Goal: Information Seeking & Learning: Learn about a topic

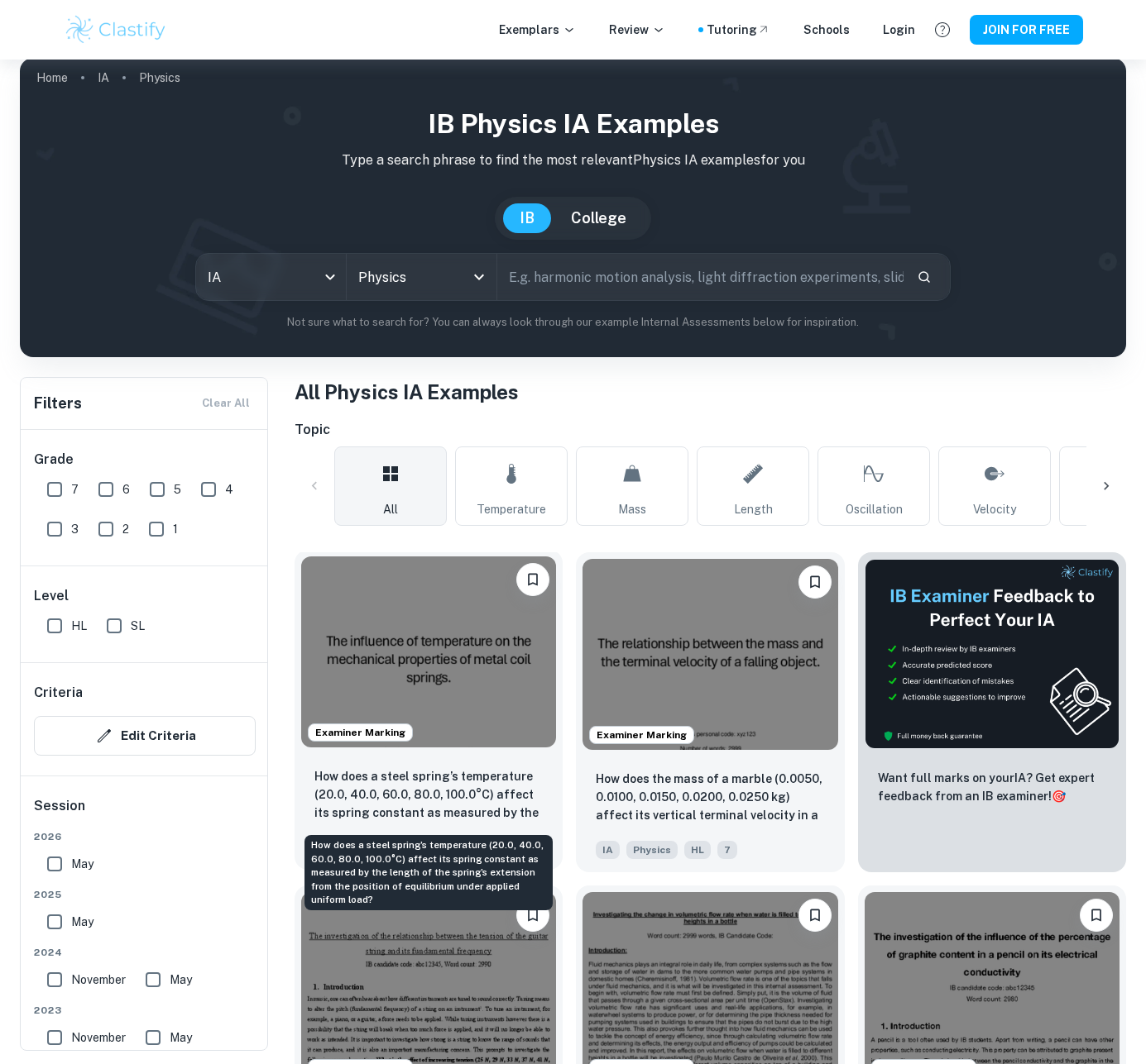
scroll to position [16, 0]
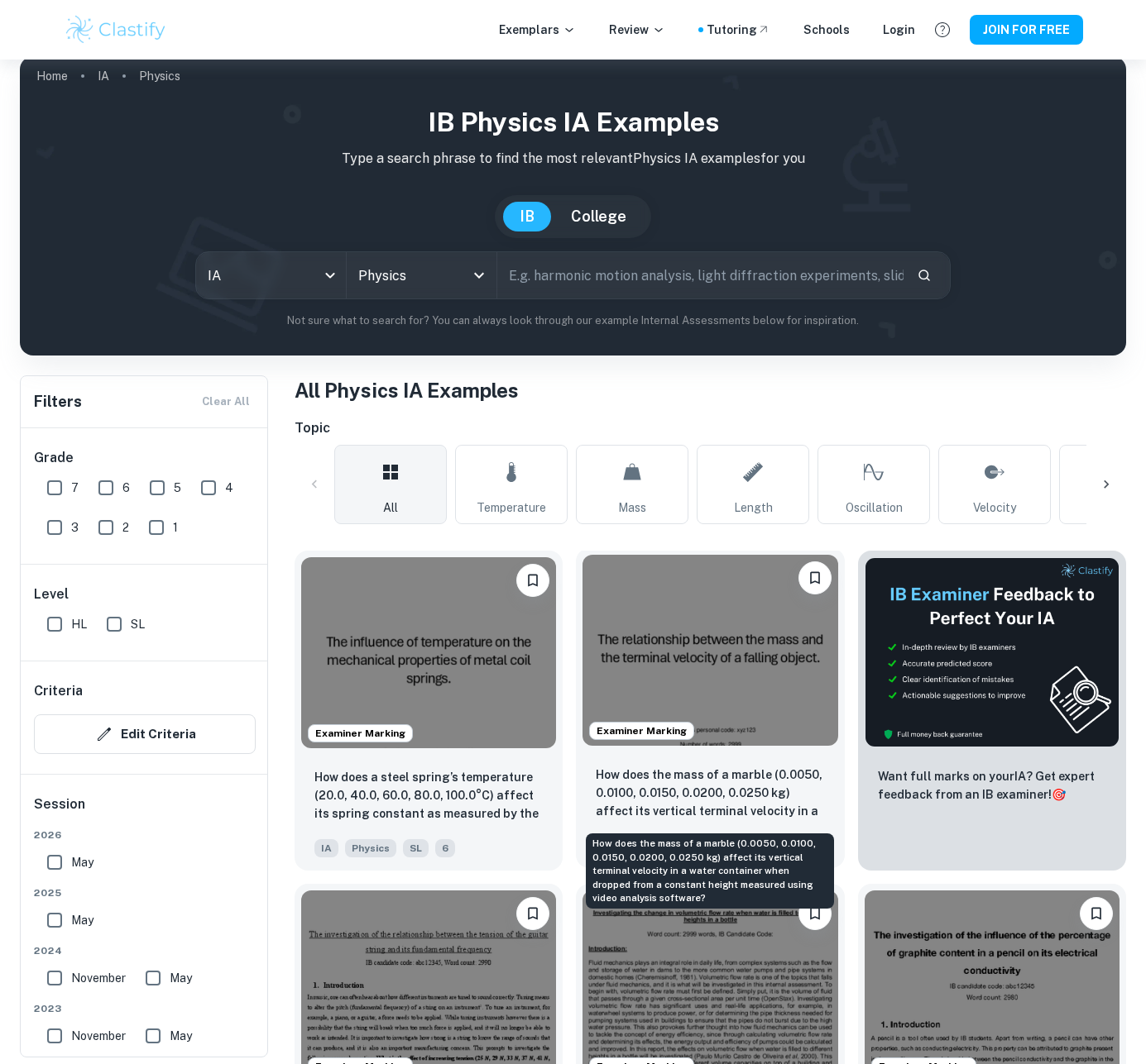
click at [661, 798] on p "How does the mass of a marble (0.0050, 0.0100, 0.0150, 0.0200, 0.0250 kg) affec…" at bounding box center [710, 793] width 229 height 56
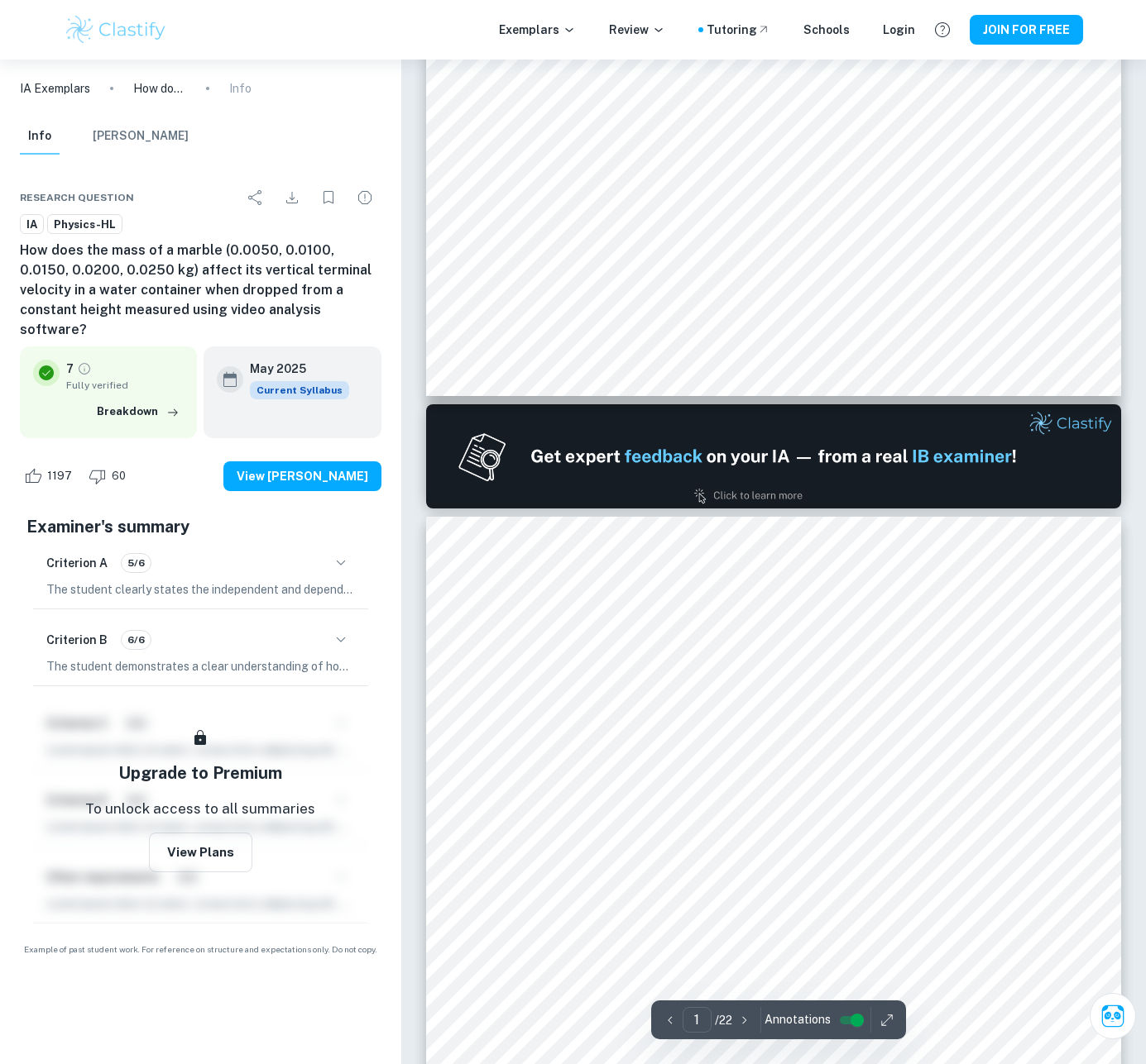
type input "2"
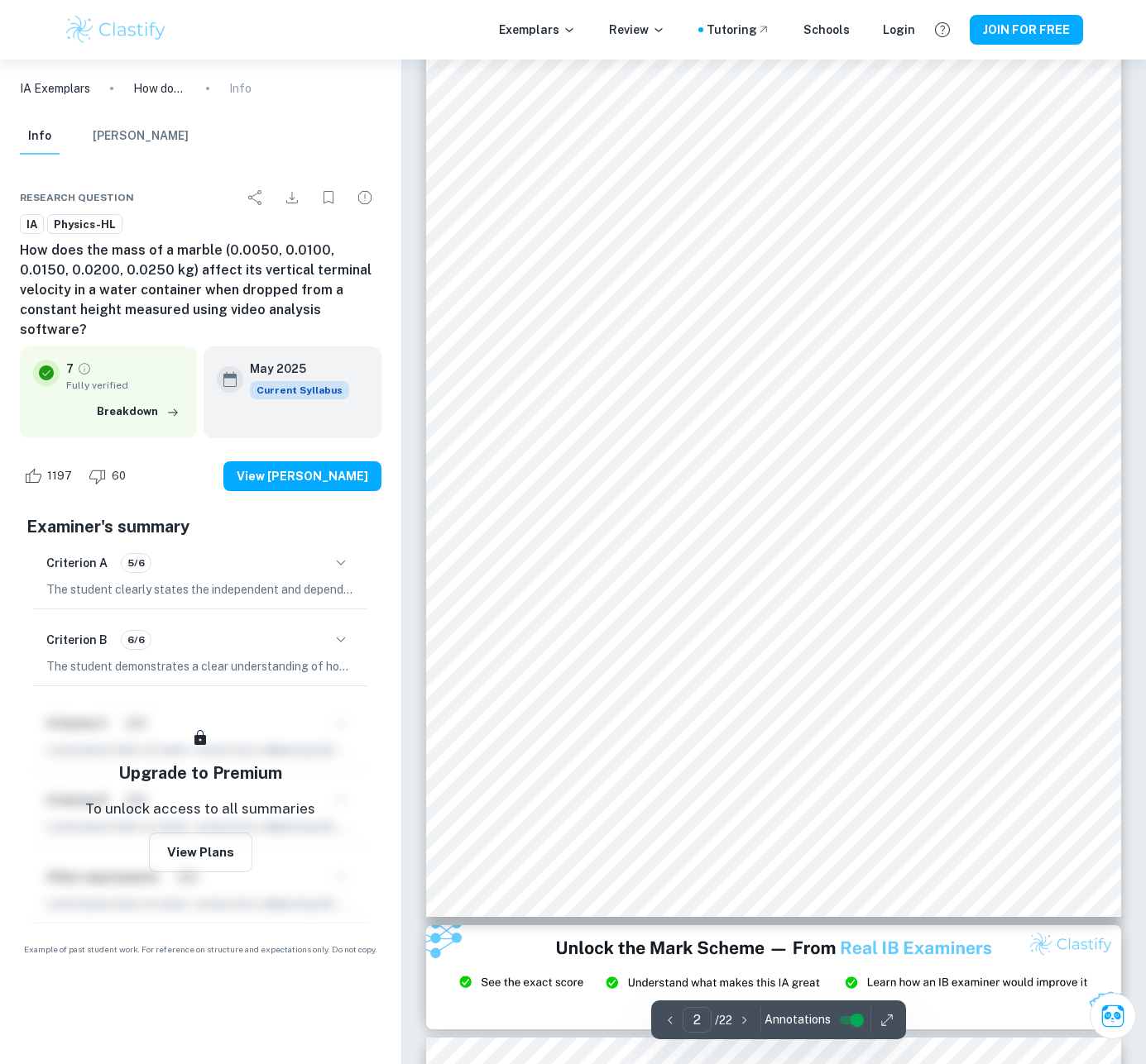
scroll to position [1291, 0]
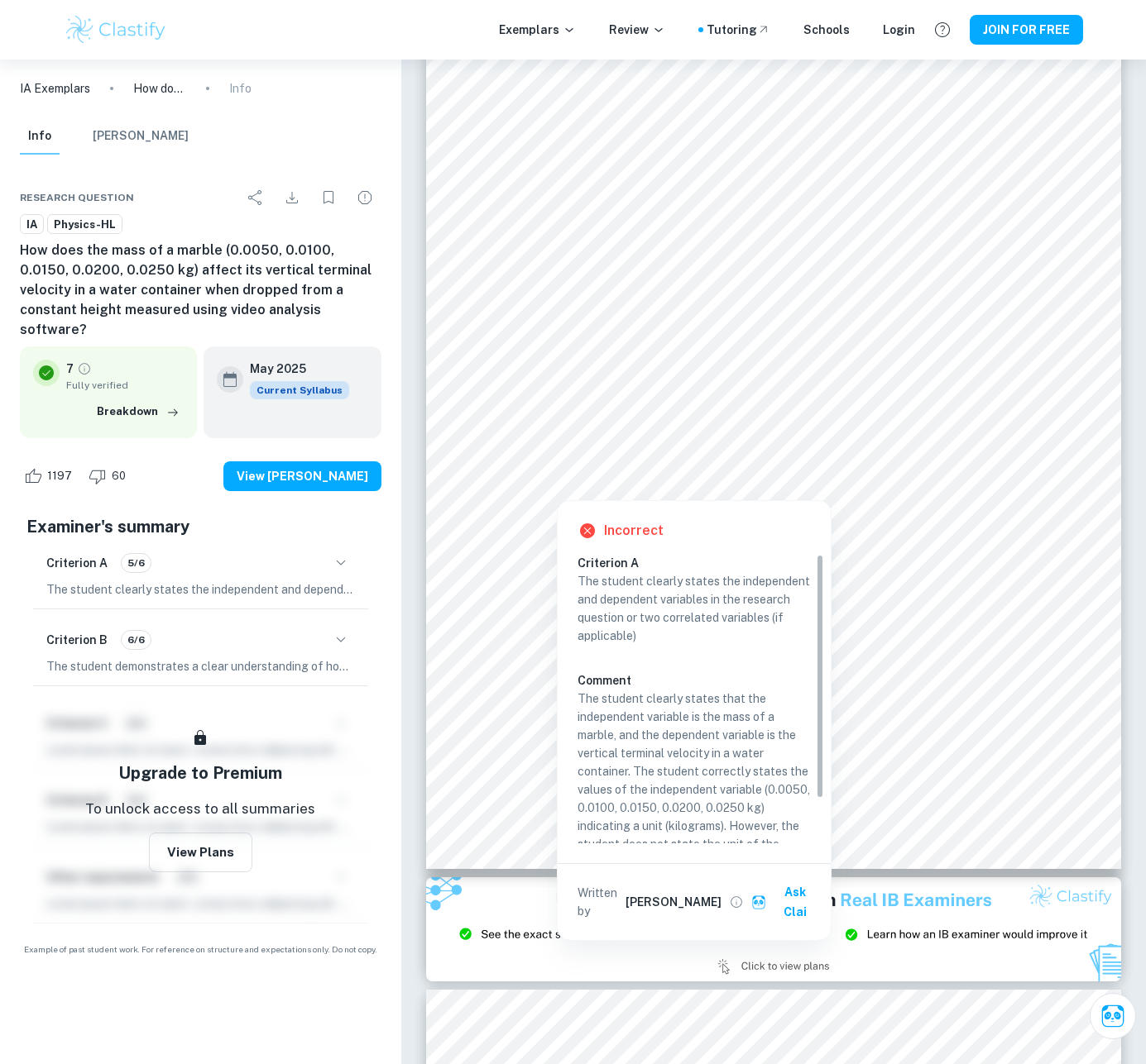
click at [1002, 461] on div at bounding box center [1017, 471] width 40 height 22
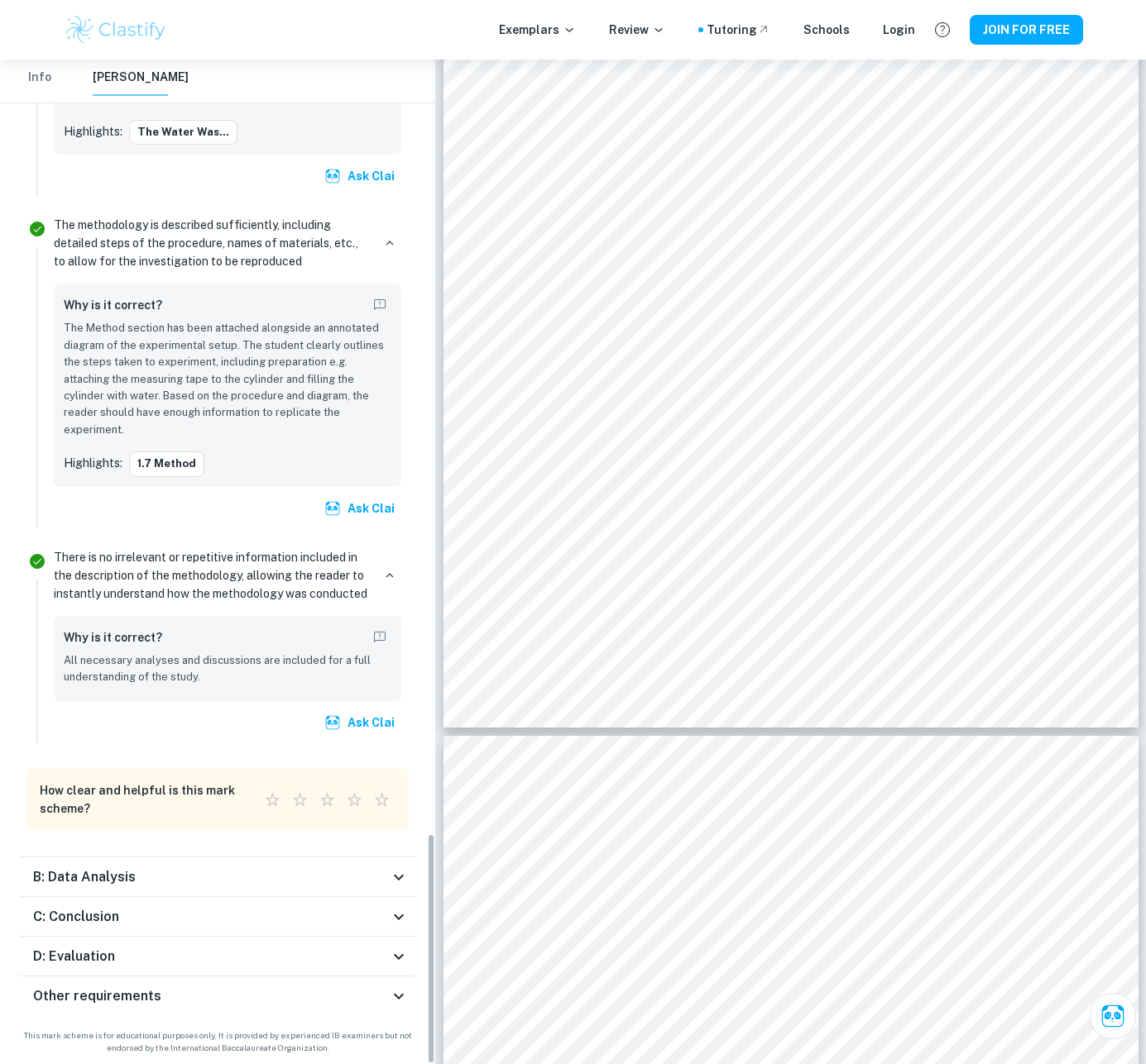
scroll to position [3368, 0]
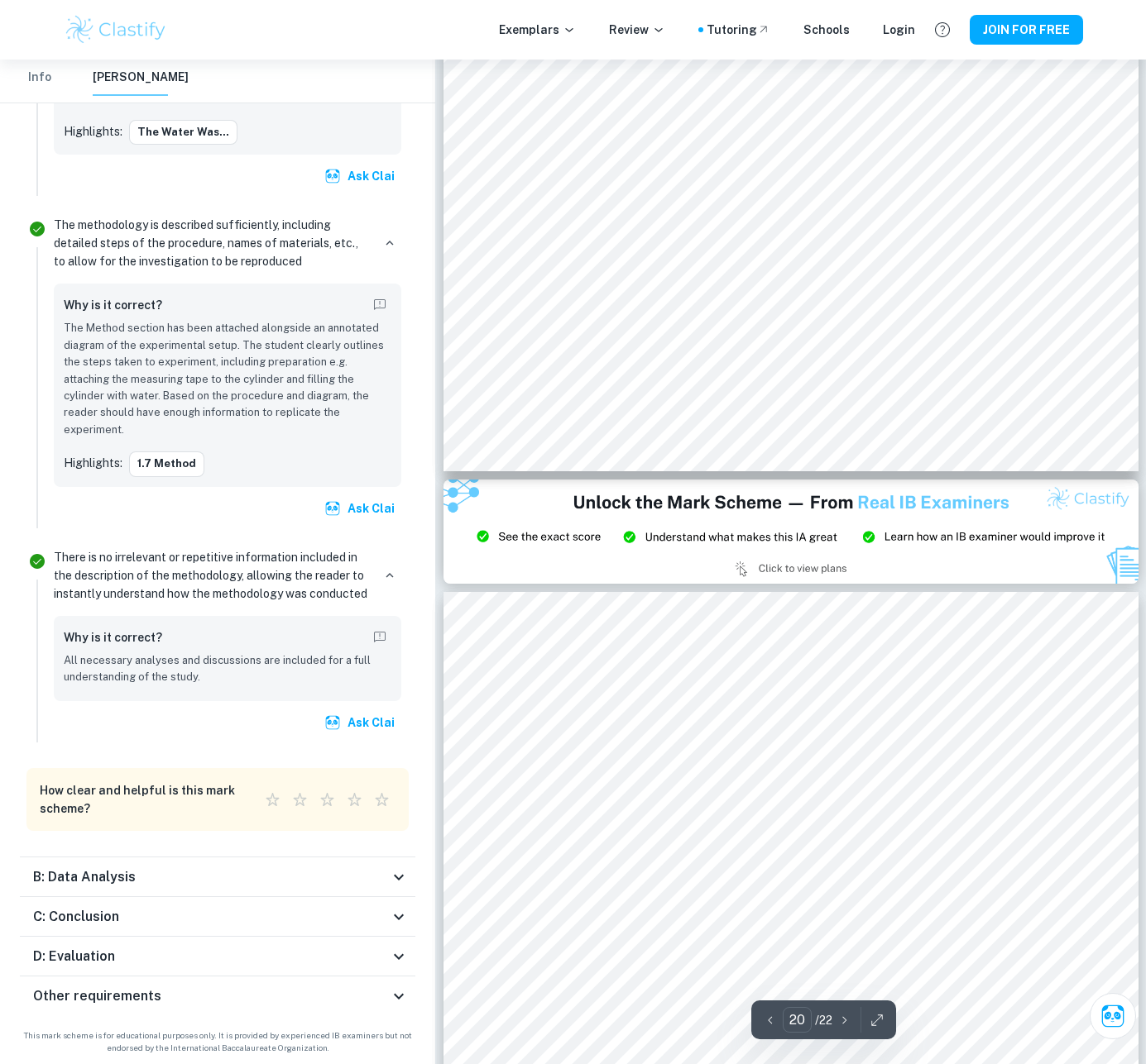
type input "21"
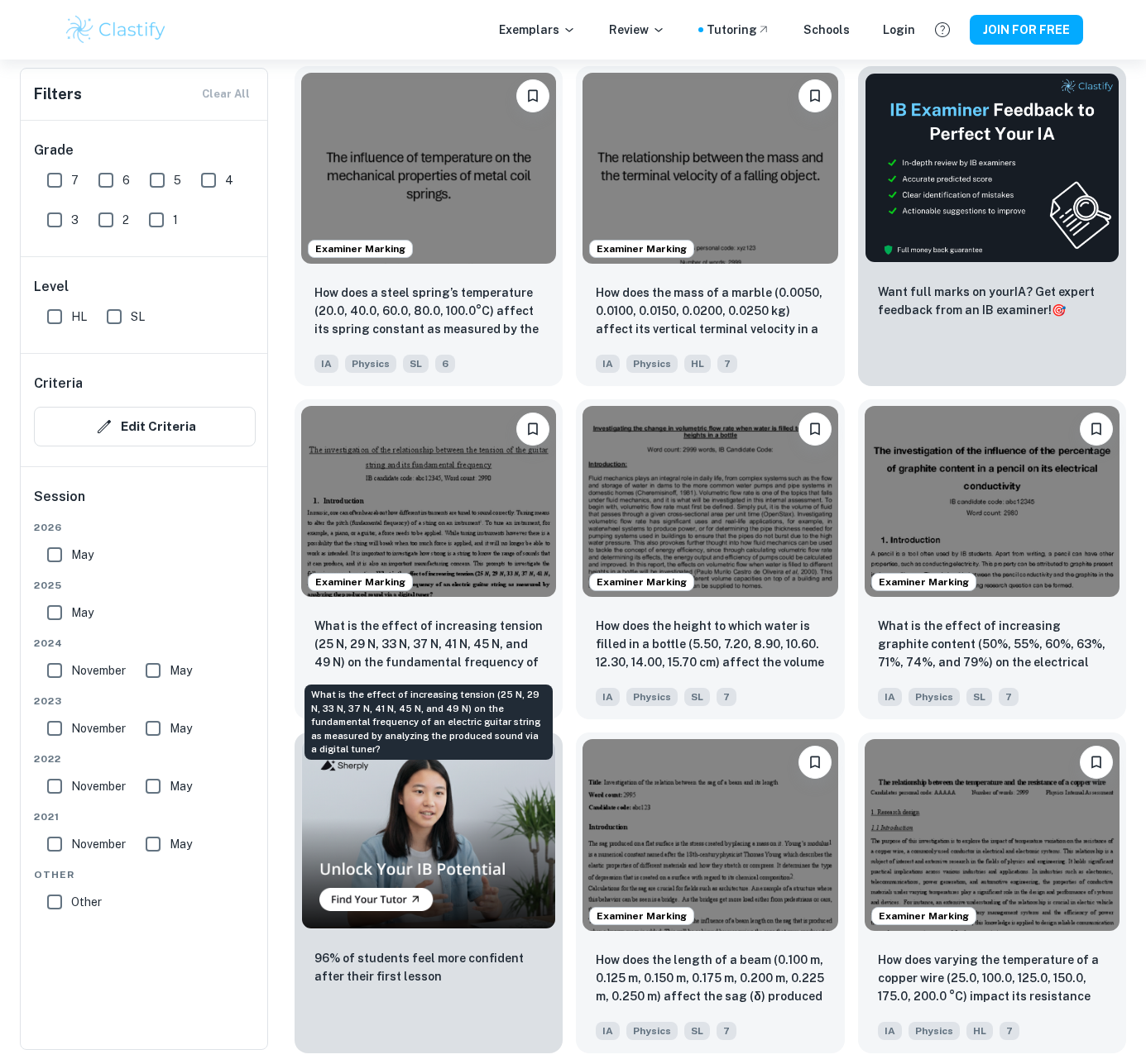
scroll to position [589, 0]
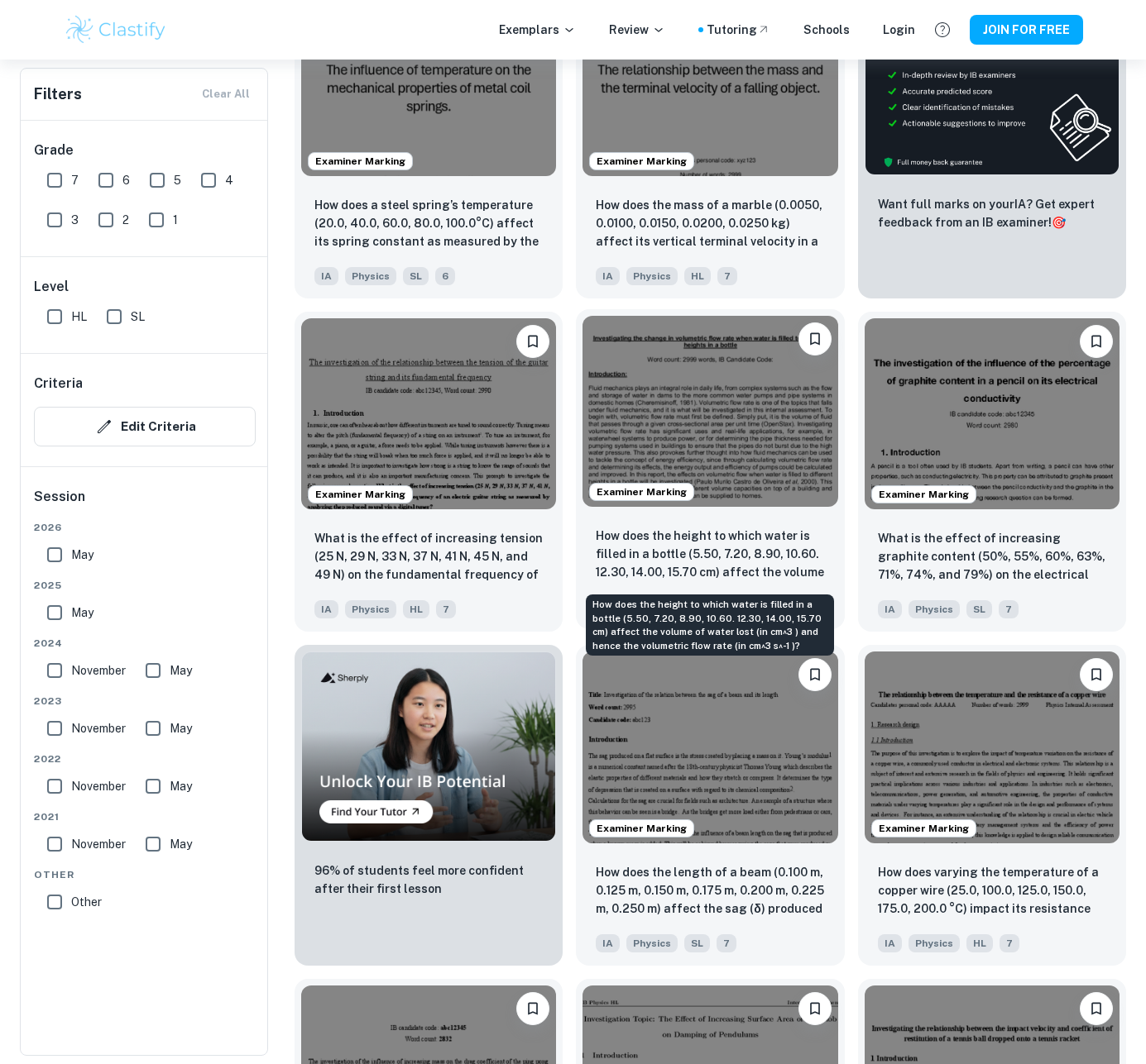
click at [632, 564] on p "How does the height to which water is filled in a bottle (5.50, 7.20, 8.90, 10.…" at bounding box center [710, 554] width 229 height 56
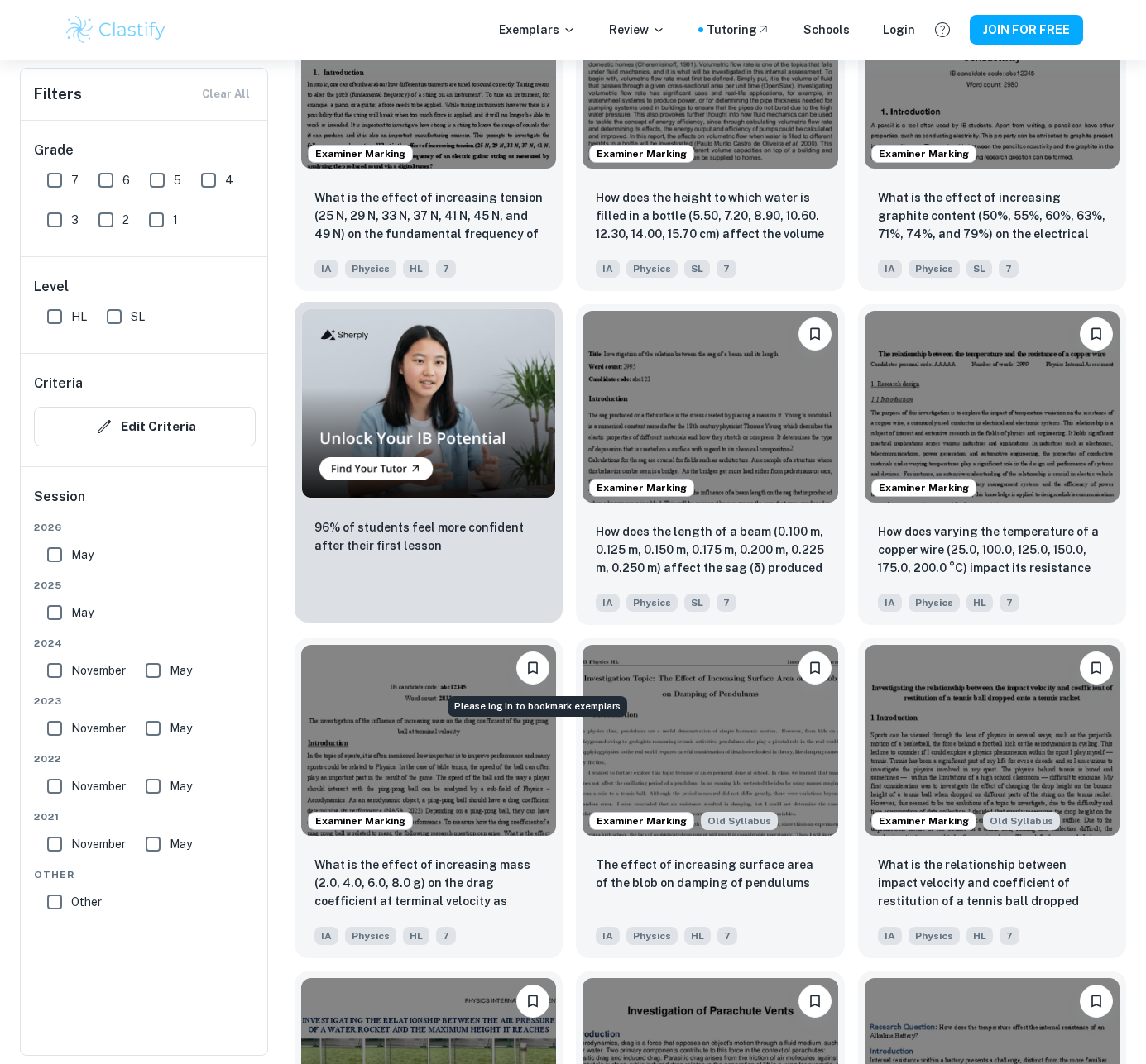
scroll to position [938, 0]
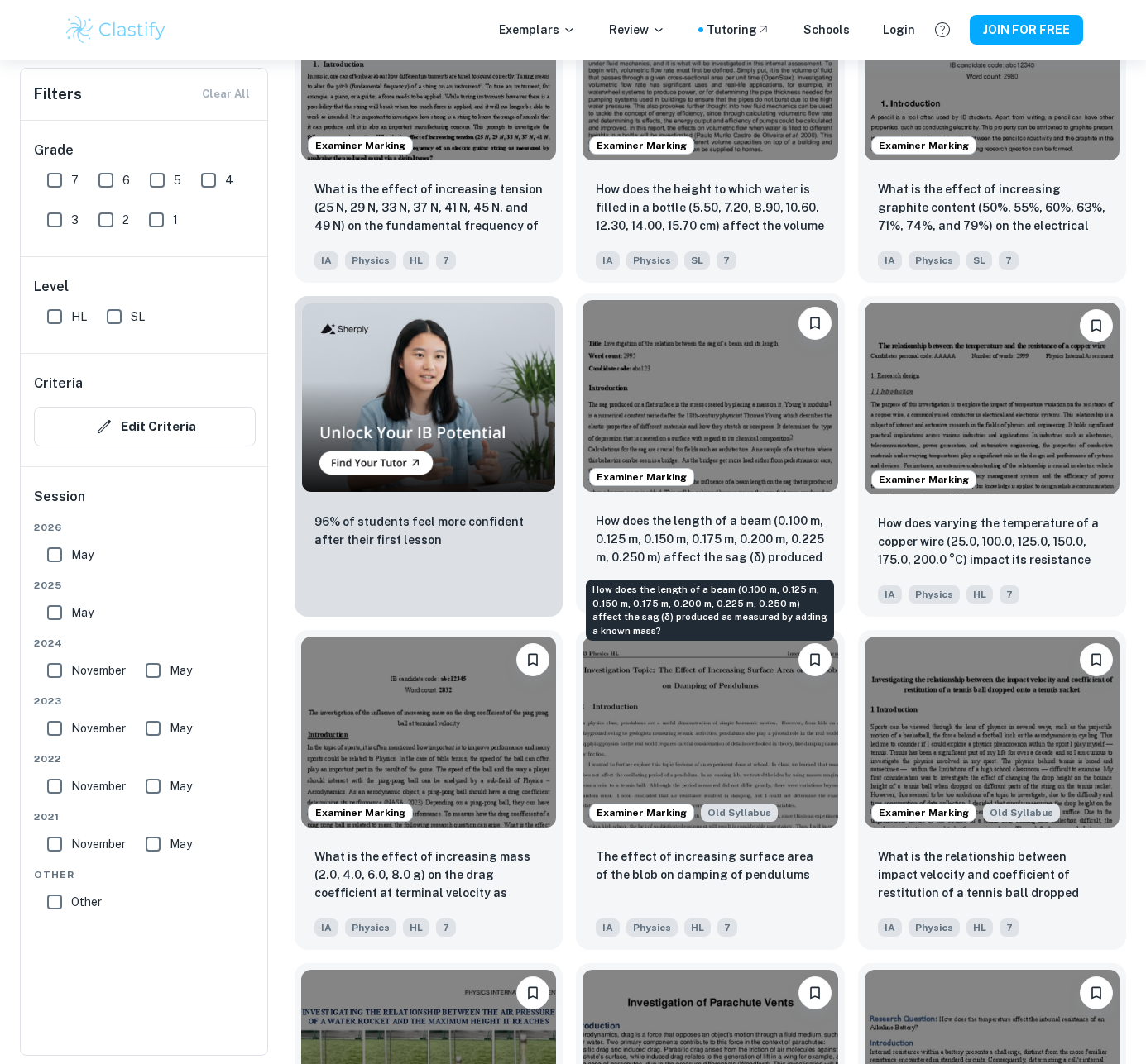
click at [759, 531] on p "How does the length of a beam (0.100 m, 0.125 m, 0.150 m, 0.175 m, 0.200 m, 0.2…" at bounding box center [710, 539] width 229 height 56
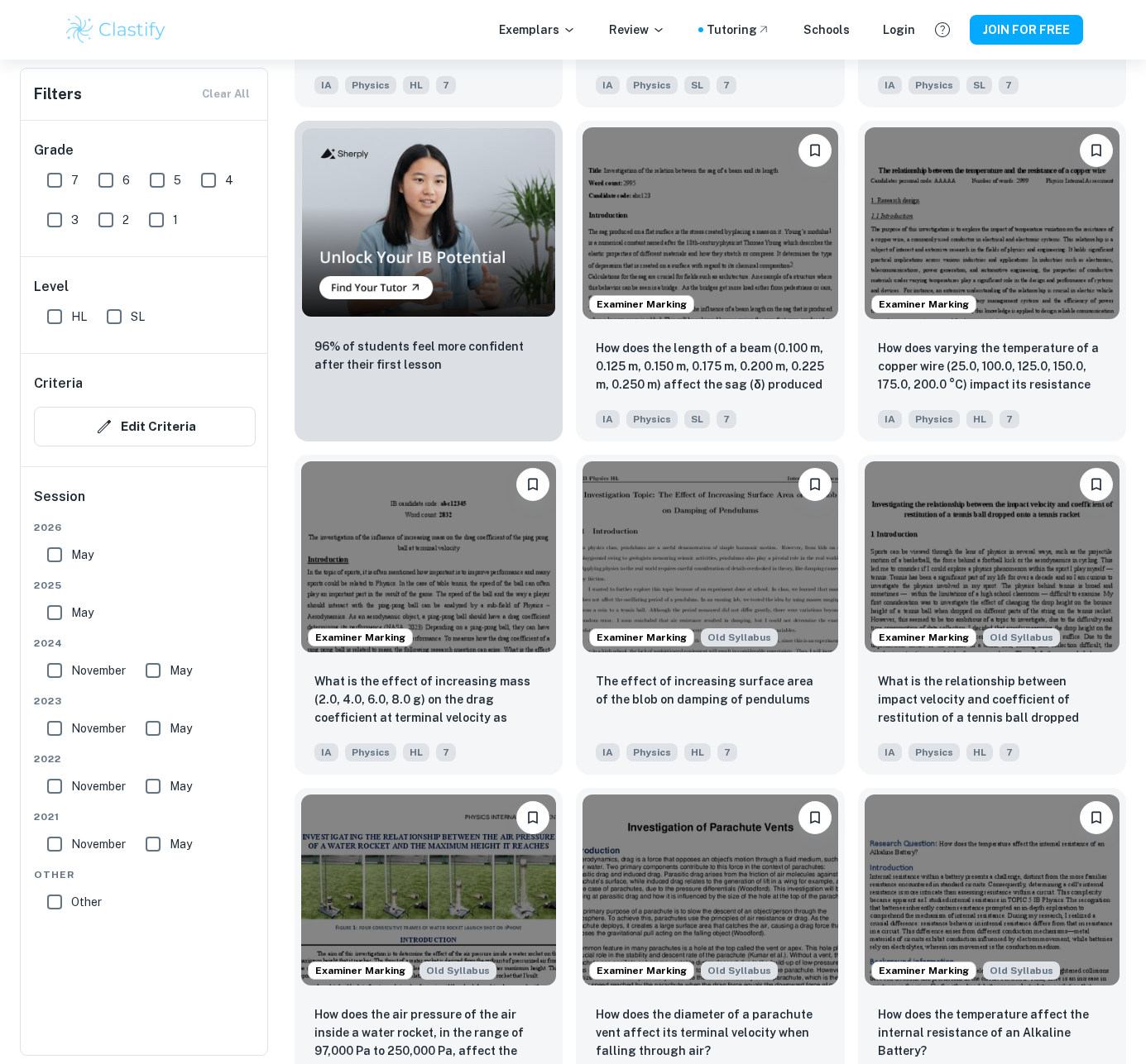
scroll to position [1156, 0]
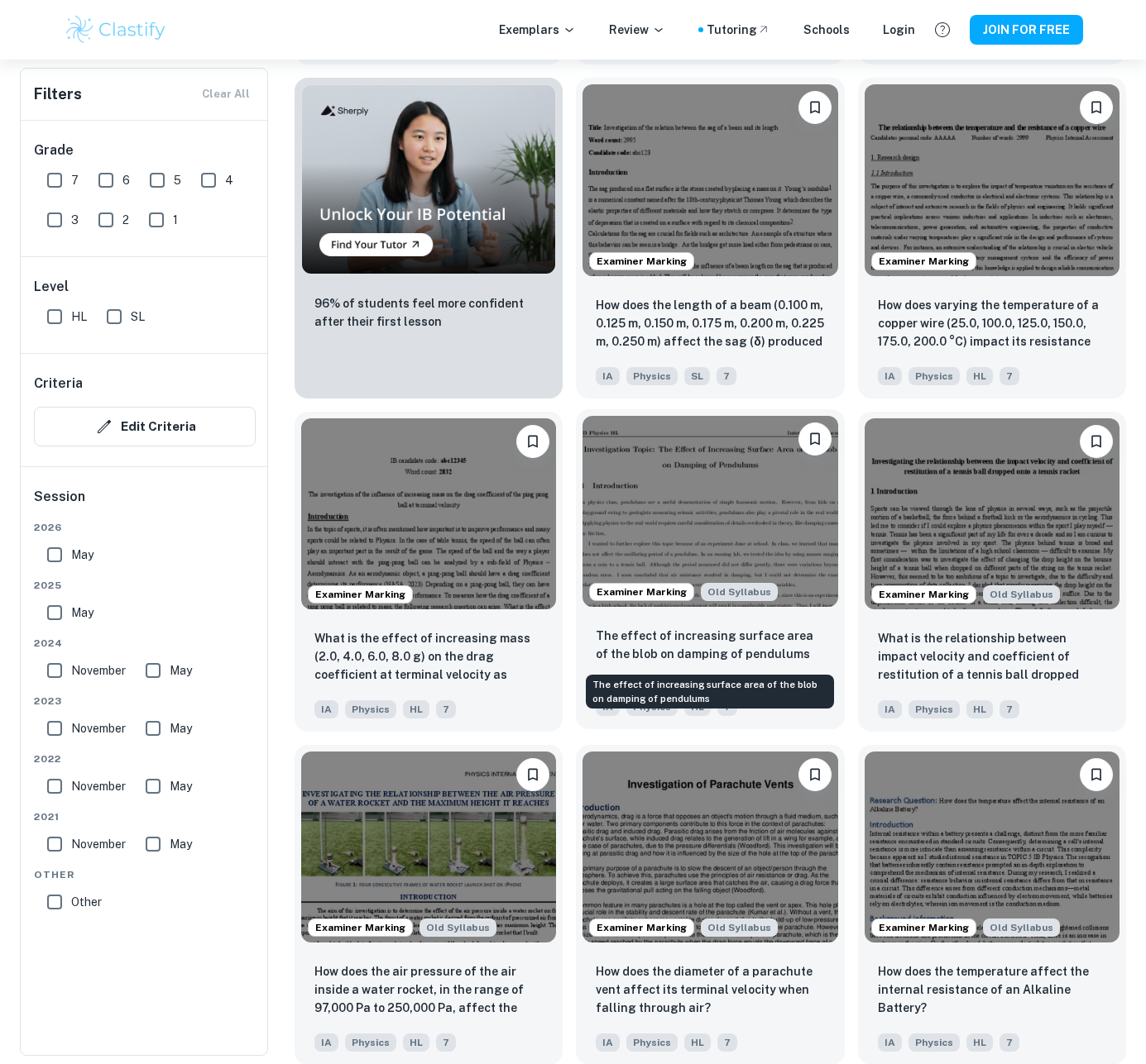
click at [735, 629] on p "The effect of increasing surface area of the blob on damping of pendulums" at bounding box center [710, 645] width 229 height 36
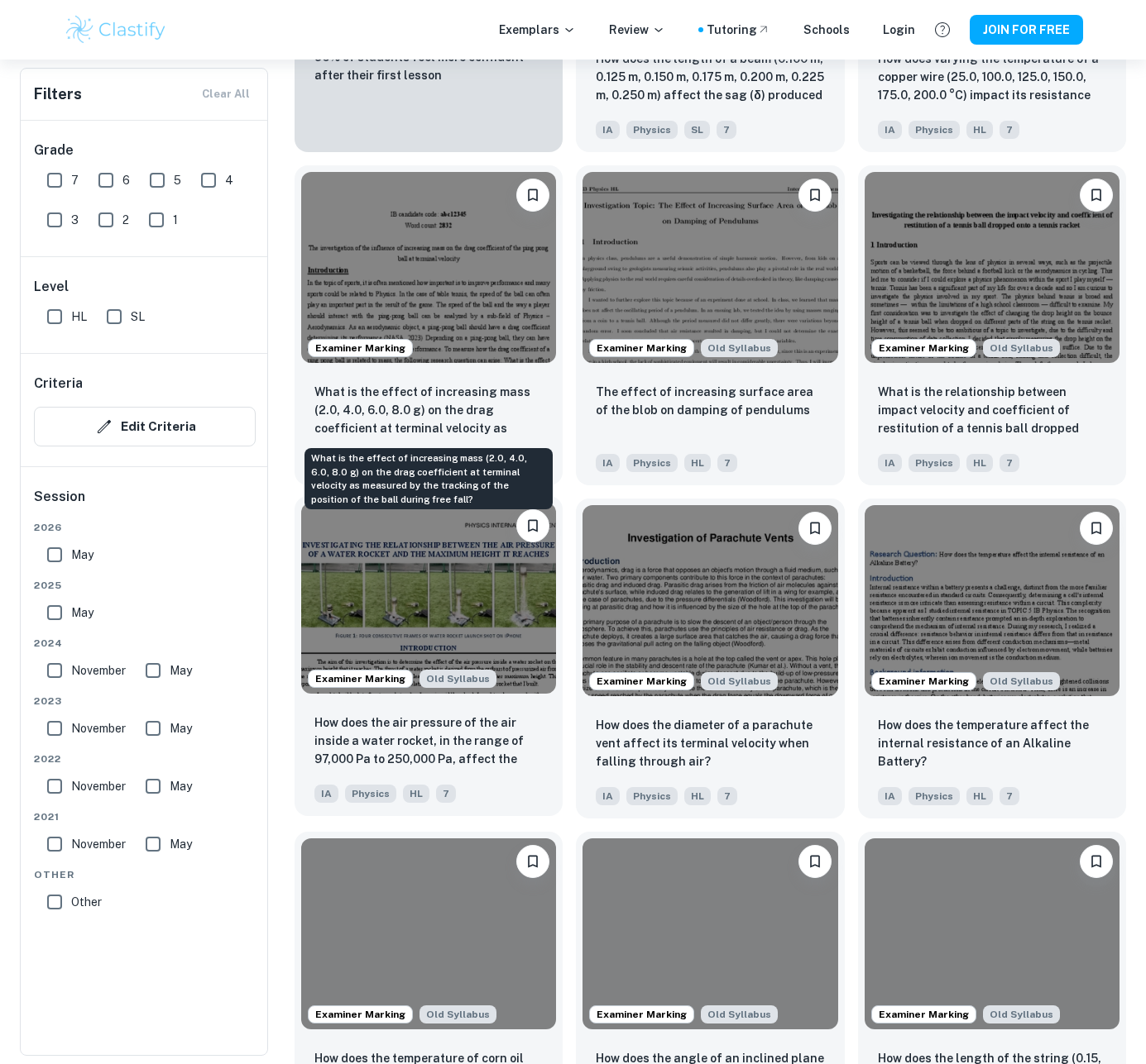
scroll to position [1427, 0]
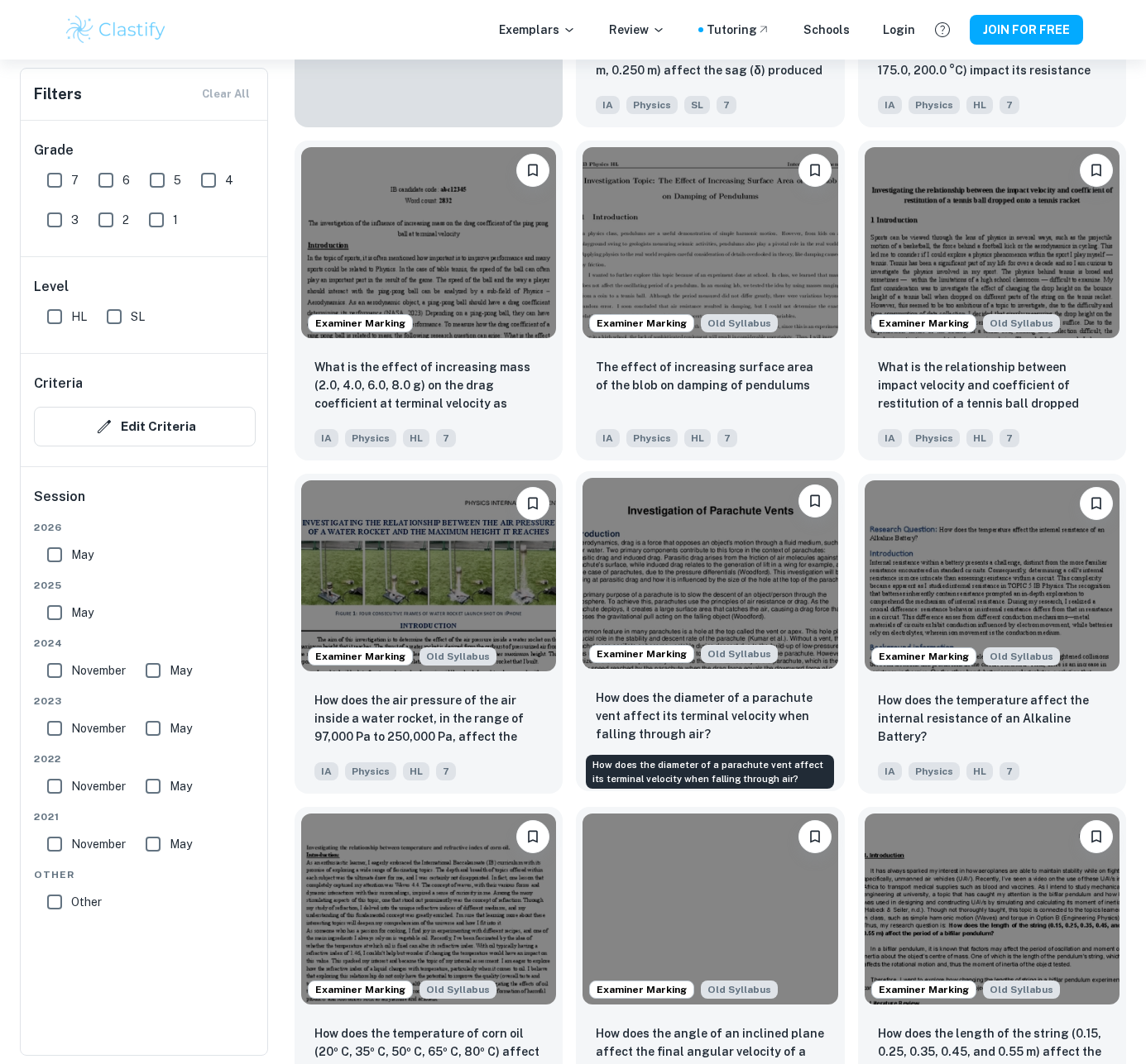
click at [614, 720] on p "How does the diameter of a parachute vent affect its terminal velocity when fal…" at bounding box center [710, 716] width 229 height 55
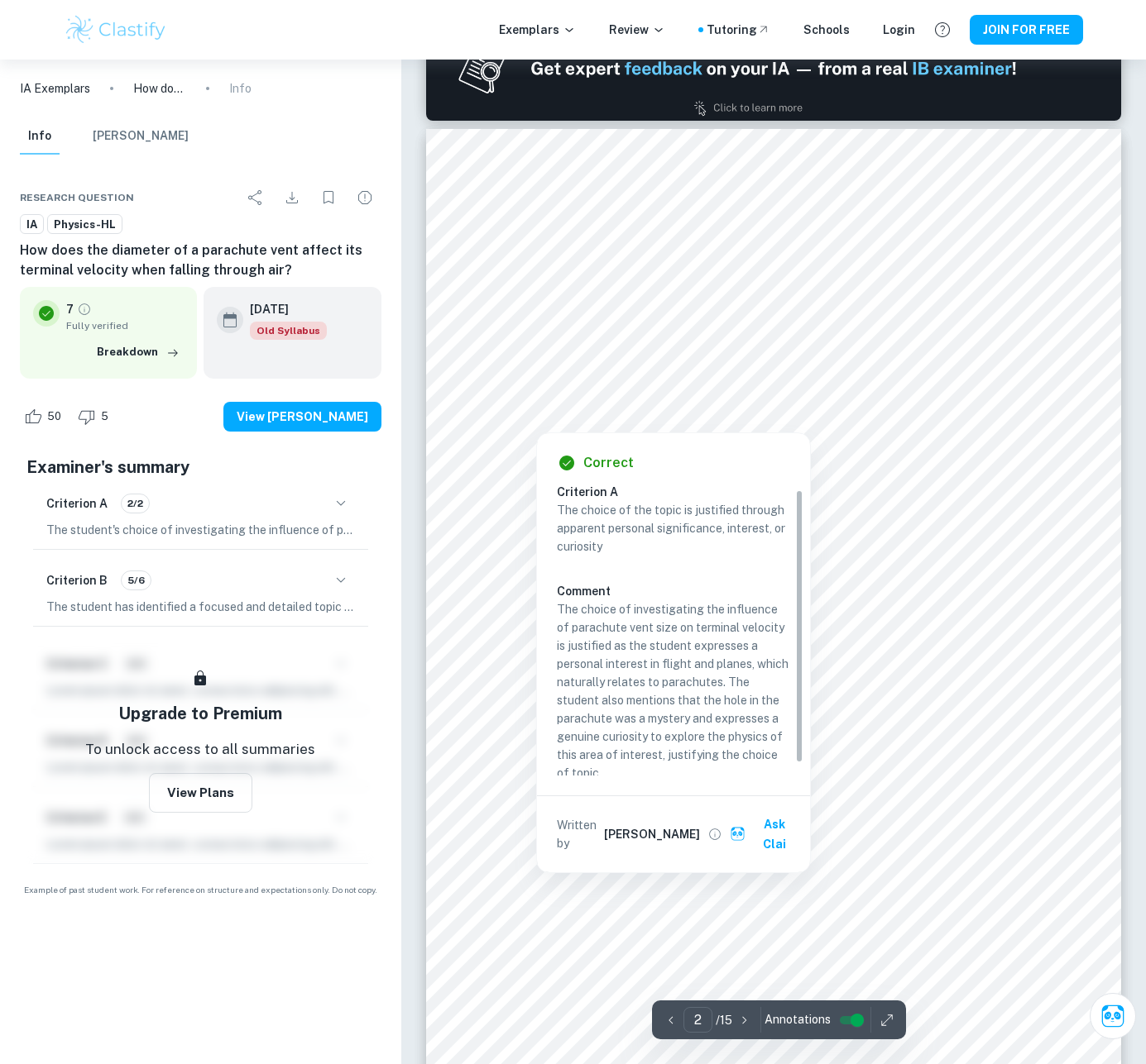
scroll to position [520, 0]
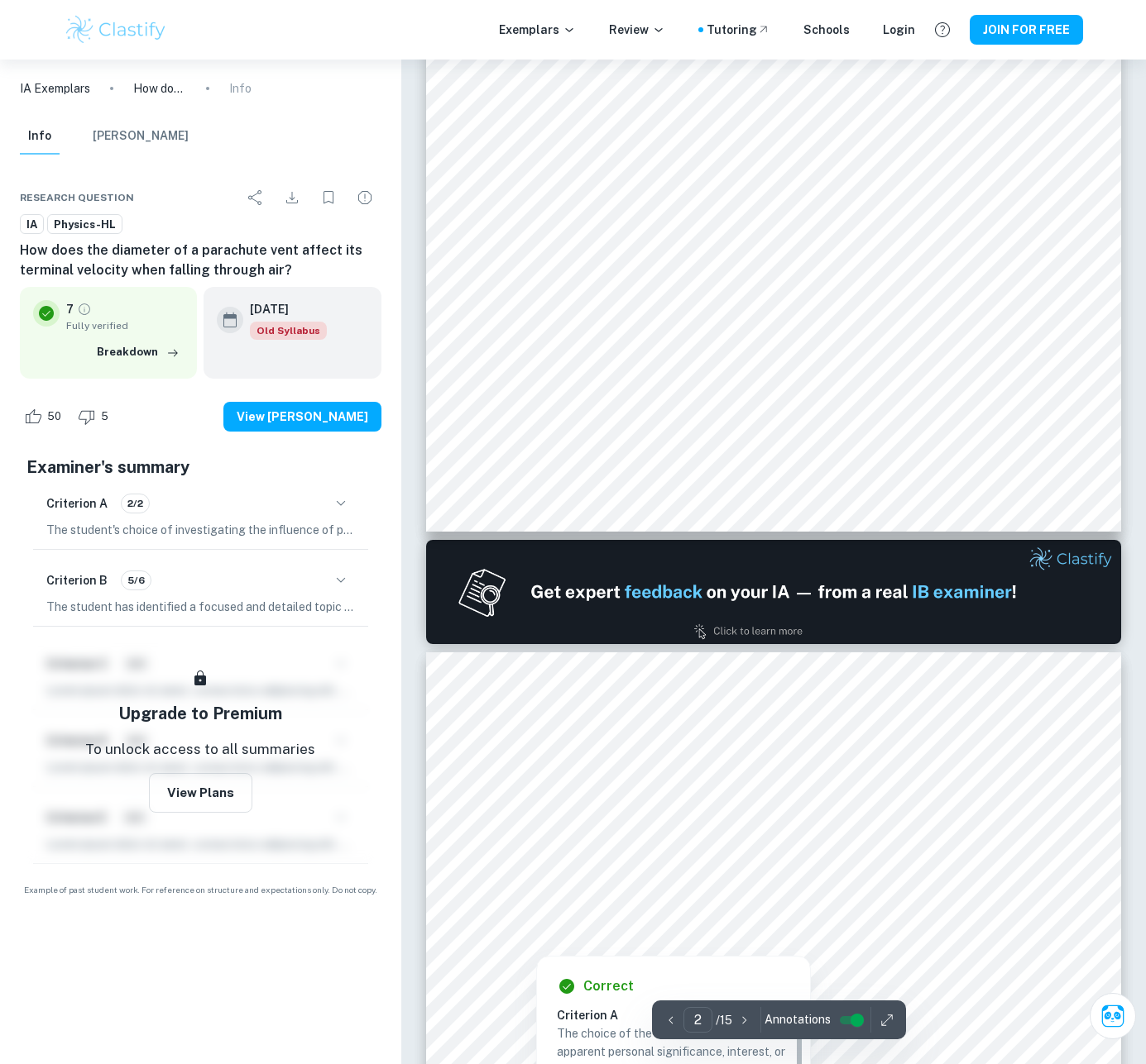
type input "1"
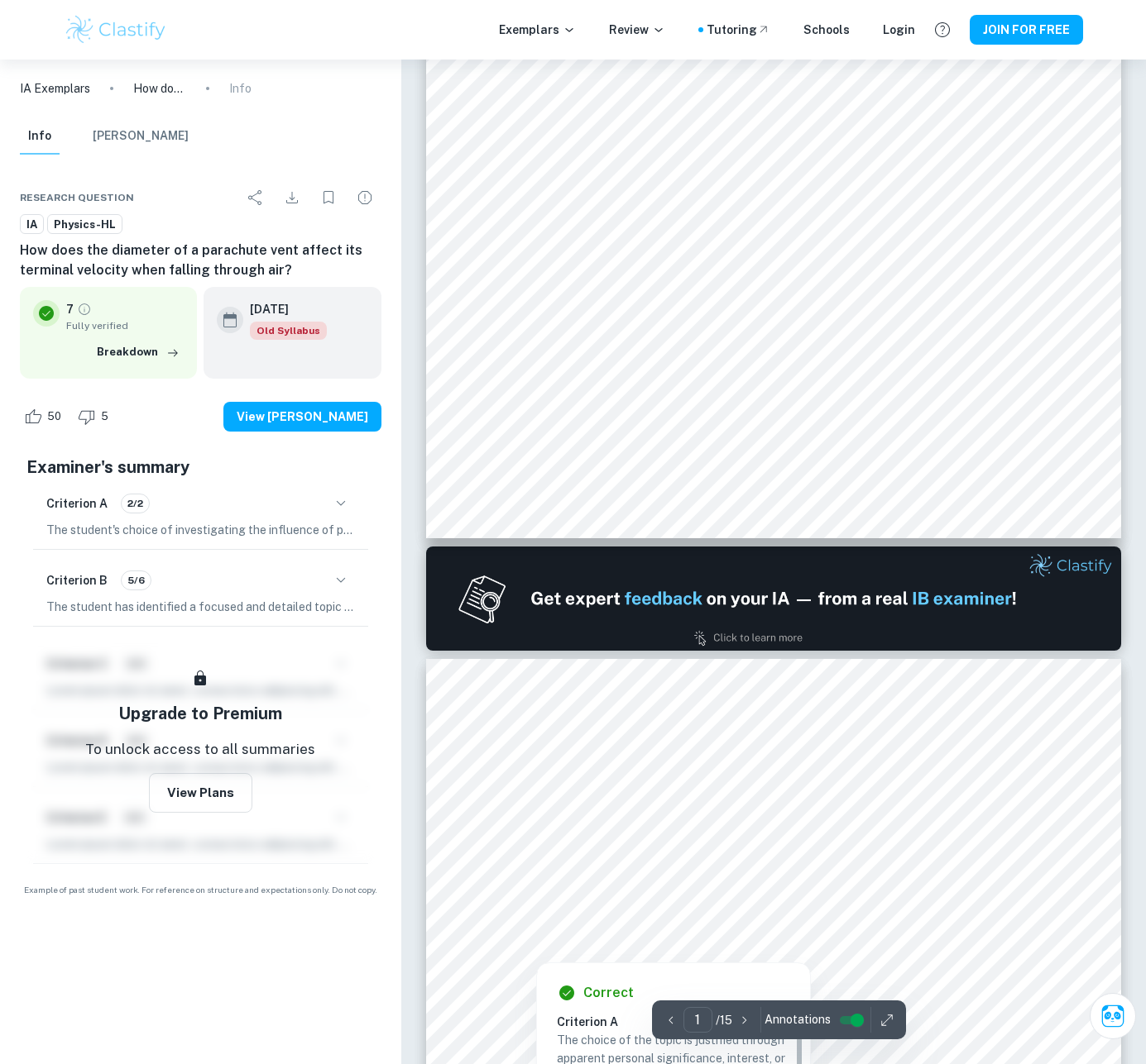
scroll to position [0, 0]
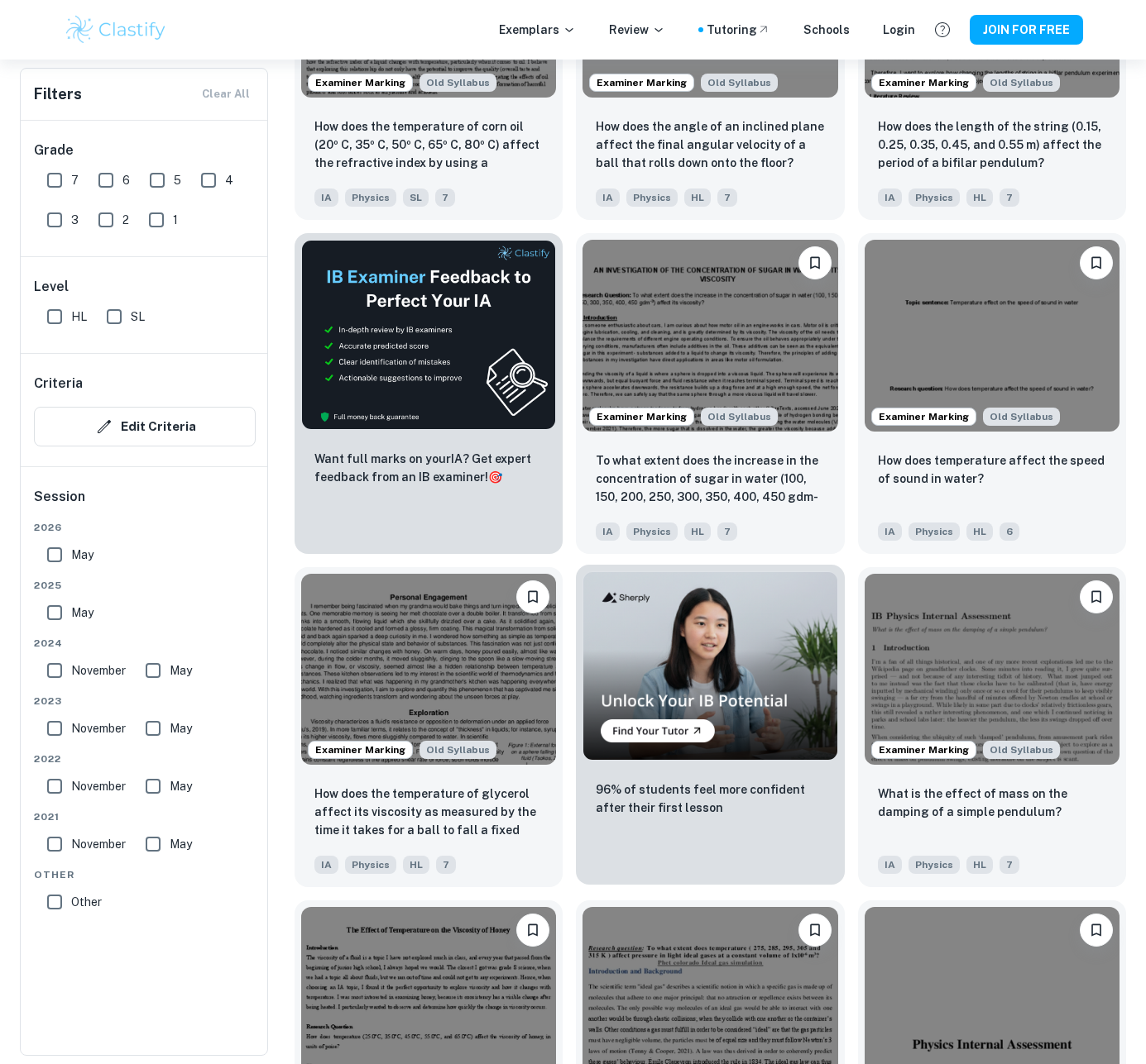
scroll to position [2352, 0]
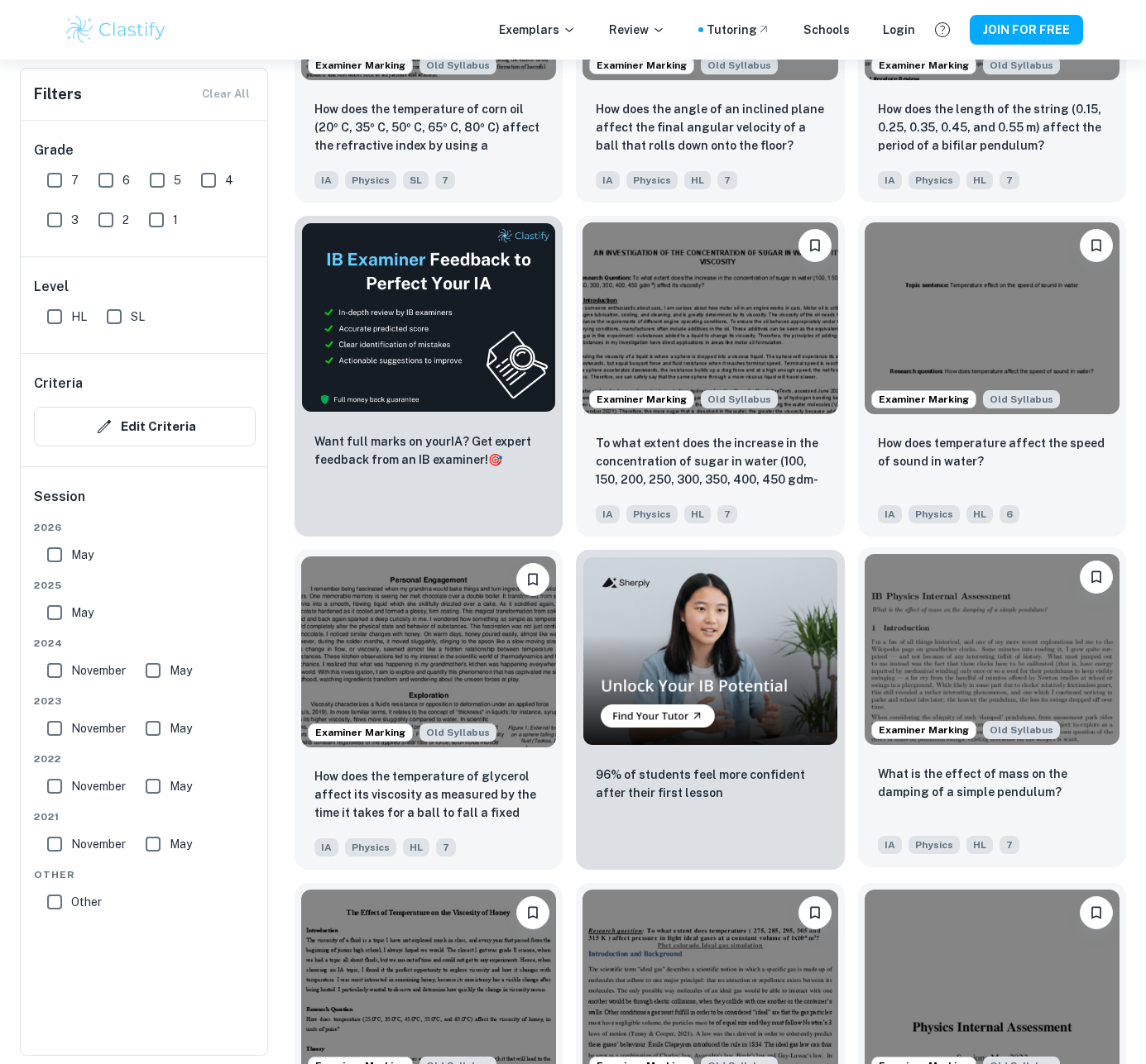
click at [944, 786] on p "What is the effect of mass on the damping of a simple pendulum?" at bounding box center [992, 783] width 229 height 36
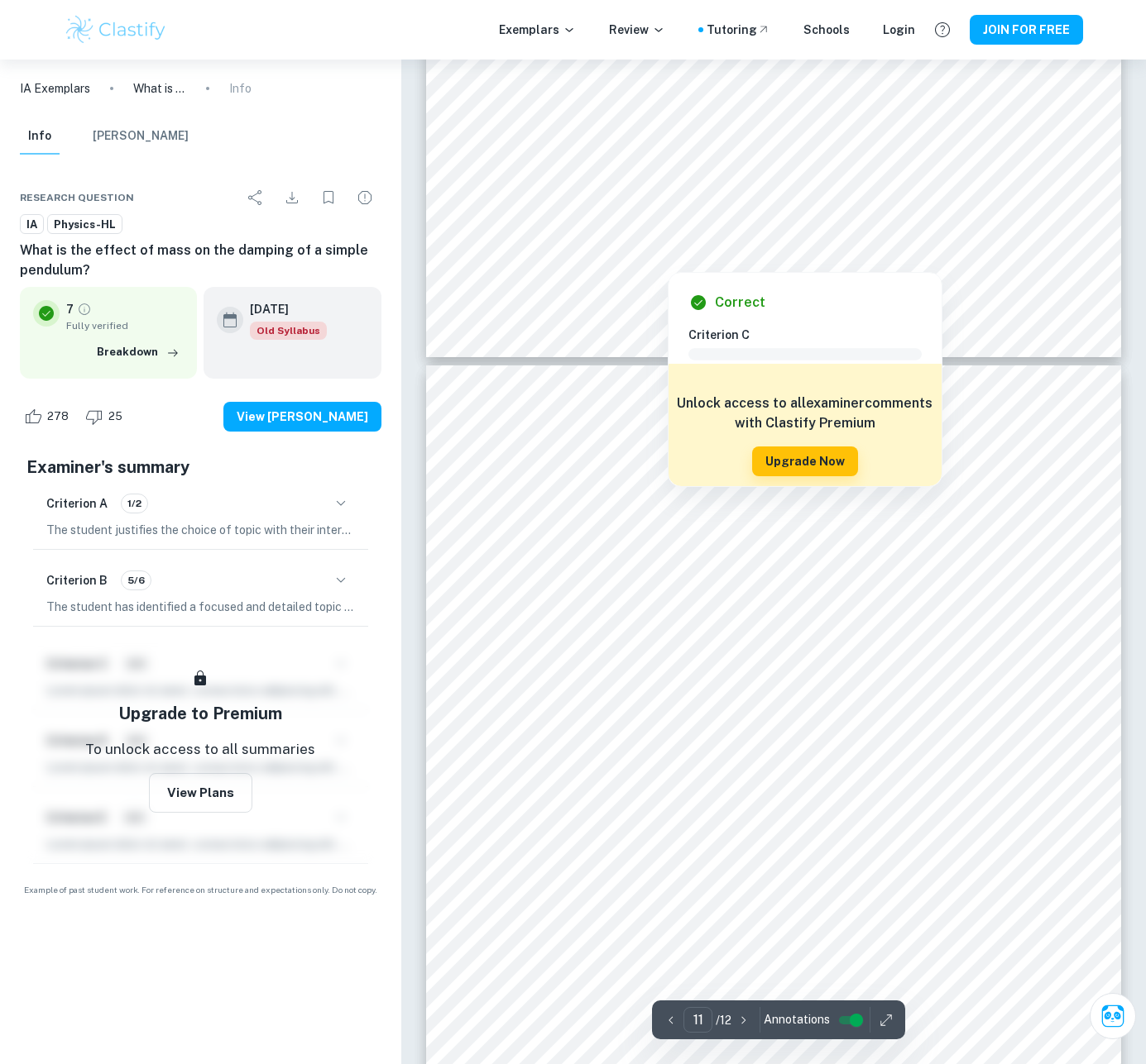
scroll to position [9460, 0]
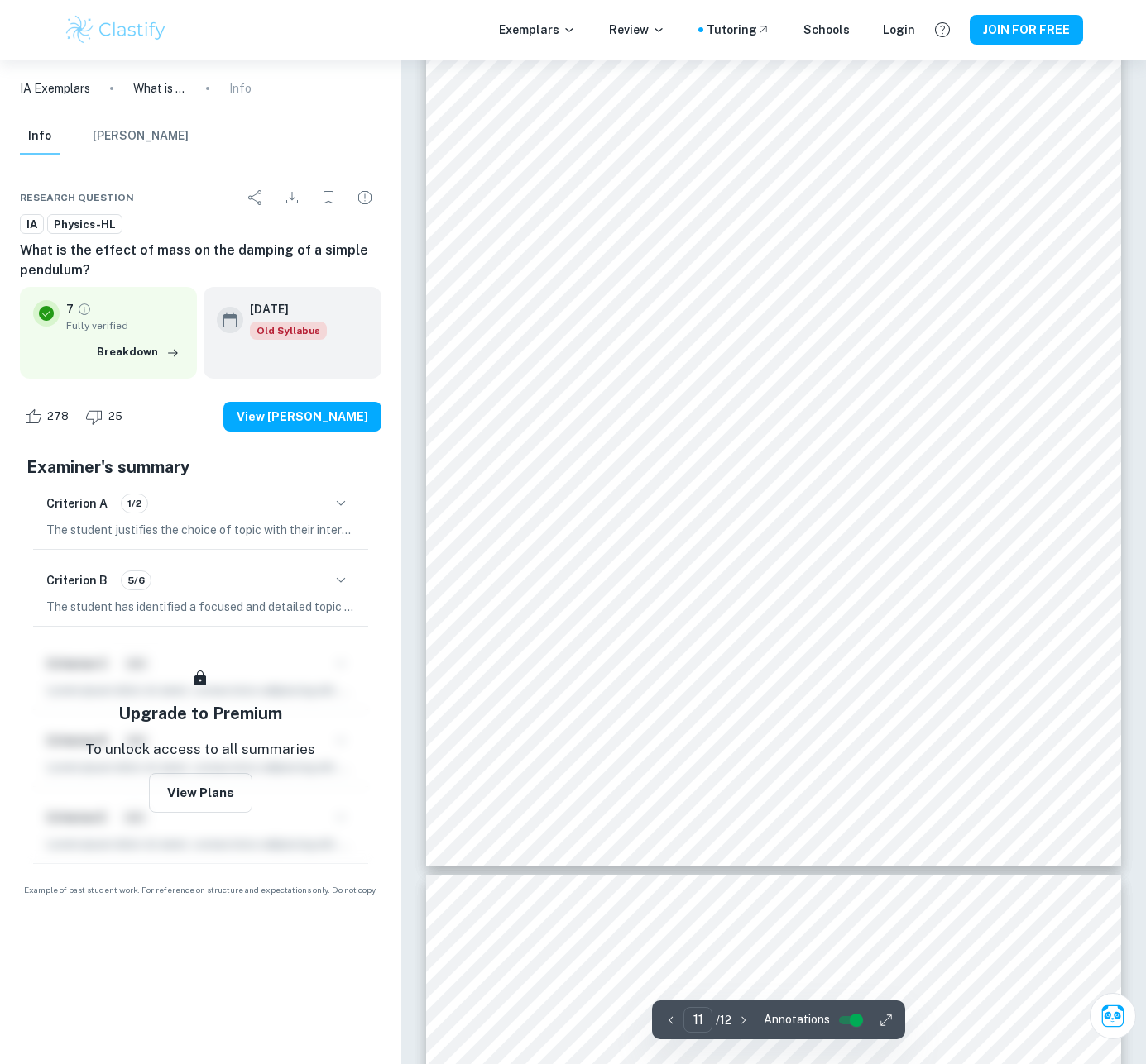
type input "12"
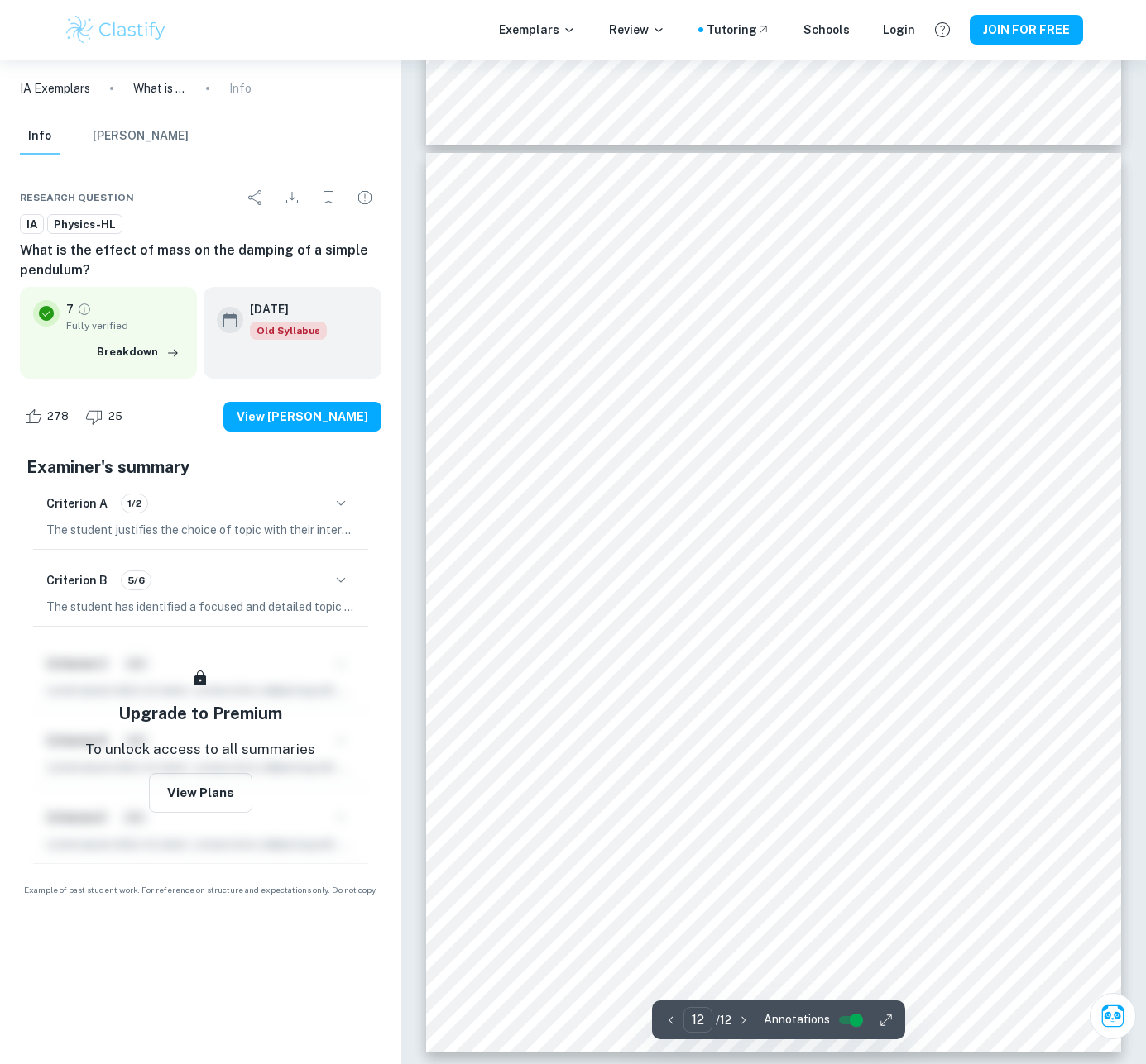
scroll to position [10245, 0]
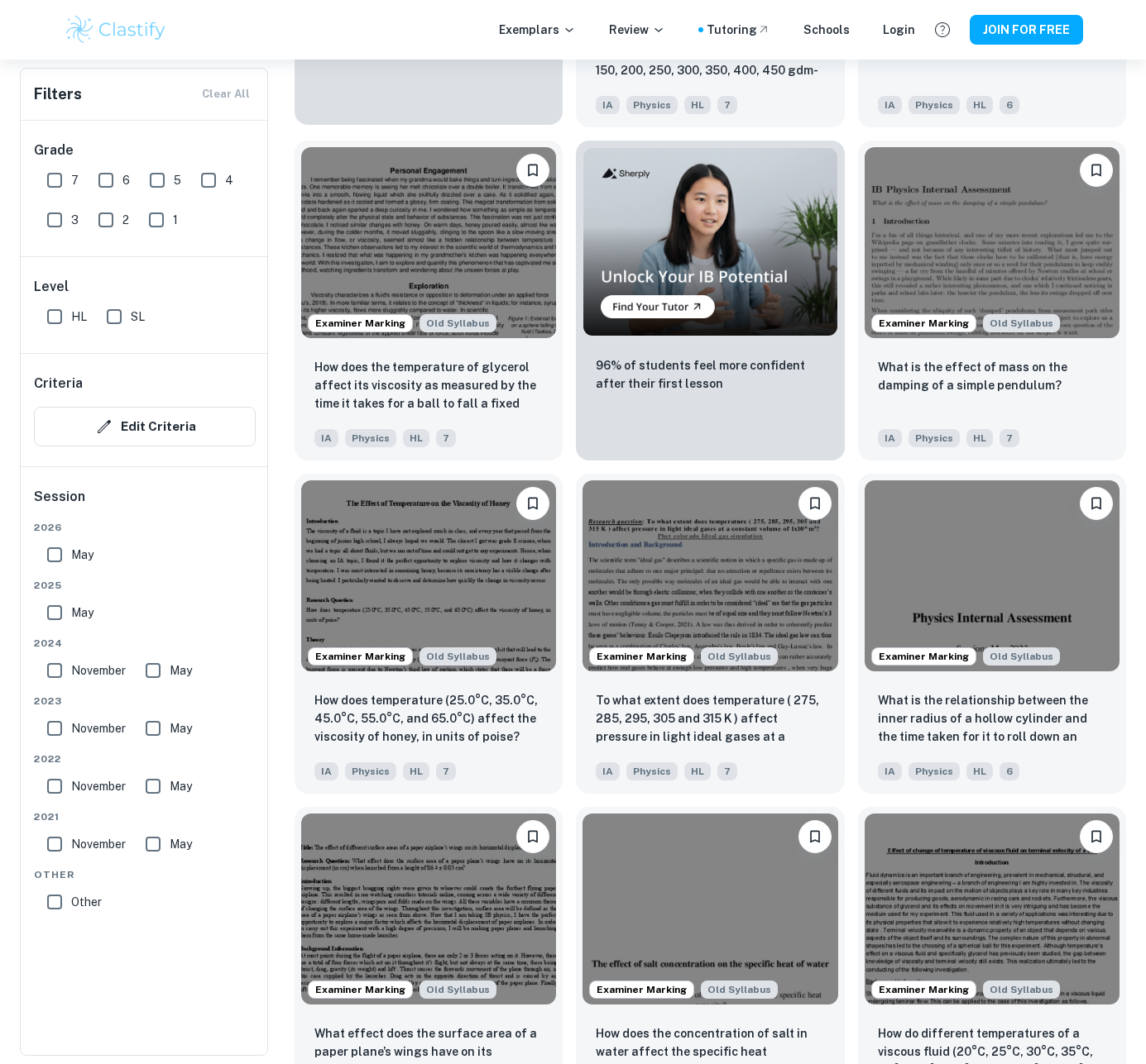
scroll to position [2921, 0]
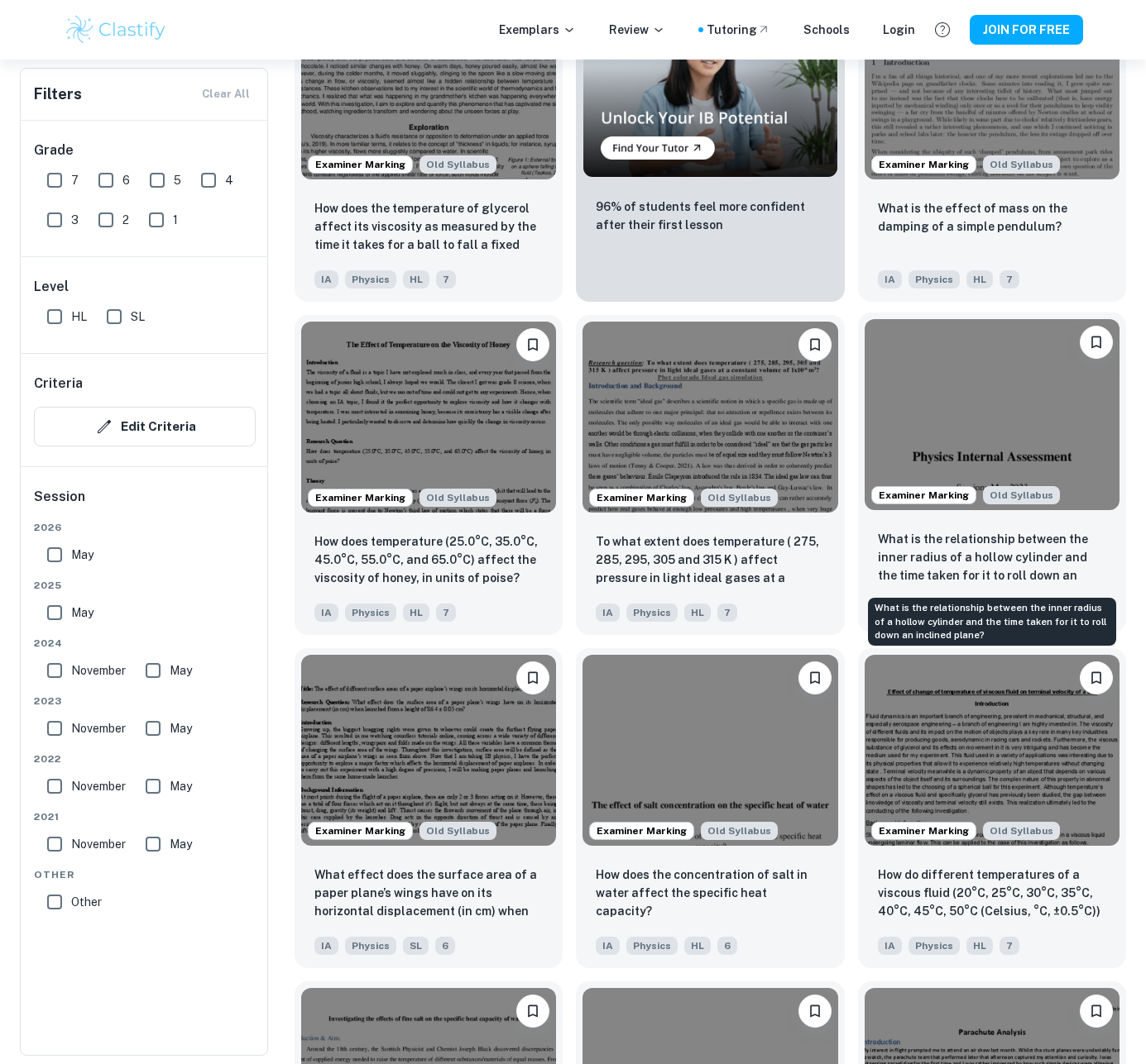
click at [890, 569] on p "What is the relationship between the inner radius of a hollow cylinder and the …" at bounding box center [992, 557] width 229 height 56
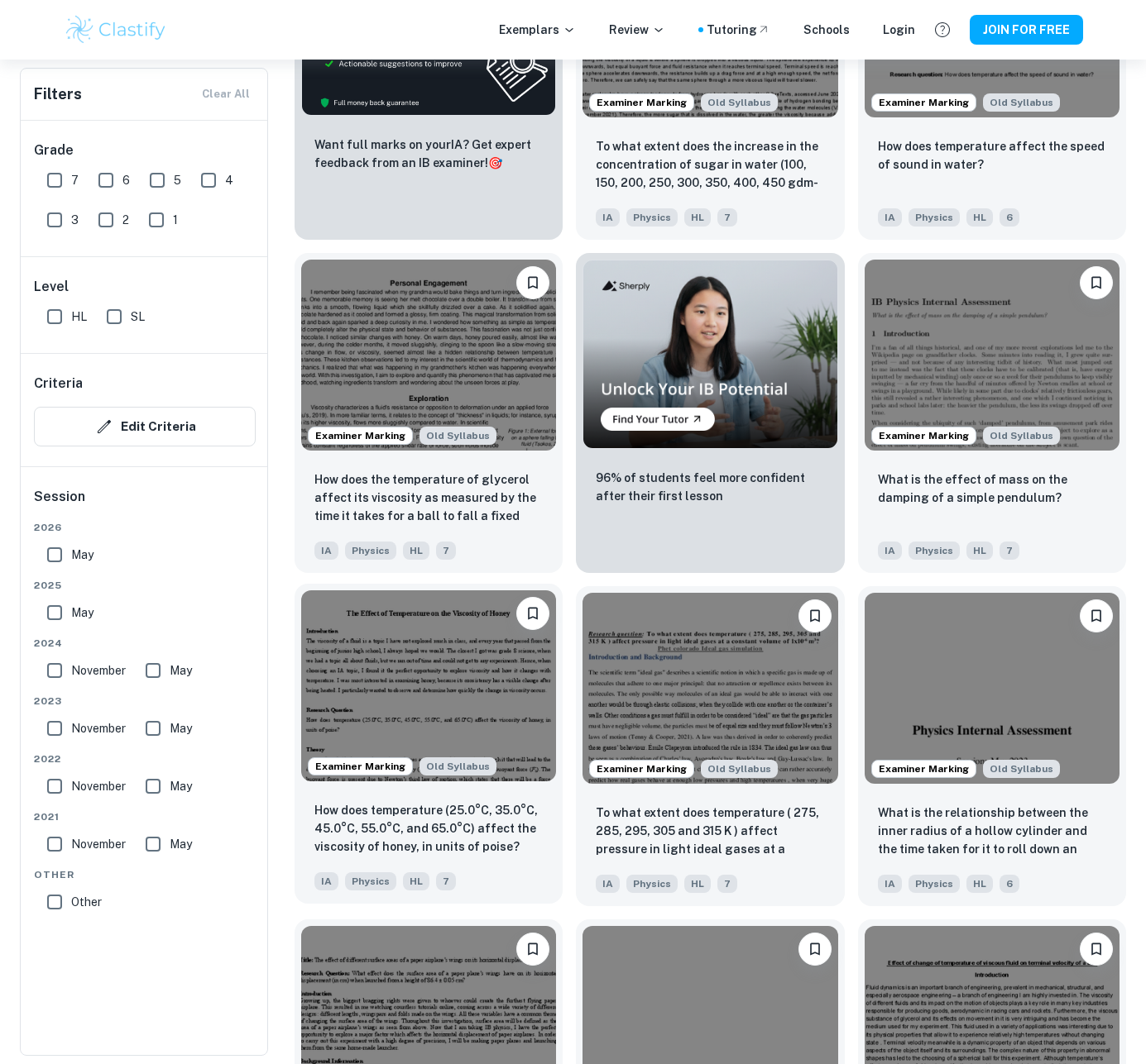
scroll to position [2881, 0]
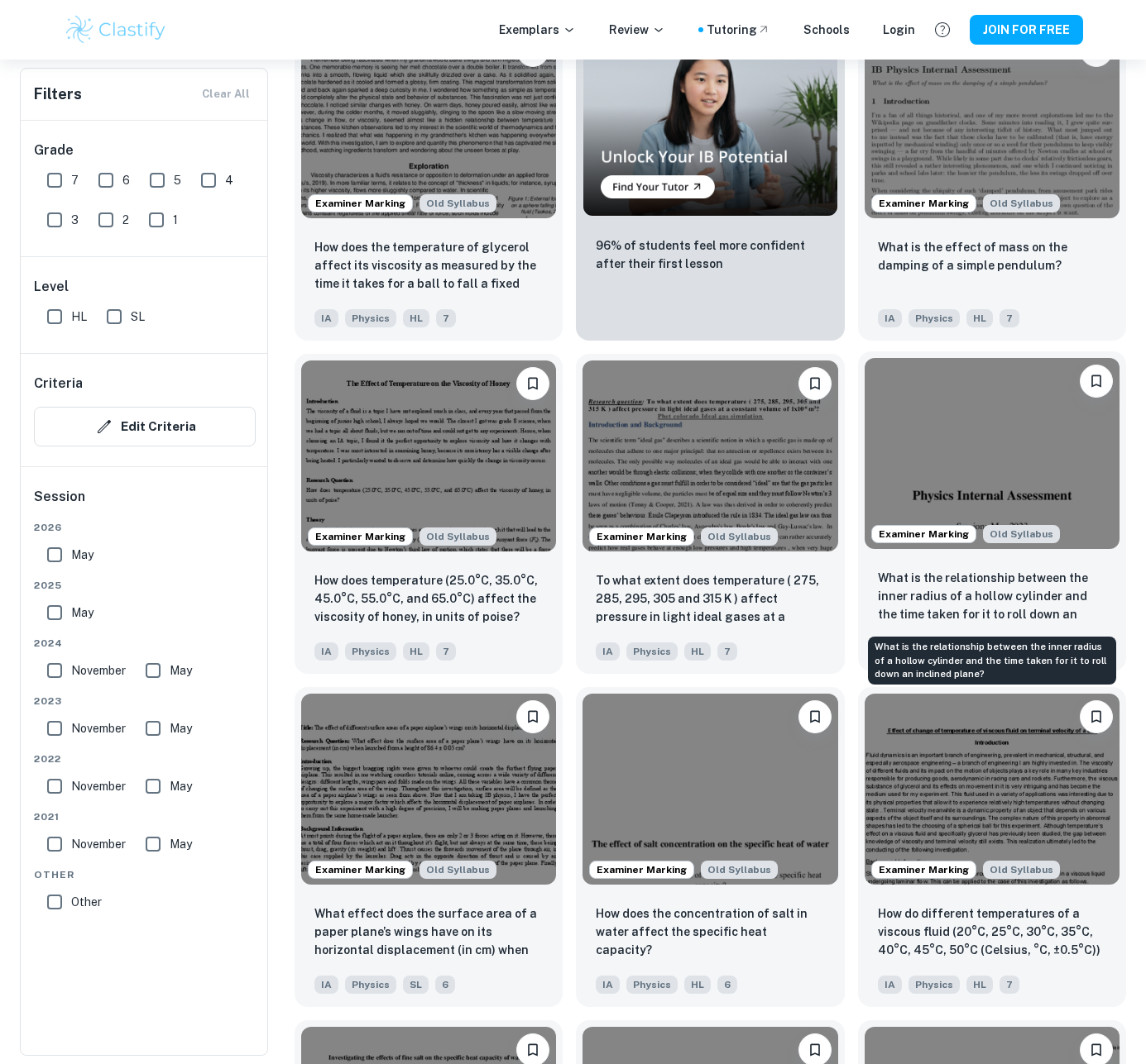
click at [907, 615] on p "What is the relationship between the inner radius of a hollow cylinder and the …" at bounding box center [992, 597] width 229 height 56
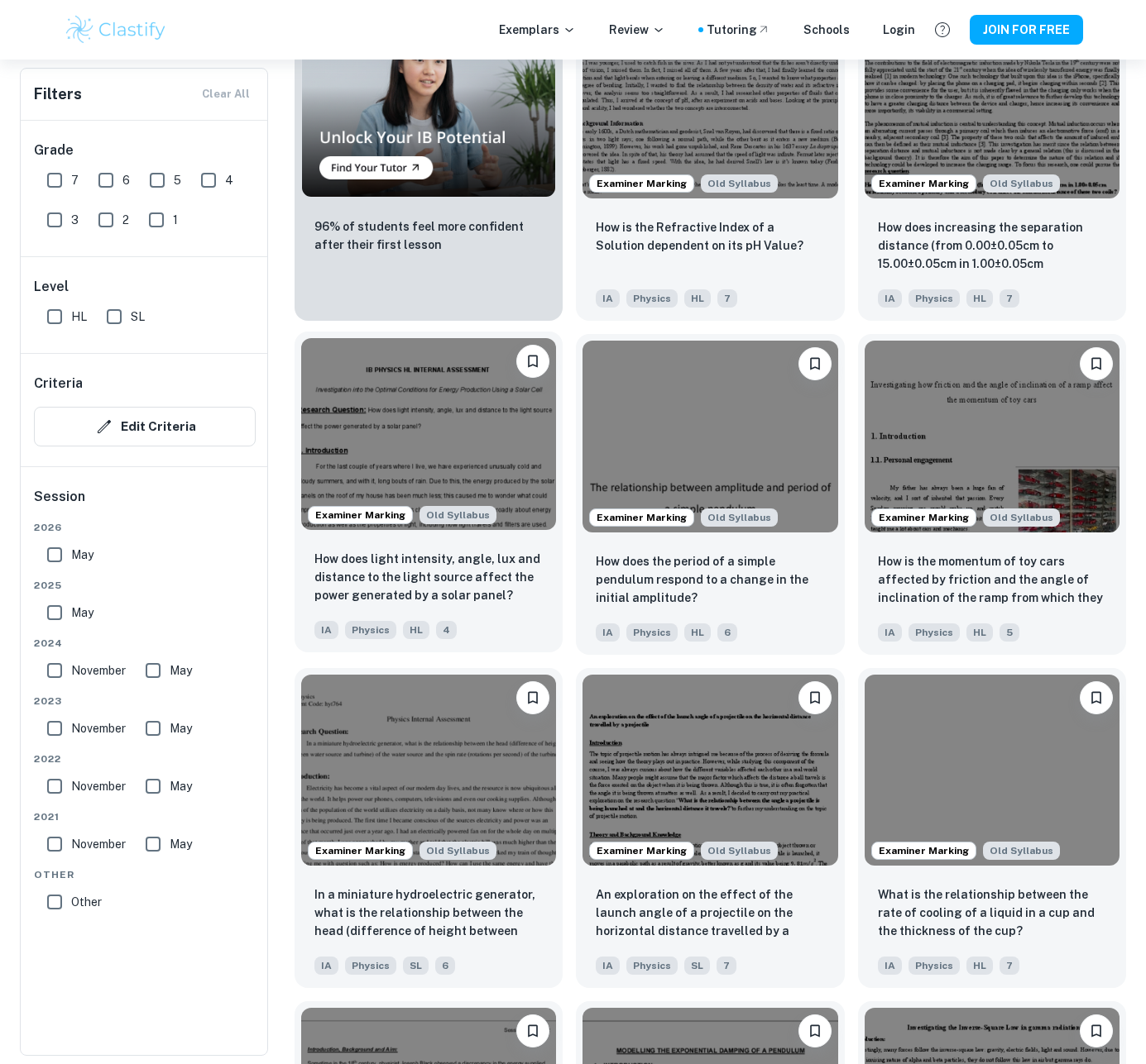
scroll to position [6574, 0]
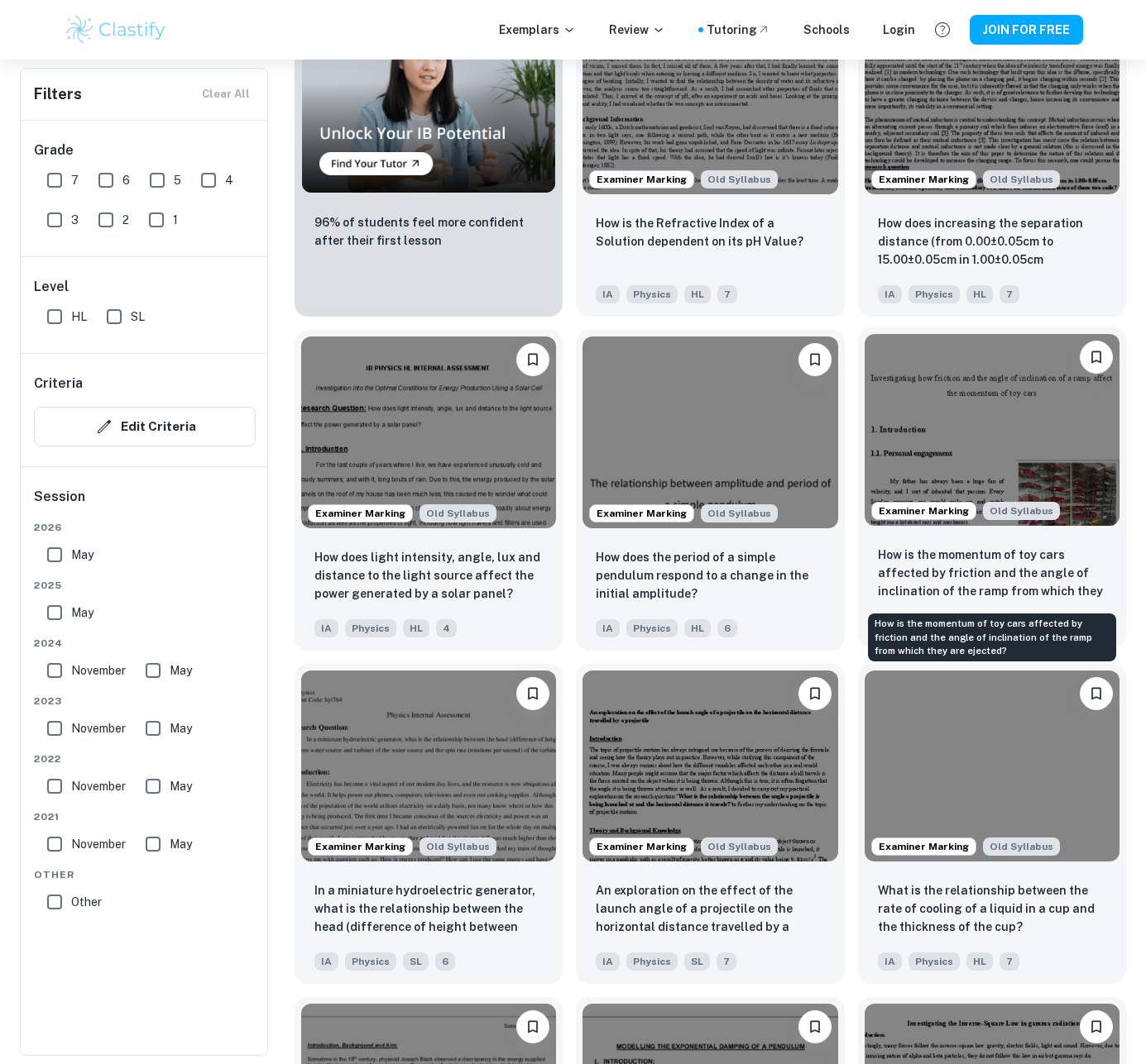
click at [978, 568] on p "How is the momentum of toy cars affected by friction and the angle of inclinati…" at bounding box center [992, 574] width 229 height 56
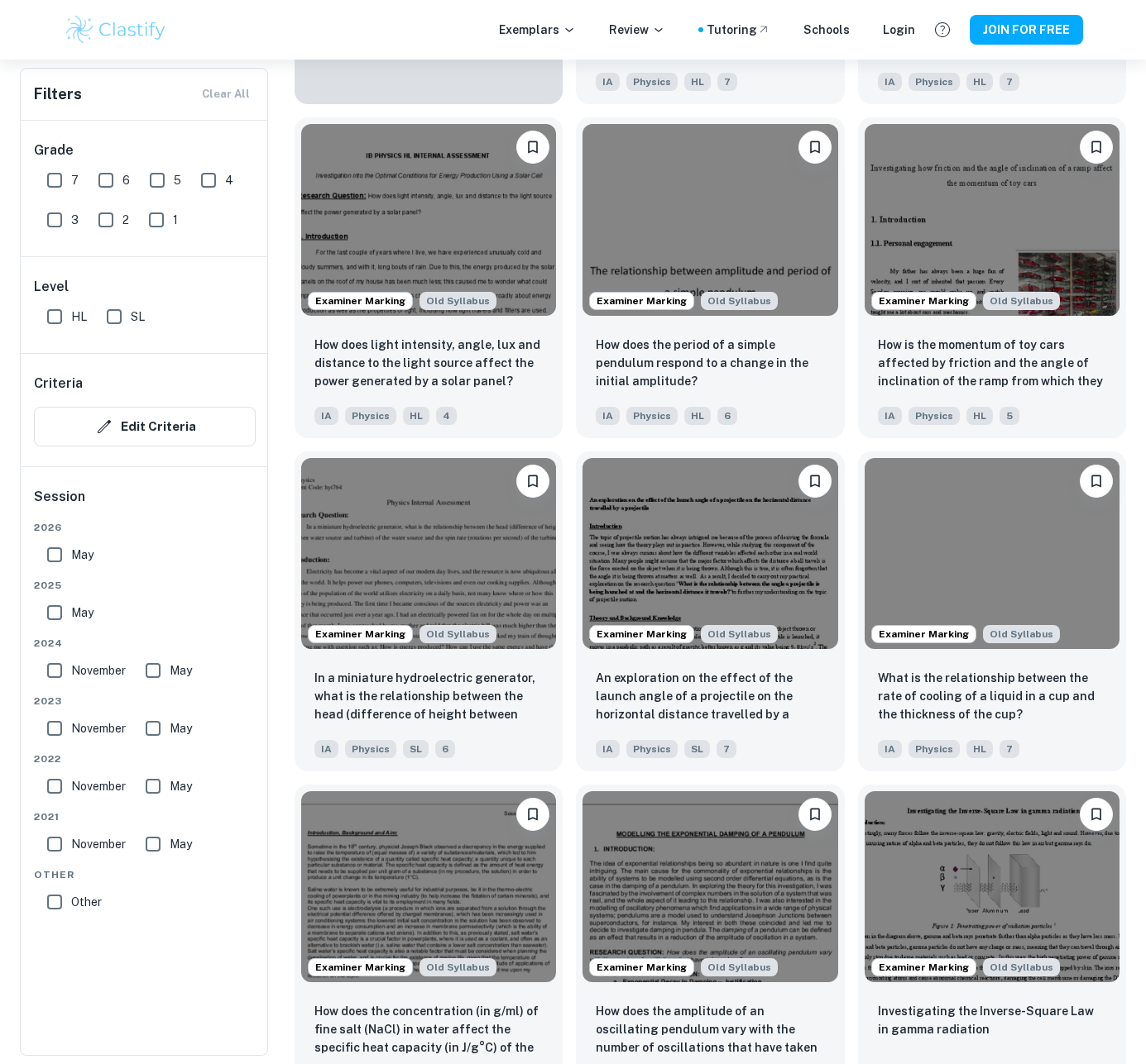
scroll to position [7622, 0]
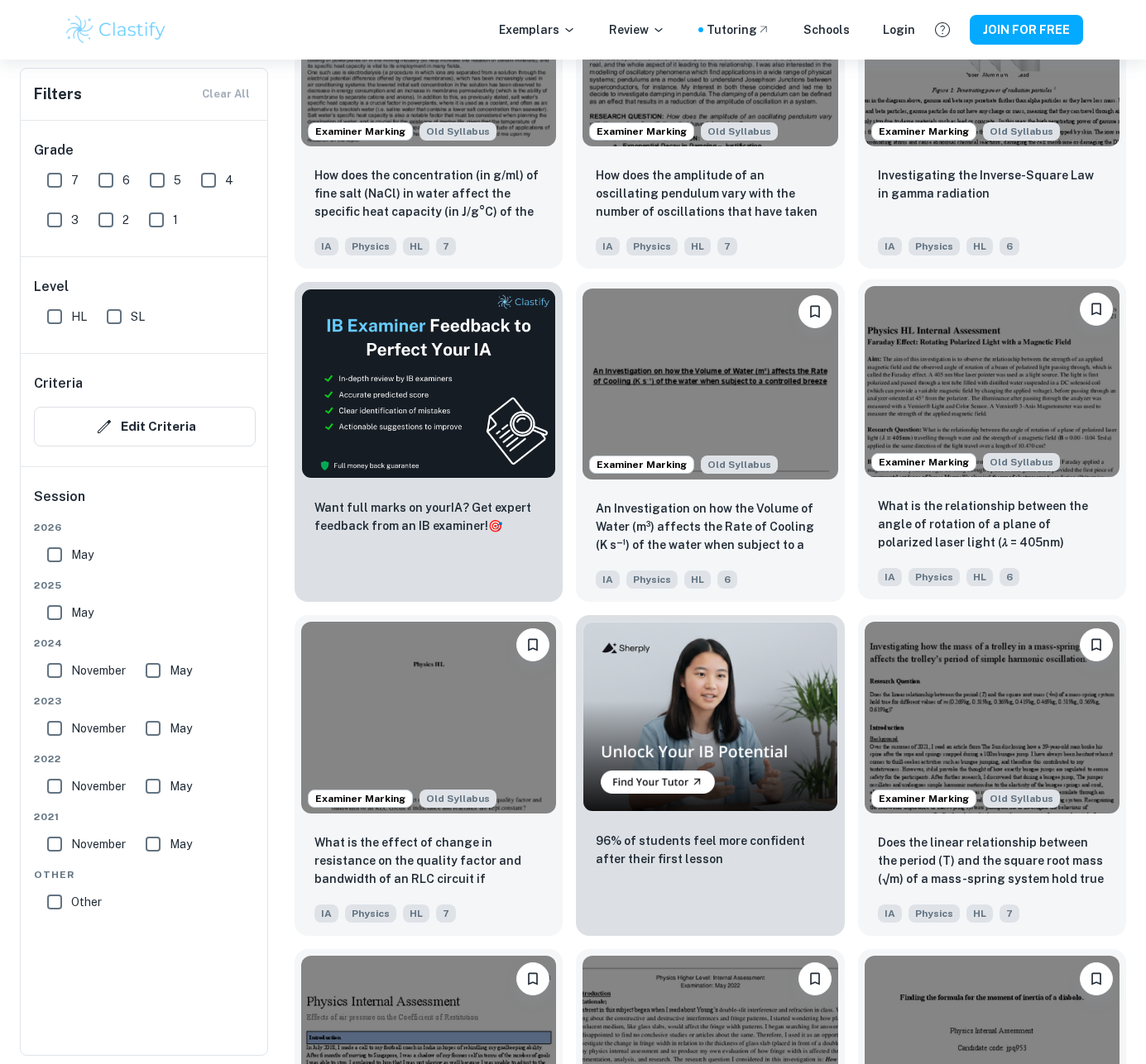
click at [985, 552] on p "What is the relationship between the angle of rotation of a plane of polarized …" at bounding box center [992, 525] width 229 height 56
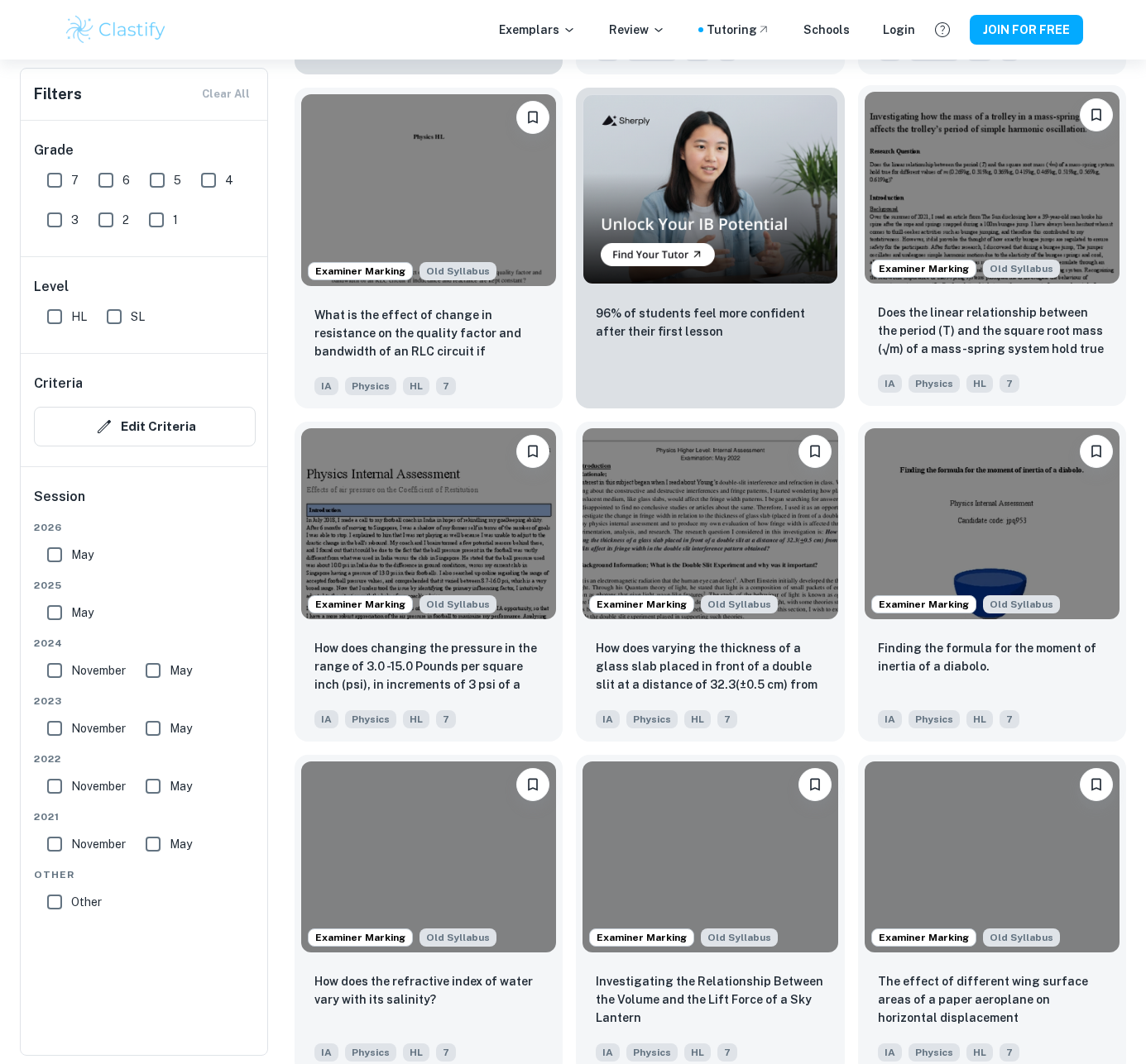
scroll to position [8356, 0]
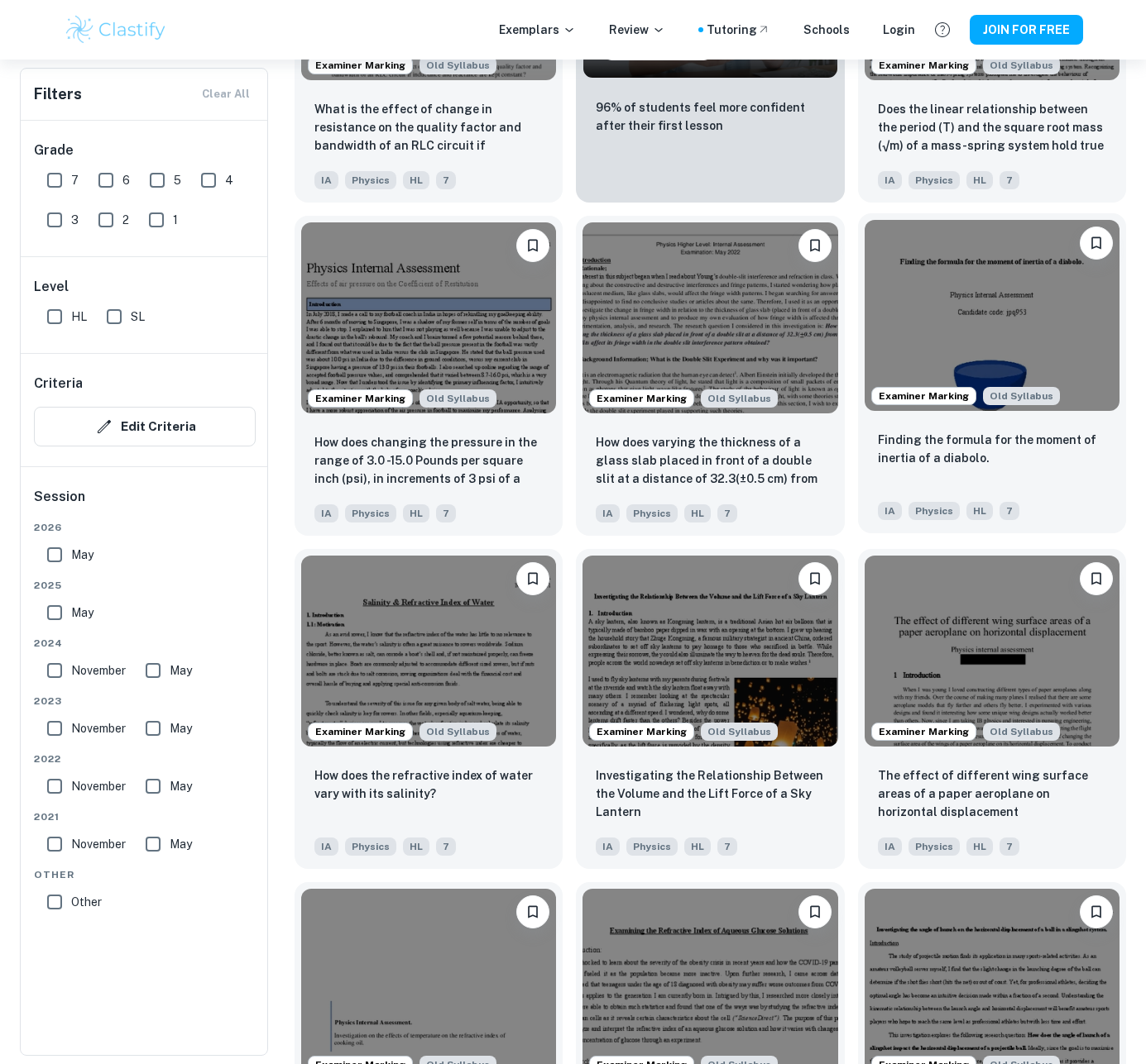
click at [972, 468] on div "Finding the formula for the moment of inertia of a diabolo." at bounding box center [992, 459] width 229 height 56
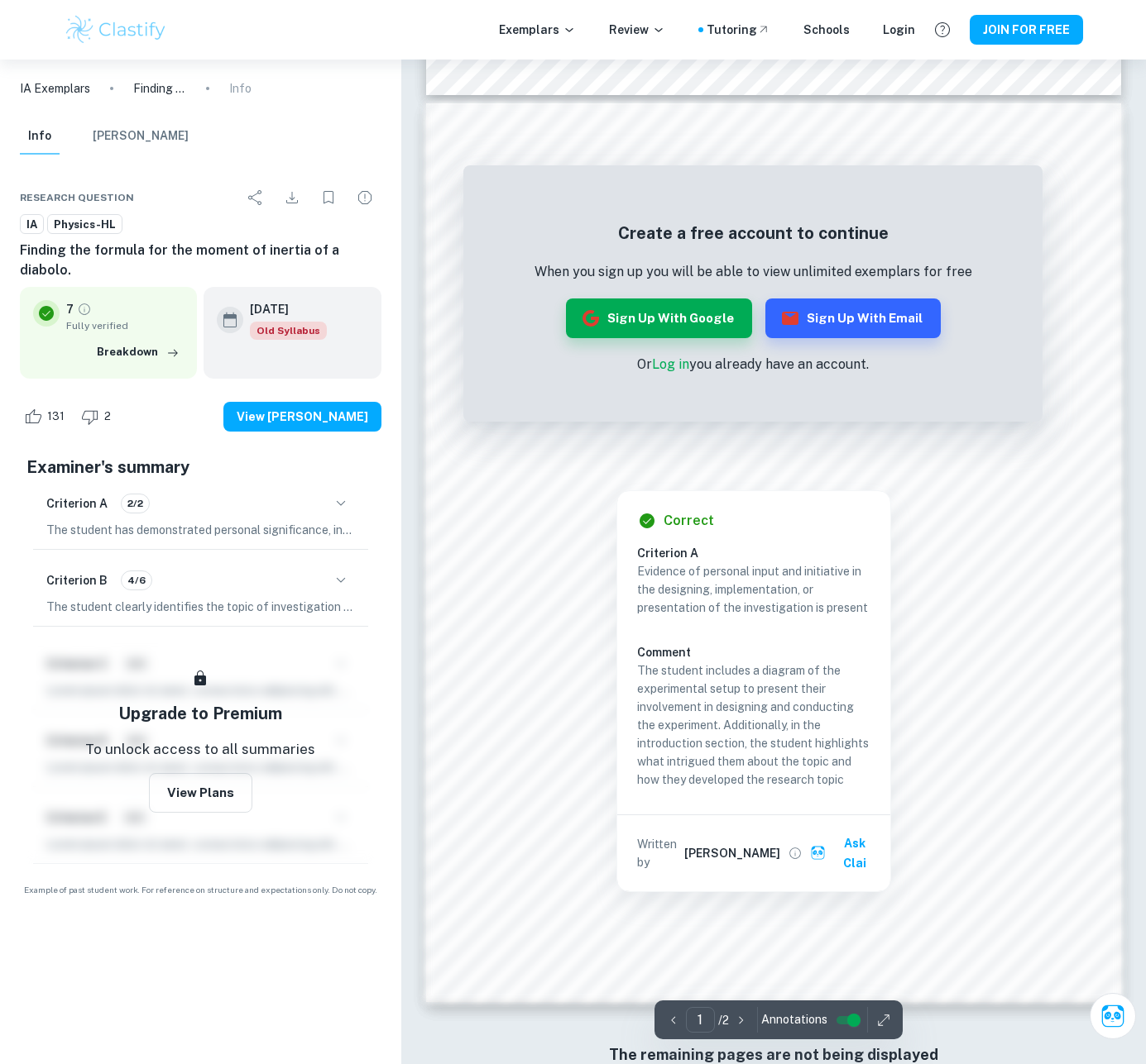
scroll to position [932, 0]
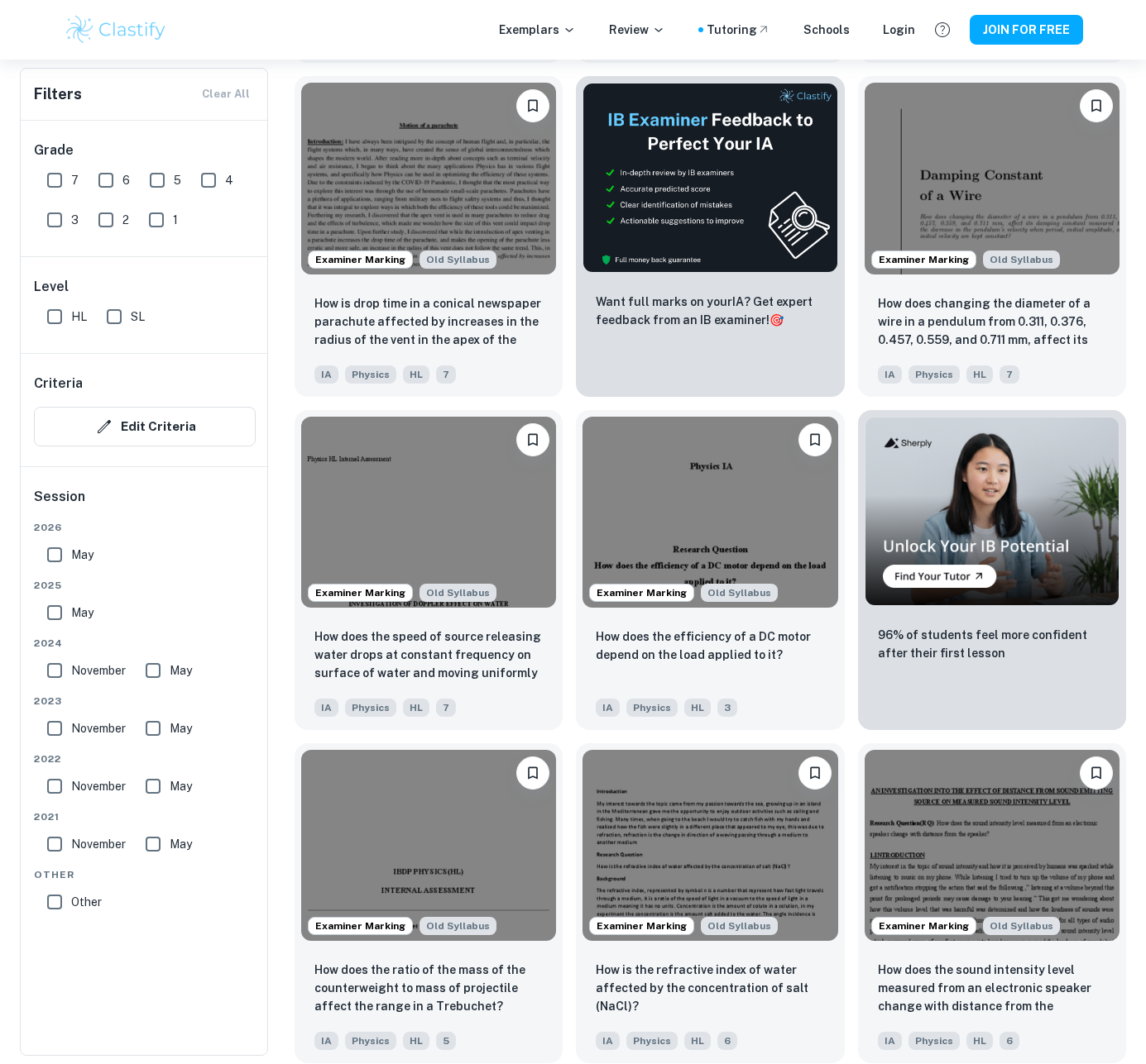
scroll to position [9500, 0]
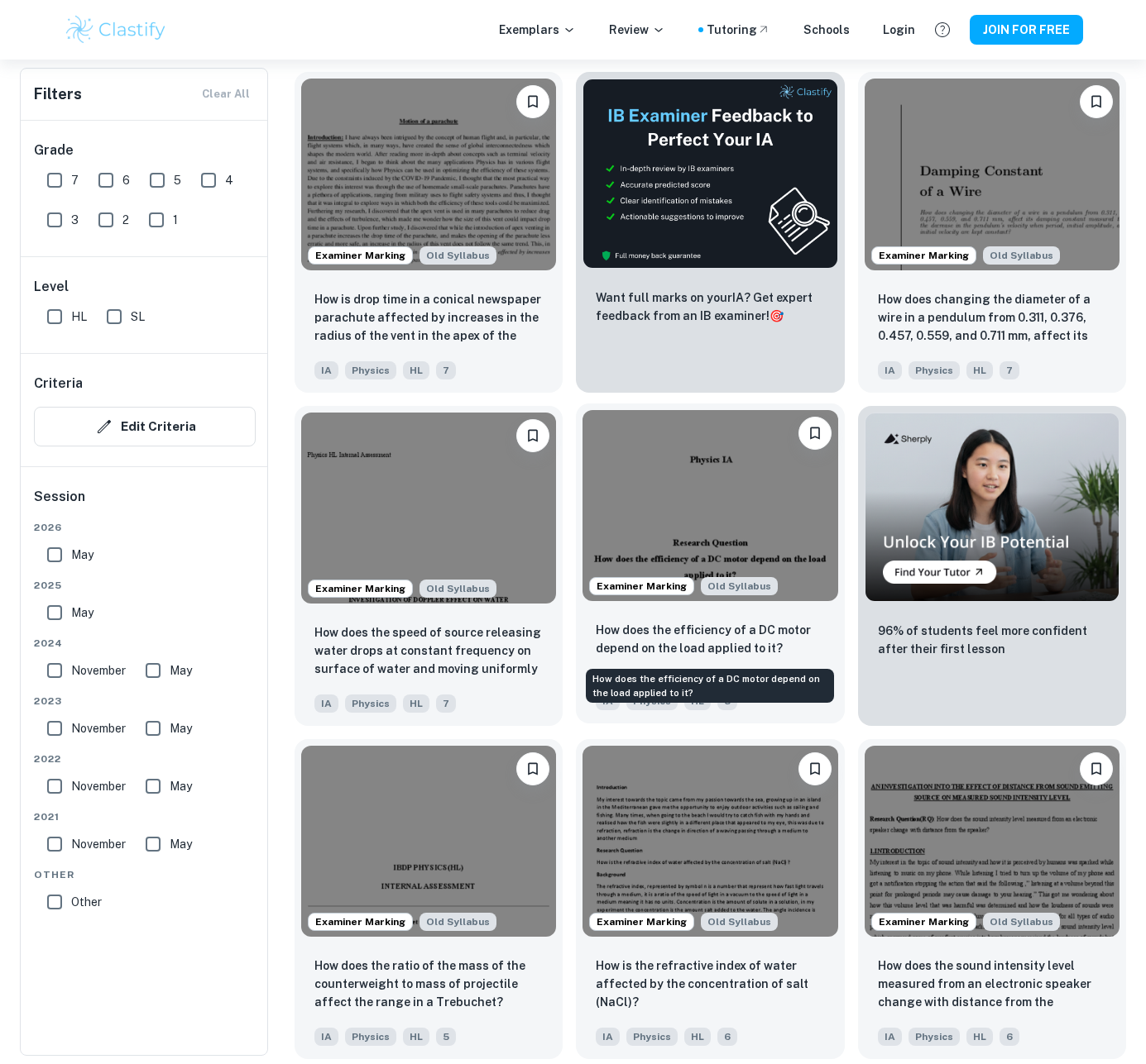
click at [656, 643] on p "How does the efficiency of a DC motor depend on the load applied to it?" at bounding box center [710, 639] width 229 height 36
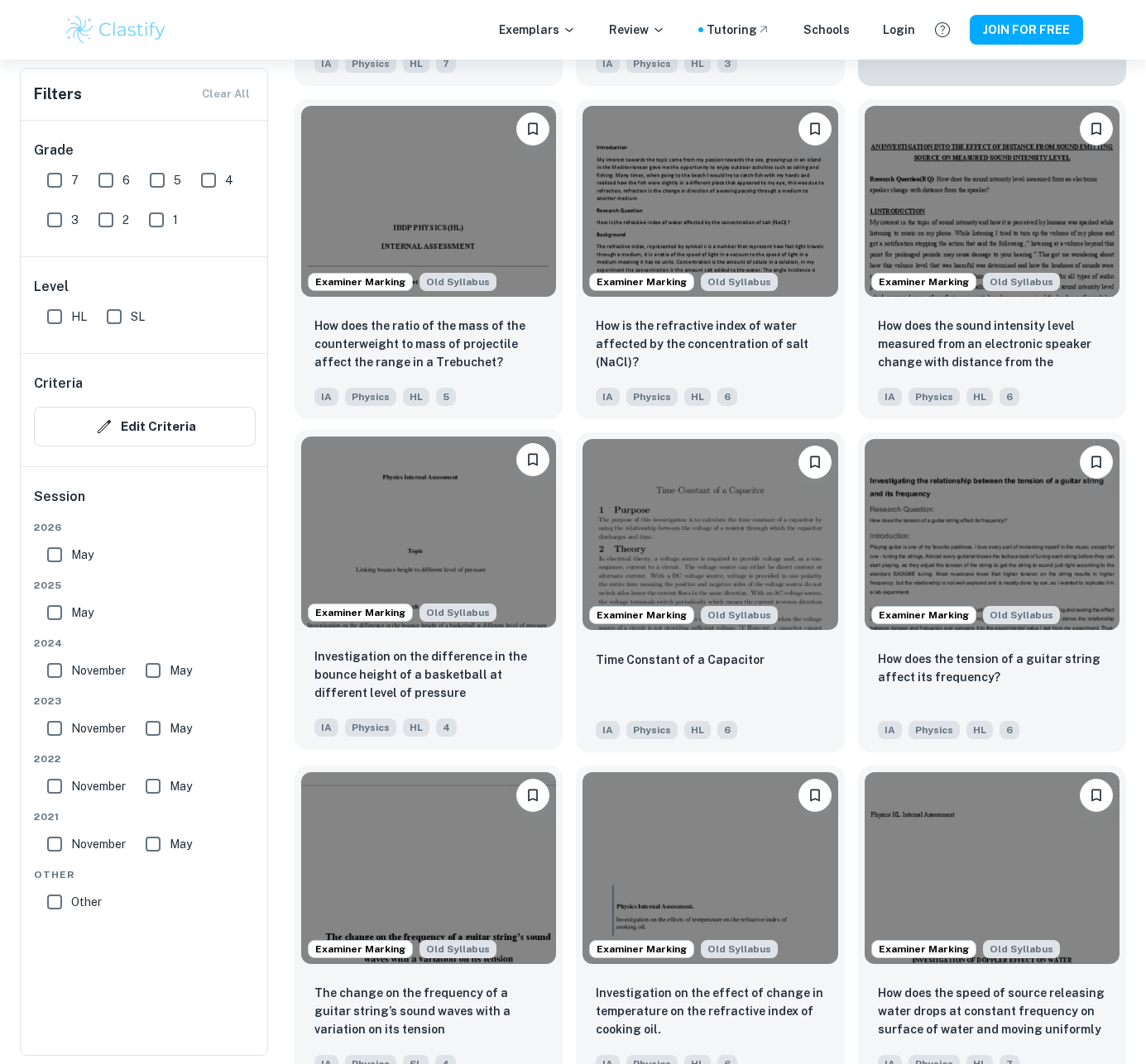
scroll to position [10144, 0]
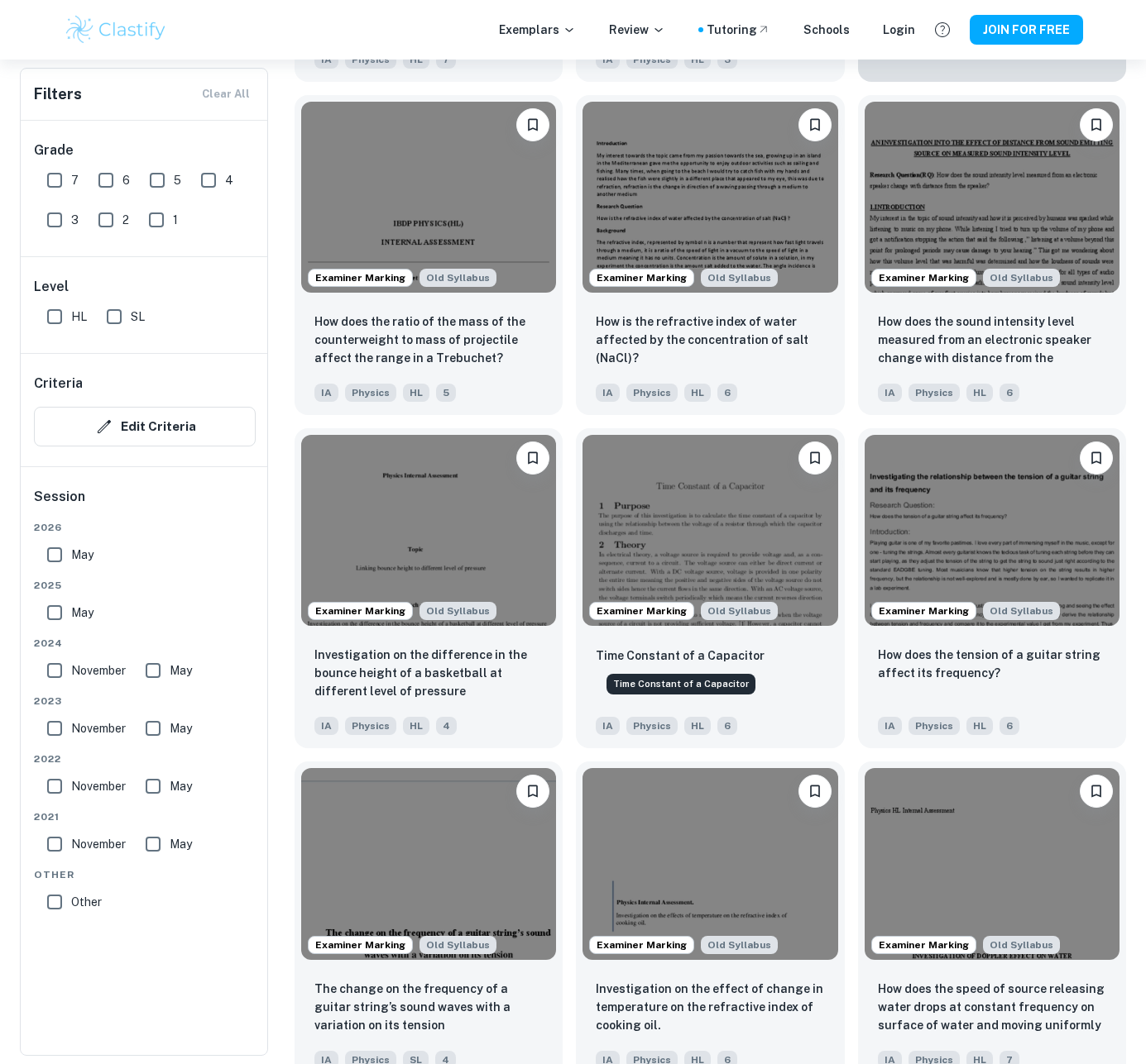
click at [642, 662] on div "Time Constant of a Capacitor" at bounding box center [680, 678] width 152 height 33
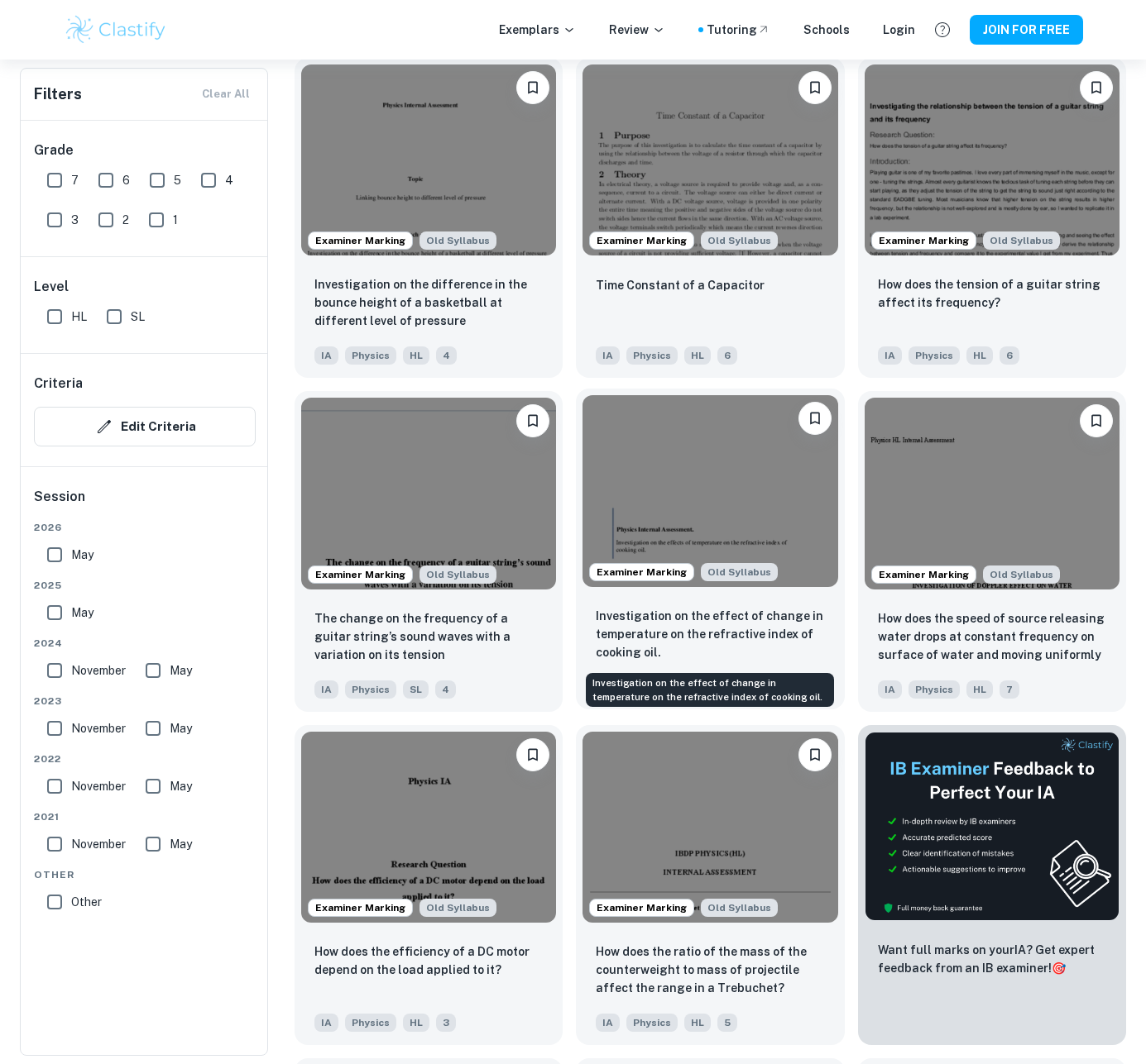
scroll to position [10569, 0]
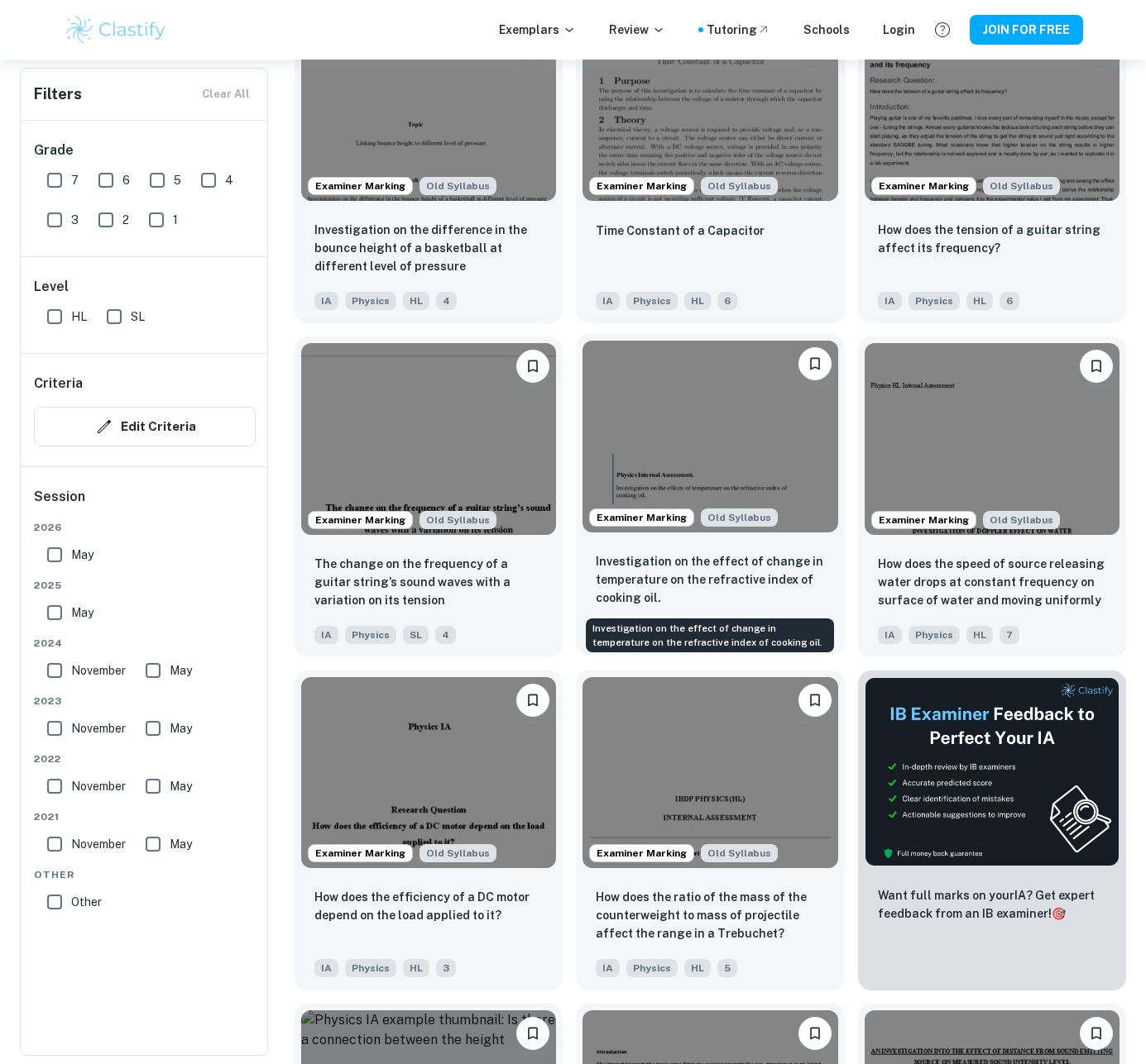
click at [672, 567] on p "Investigation on the effect of change in temperature on the refractive index of…" at bounding box center [710, 580] width 229 height 55
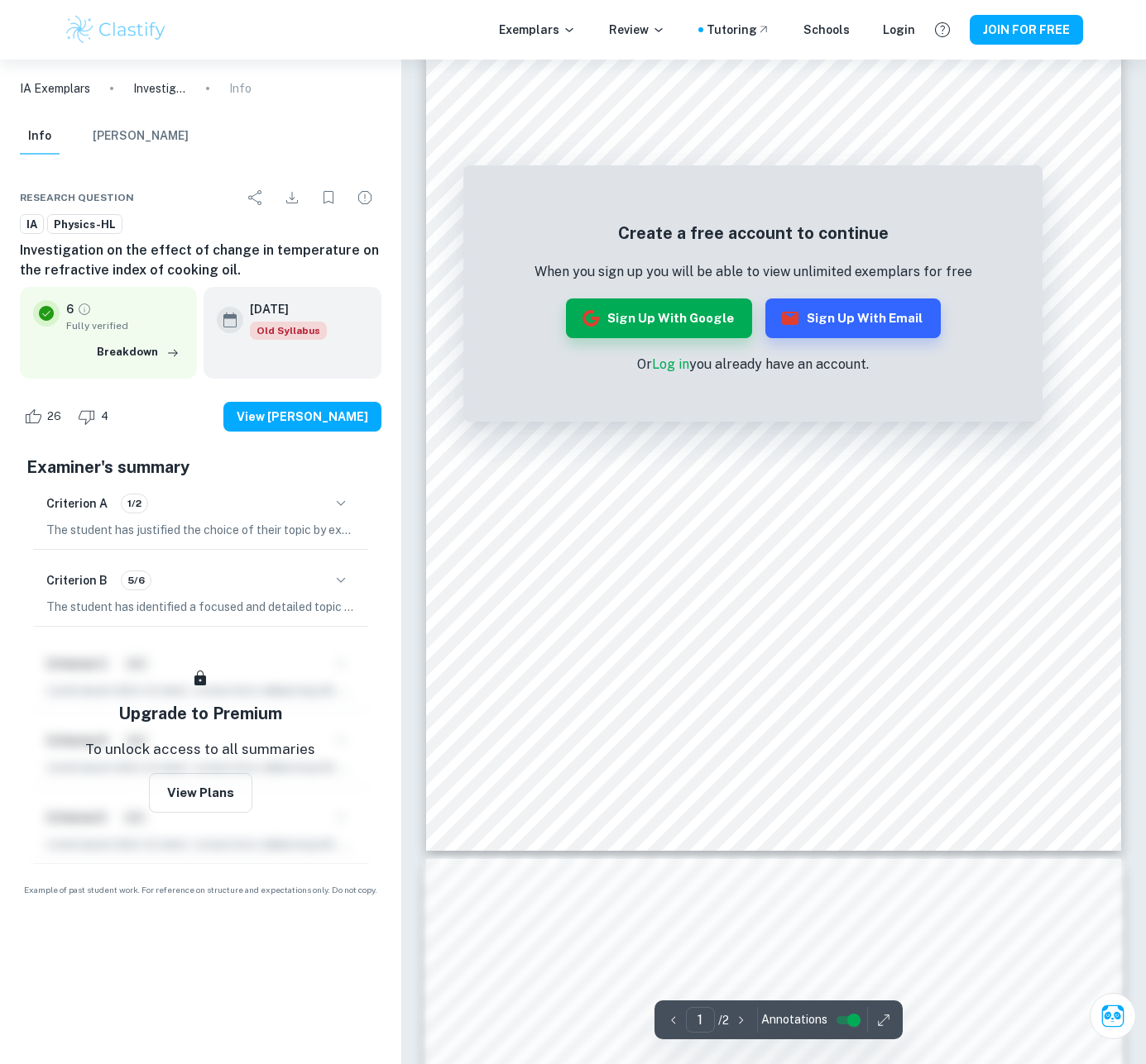
scroll to position [261, 0]
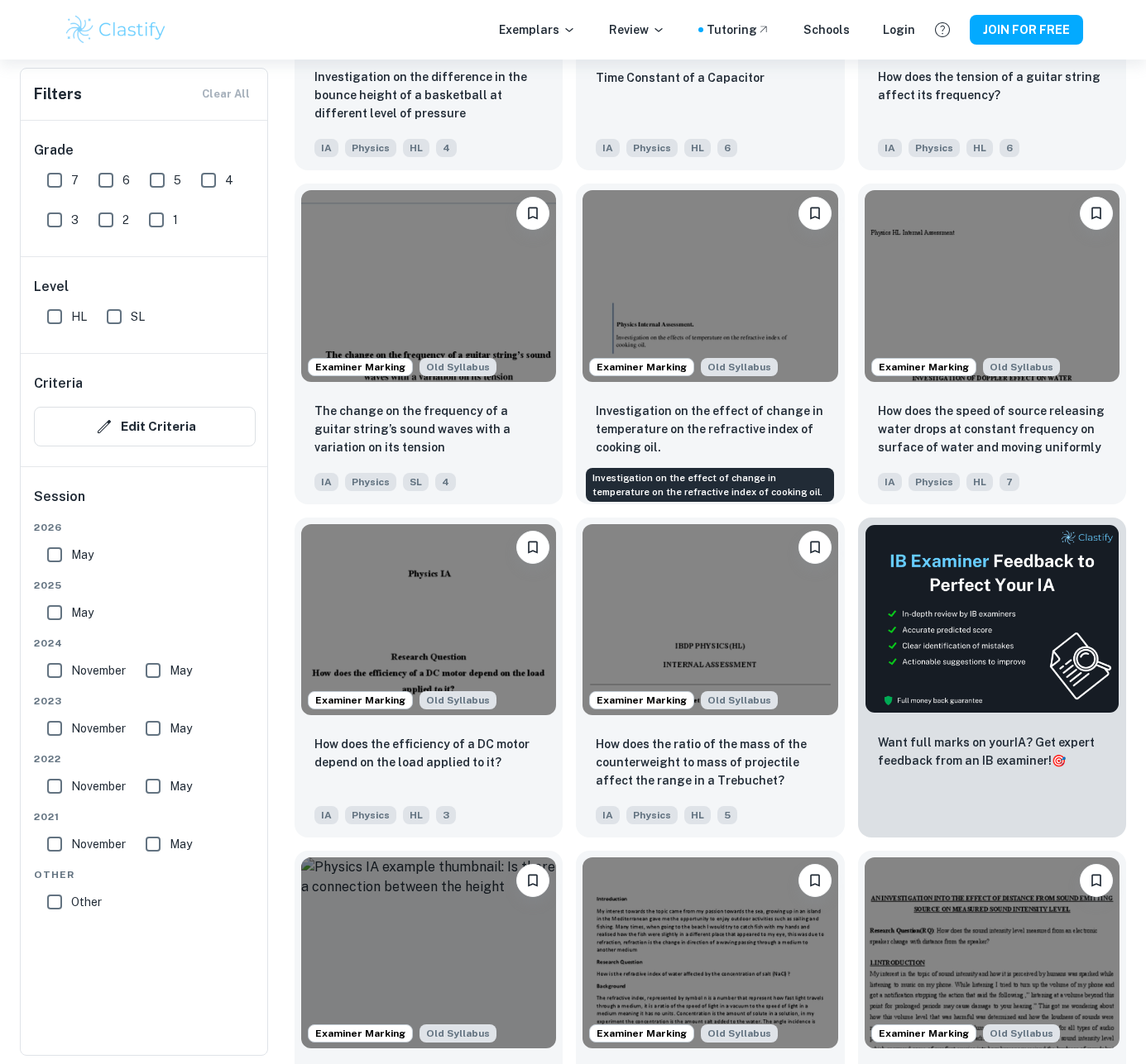
scroll to position [10861, 0]
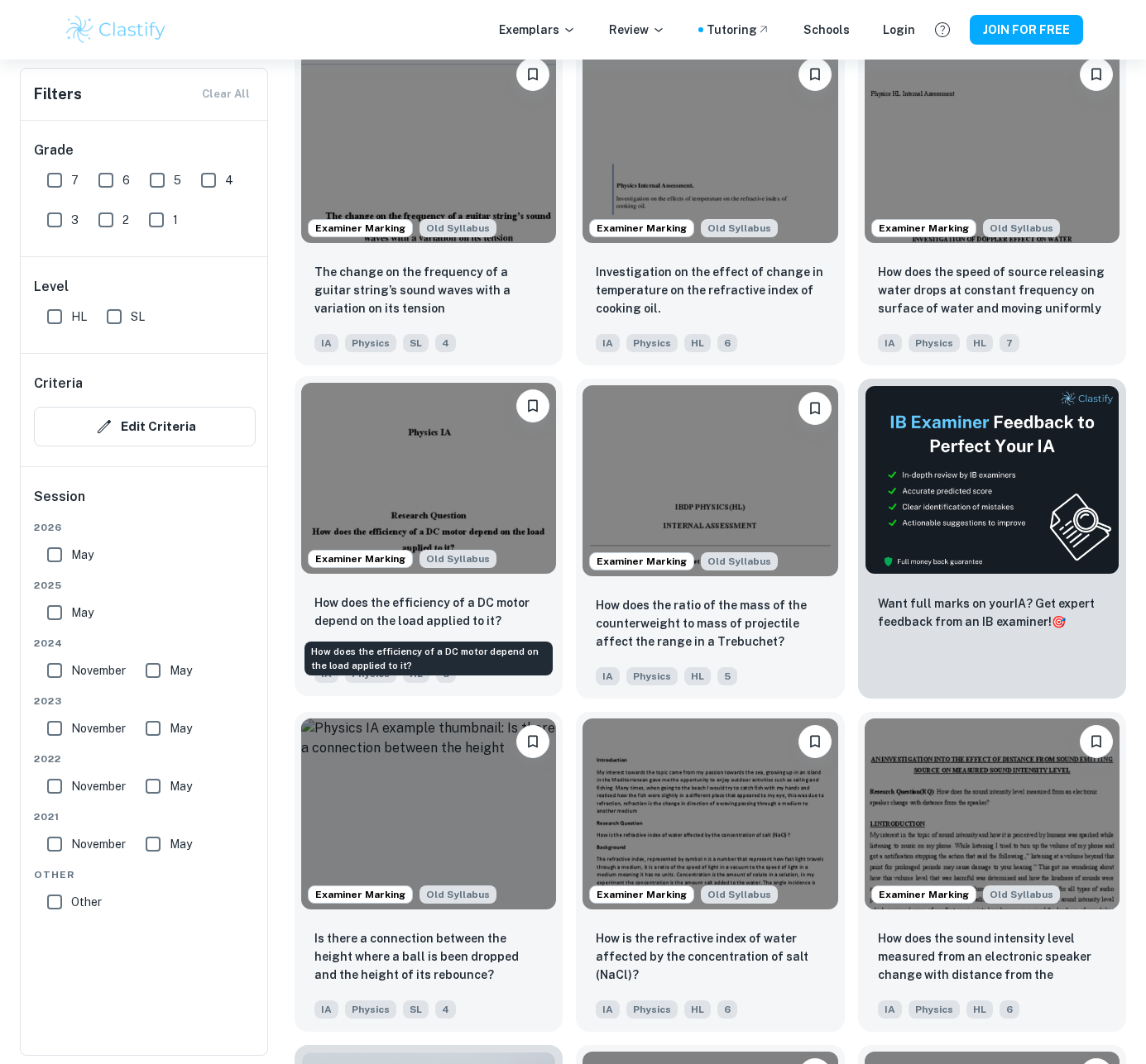
click at [423, 622] on p "How does the efficiency of a DC motor depend on the load applied to it?" at bounding box center [429, 611] width 229 height 36
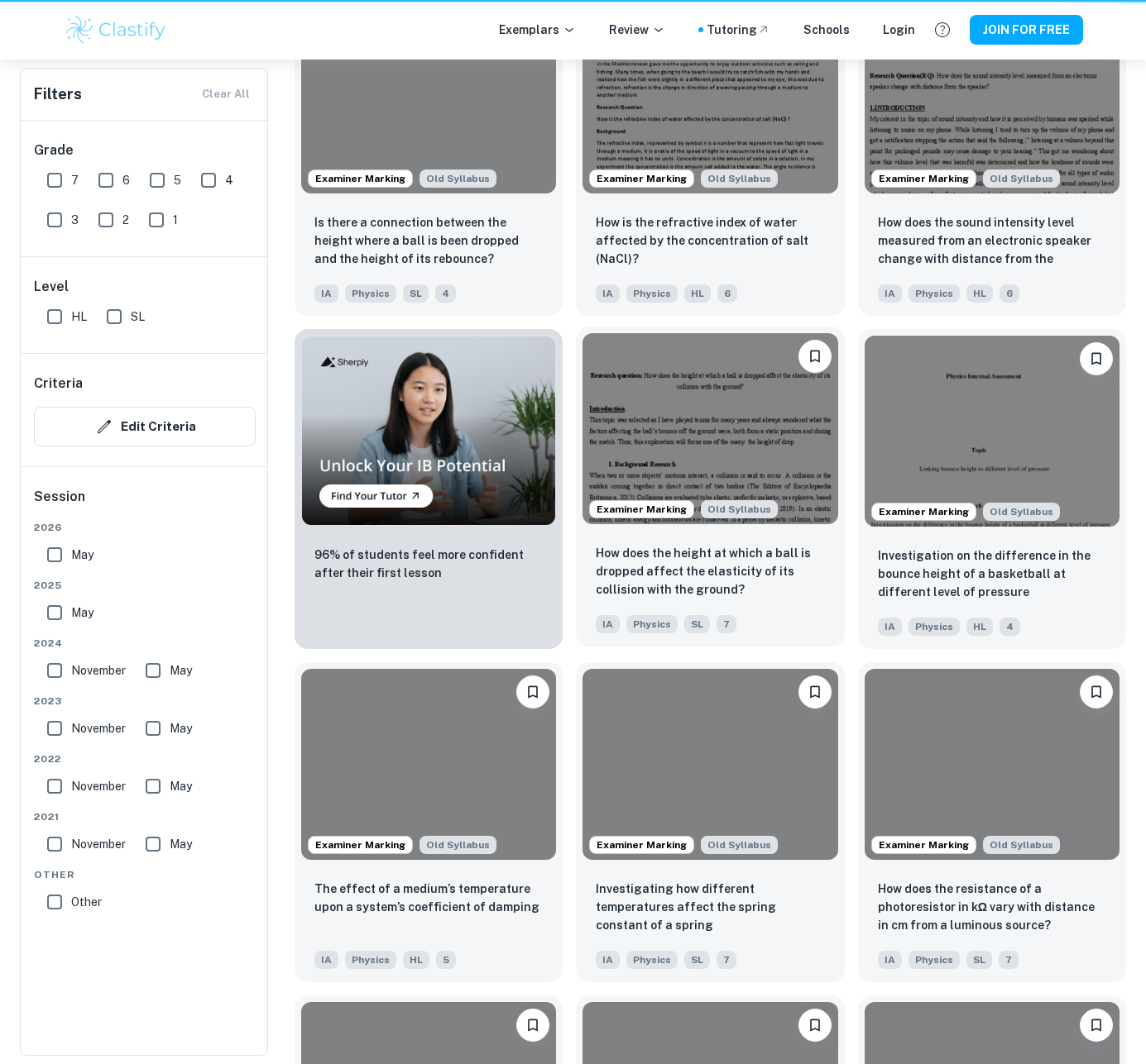
scroll to position [11607, 0]
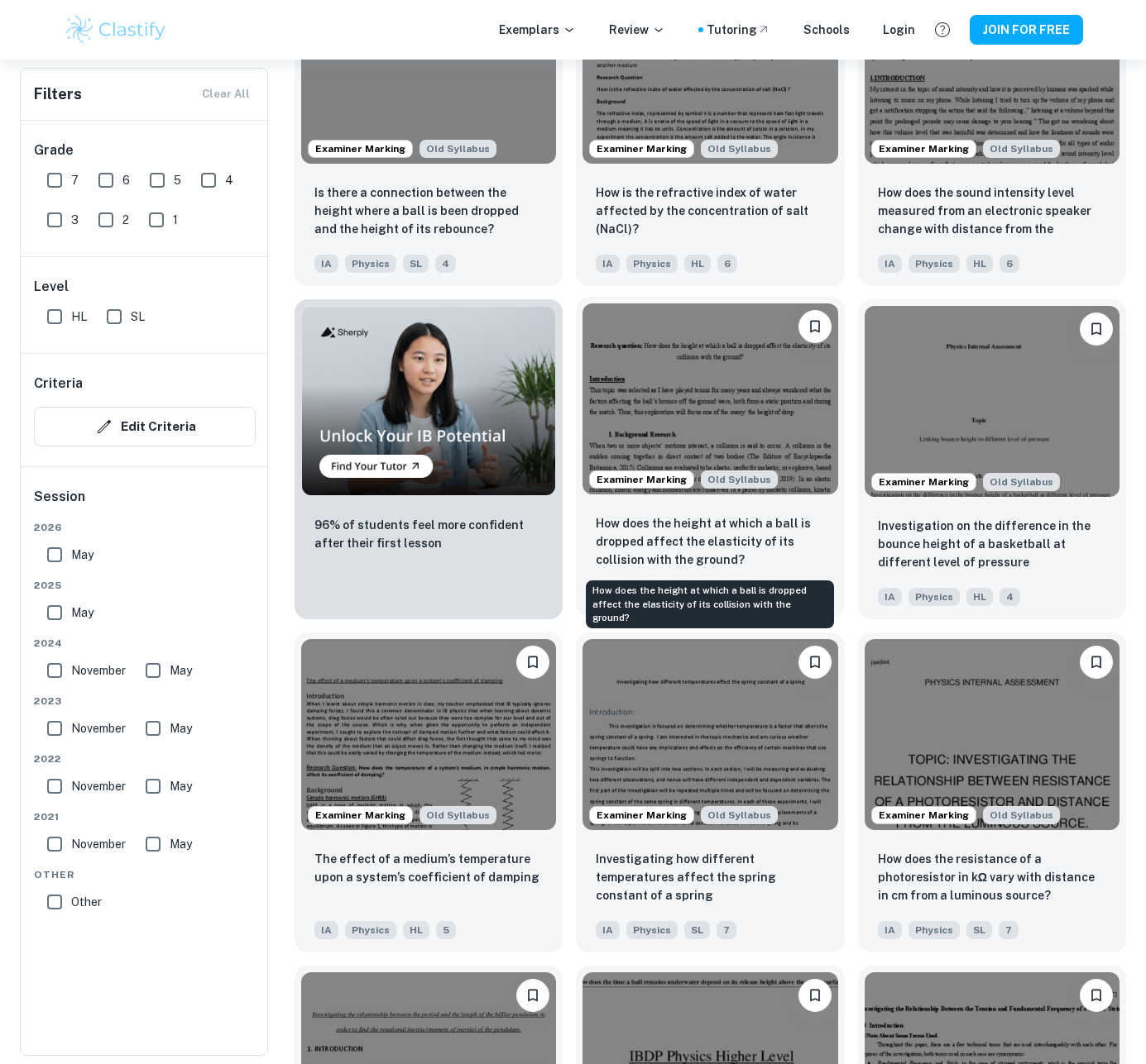
click at [649, 555] on p "How does the height at which a ball is dropped affect the elasticity of its col…" at bounding box center [710, 542] width 229 height 55
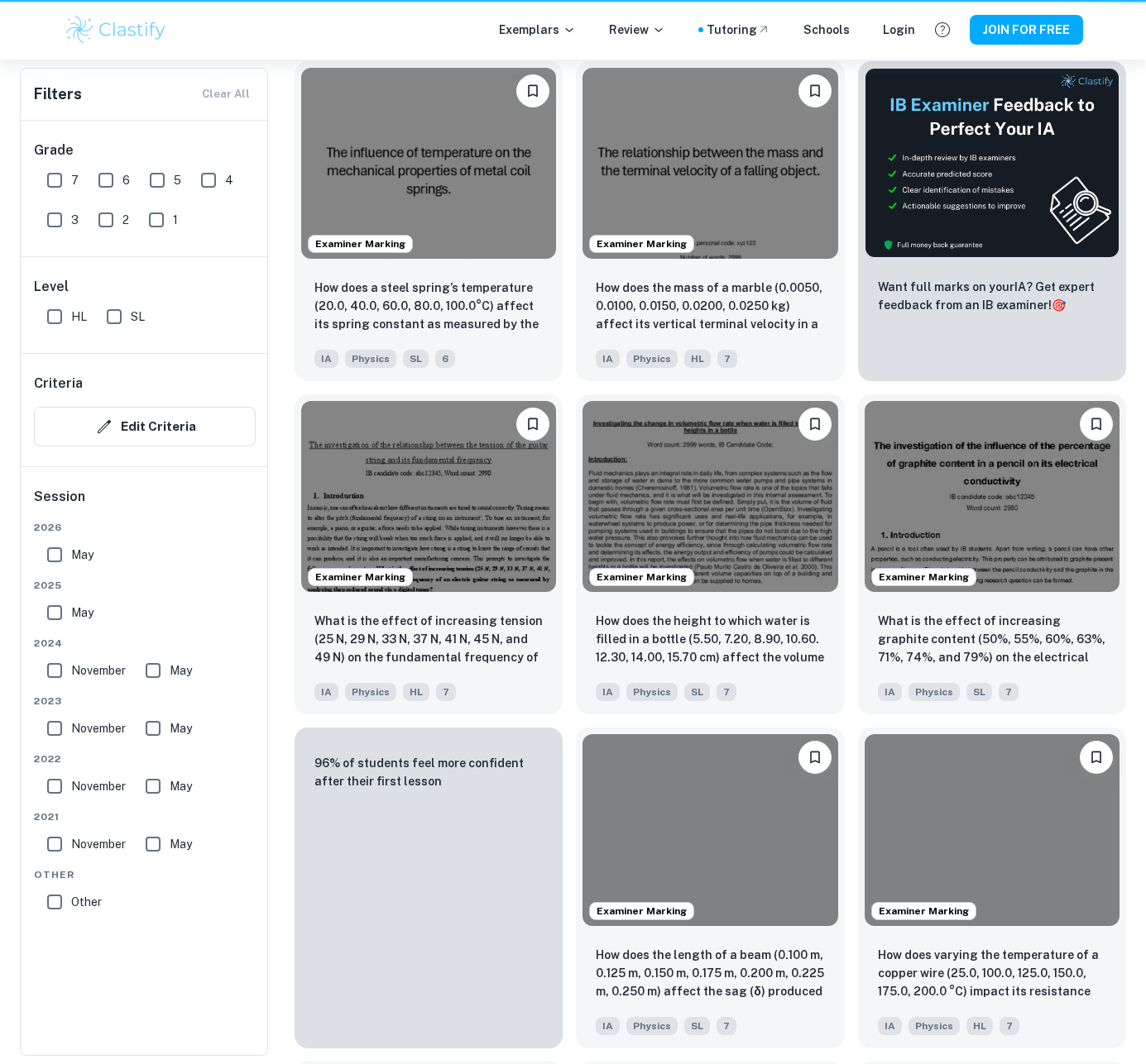
scroll to position [11607, 0]
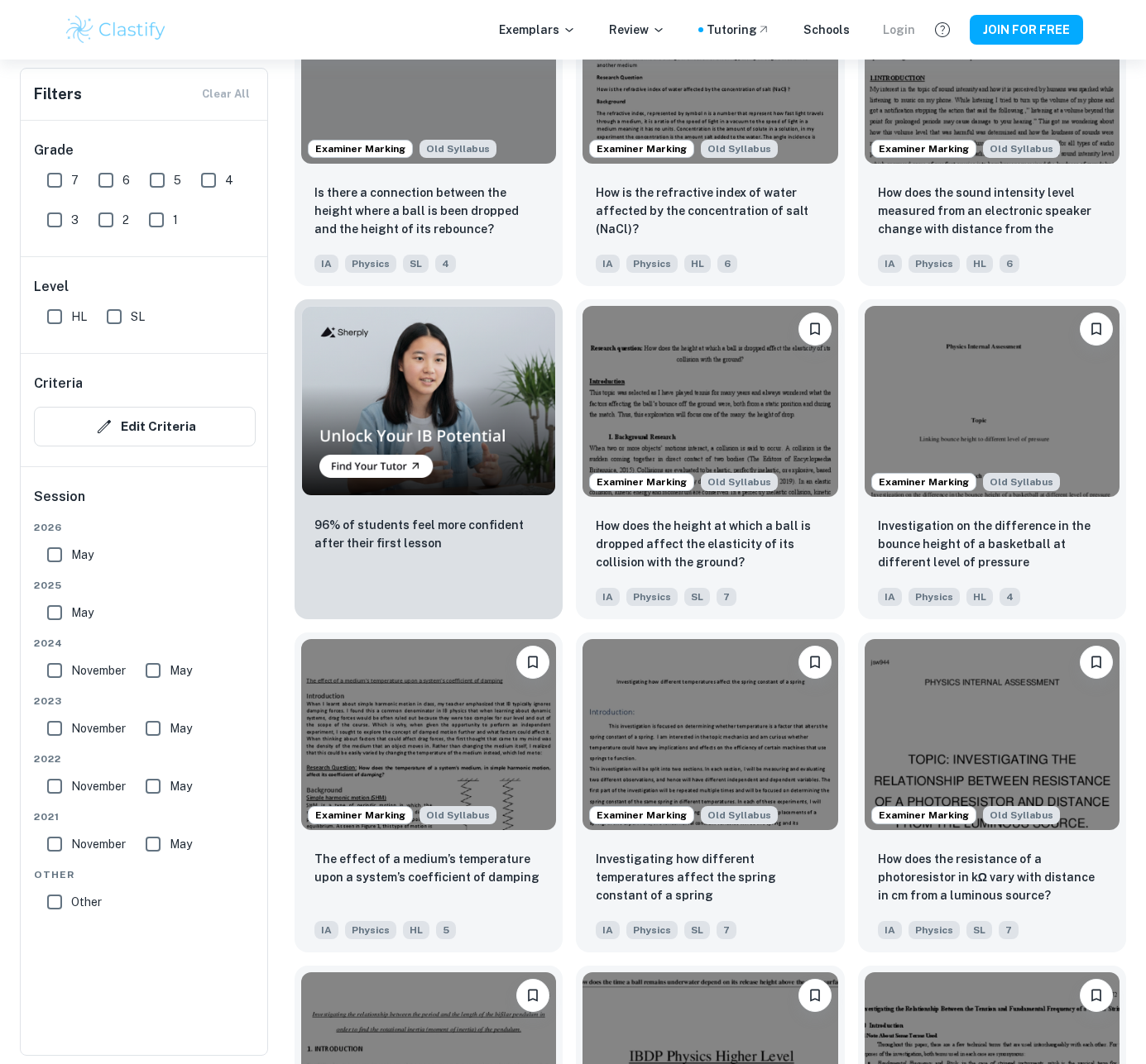
click at [899, 29] on div "Login" at bounding box center [899, 29] width 33 height 18
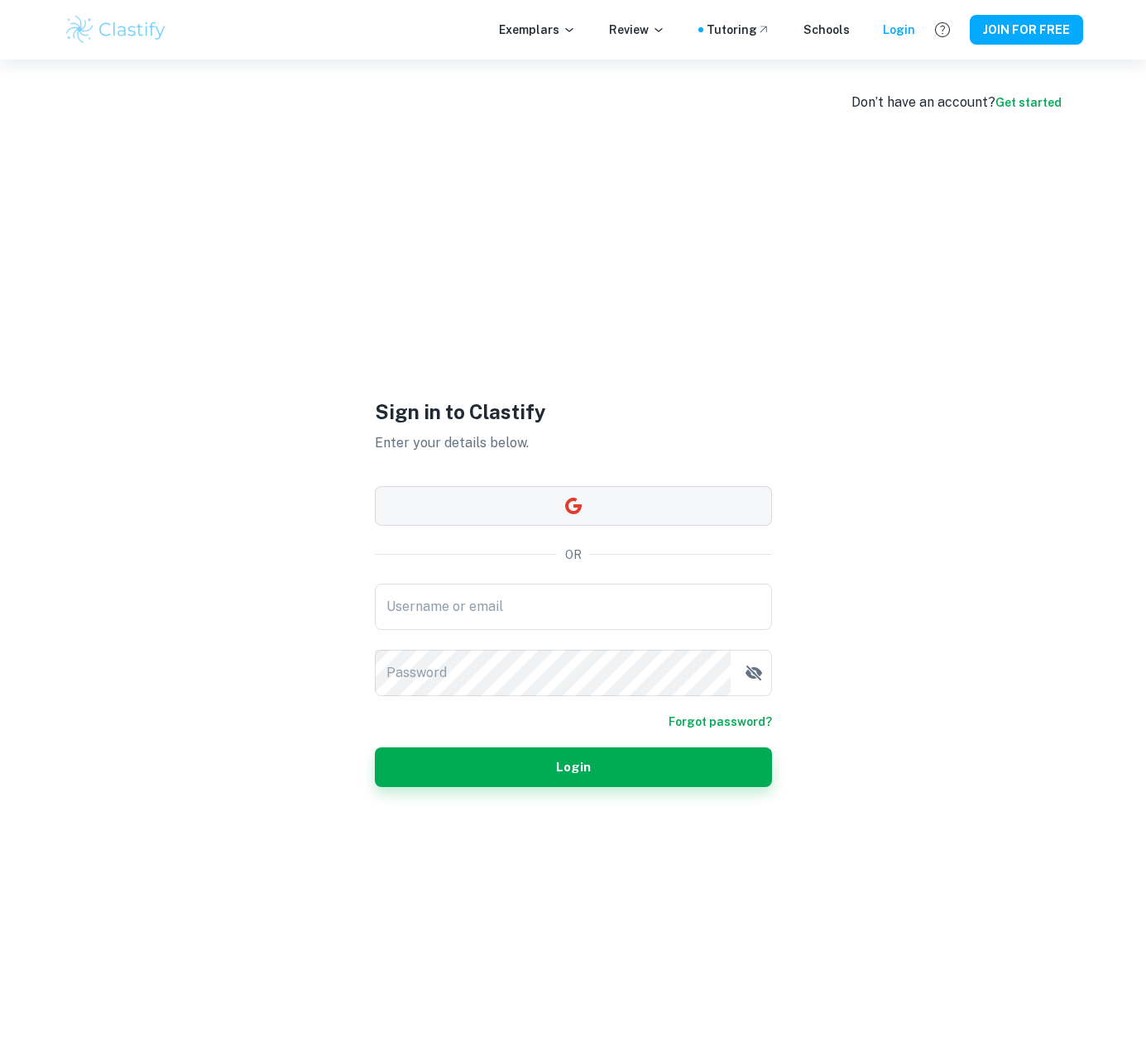
click at [535, 510] on button "button" at bounding box center [573, 506] width 397 height 40
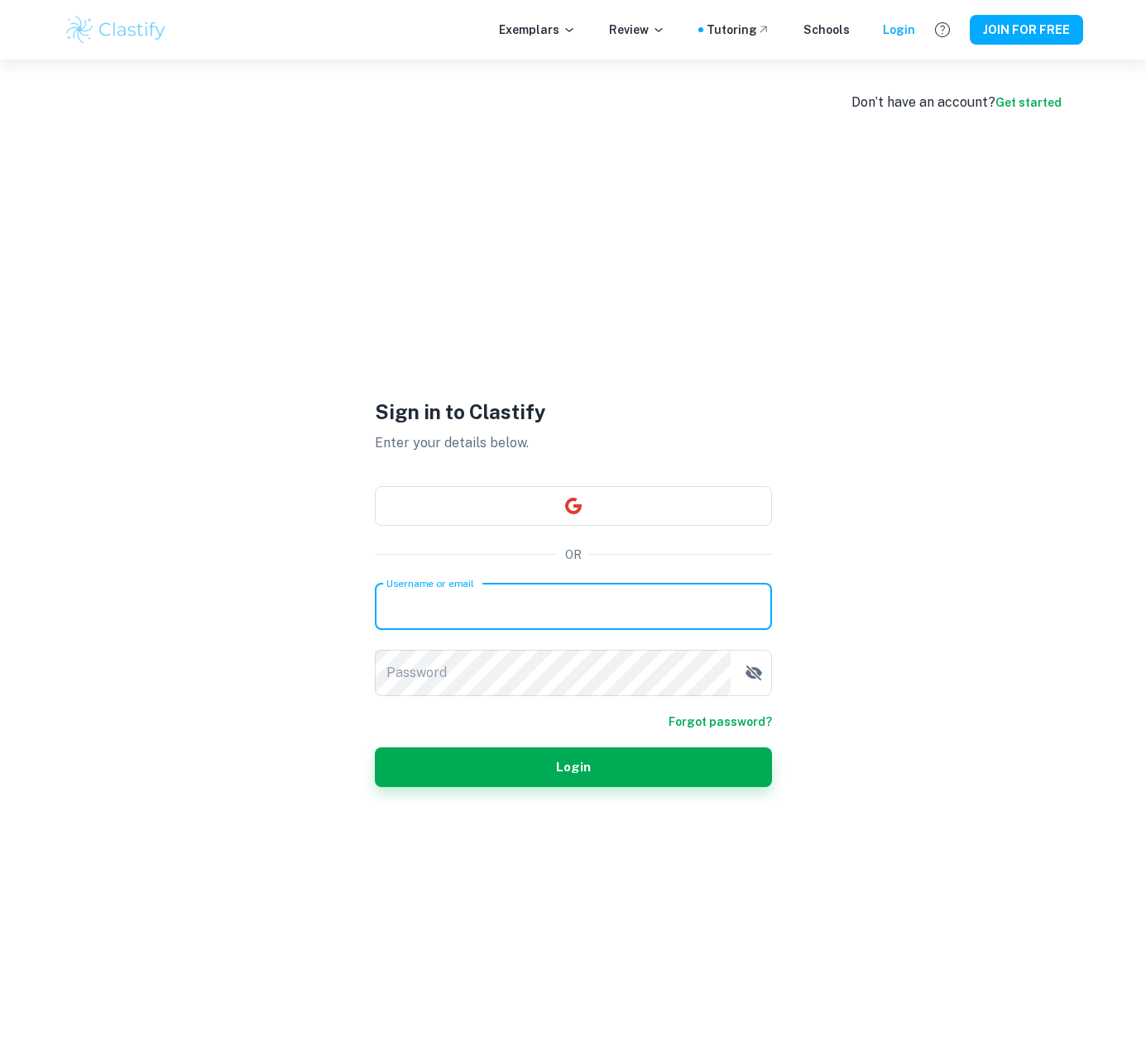
click at [460, 617] on input "Username or email" at bounding box center [573, 607] width 397 height 46
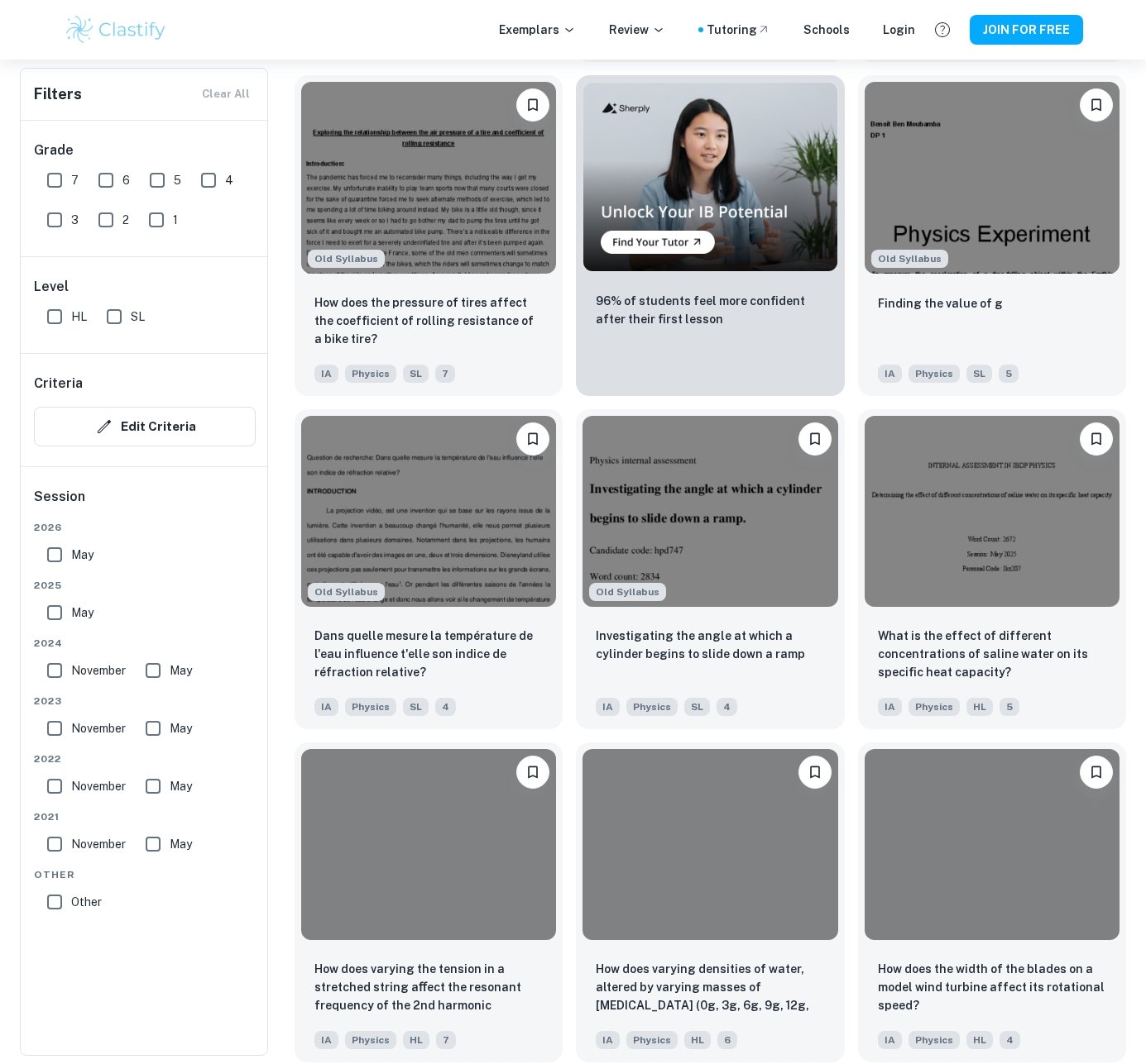
scroll to position [50852, 0]
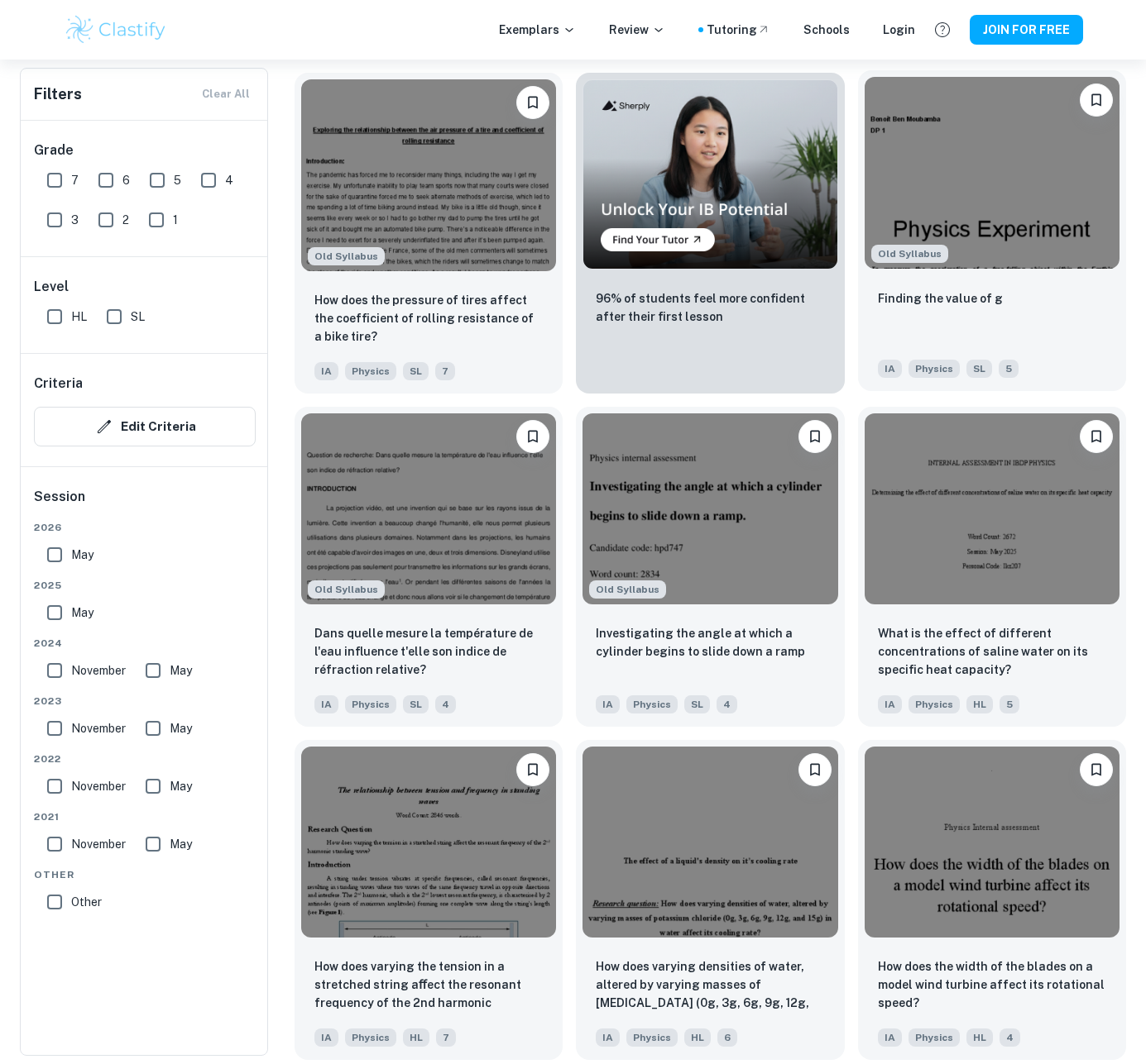
click at [1008, 329] on div "Finding the value of g" at bounding box center [992, 316] width 229 height 56
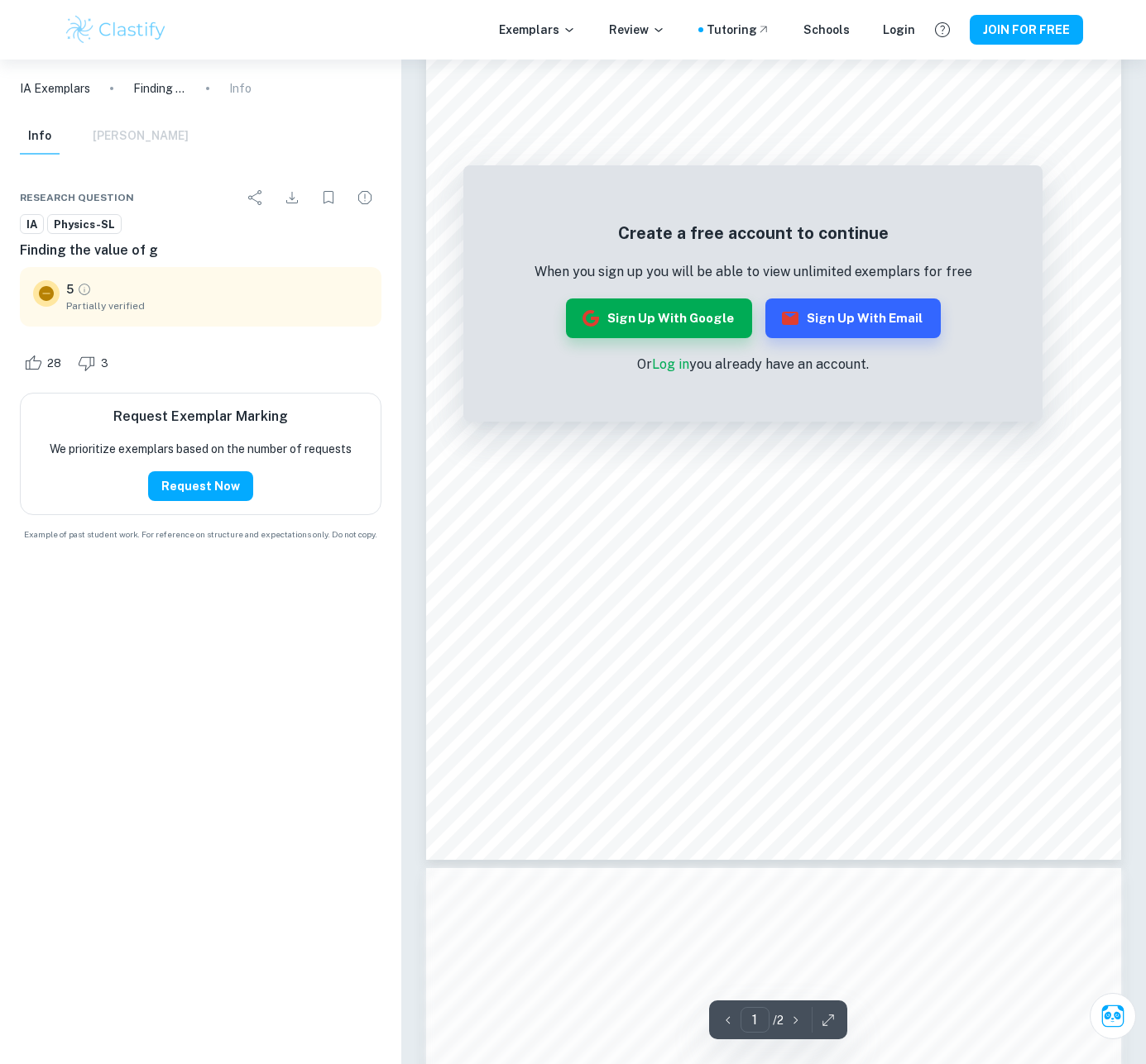
scroll to position [211, 0]
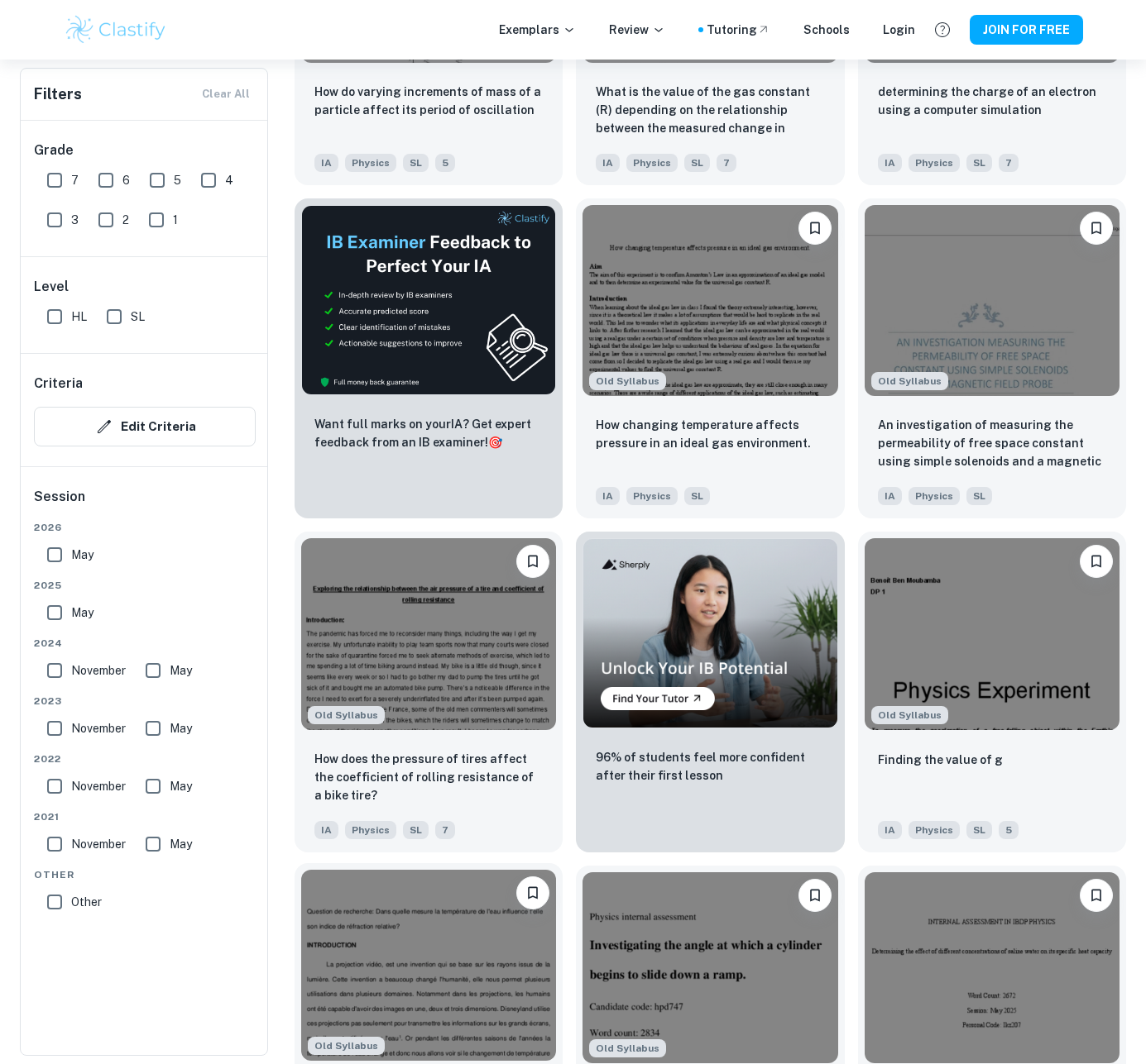
scroll to position [50383, 0]
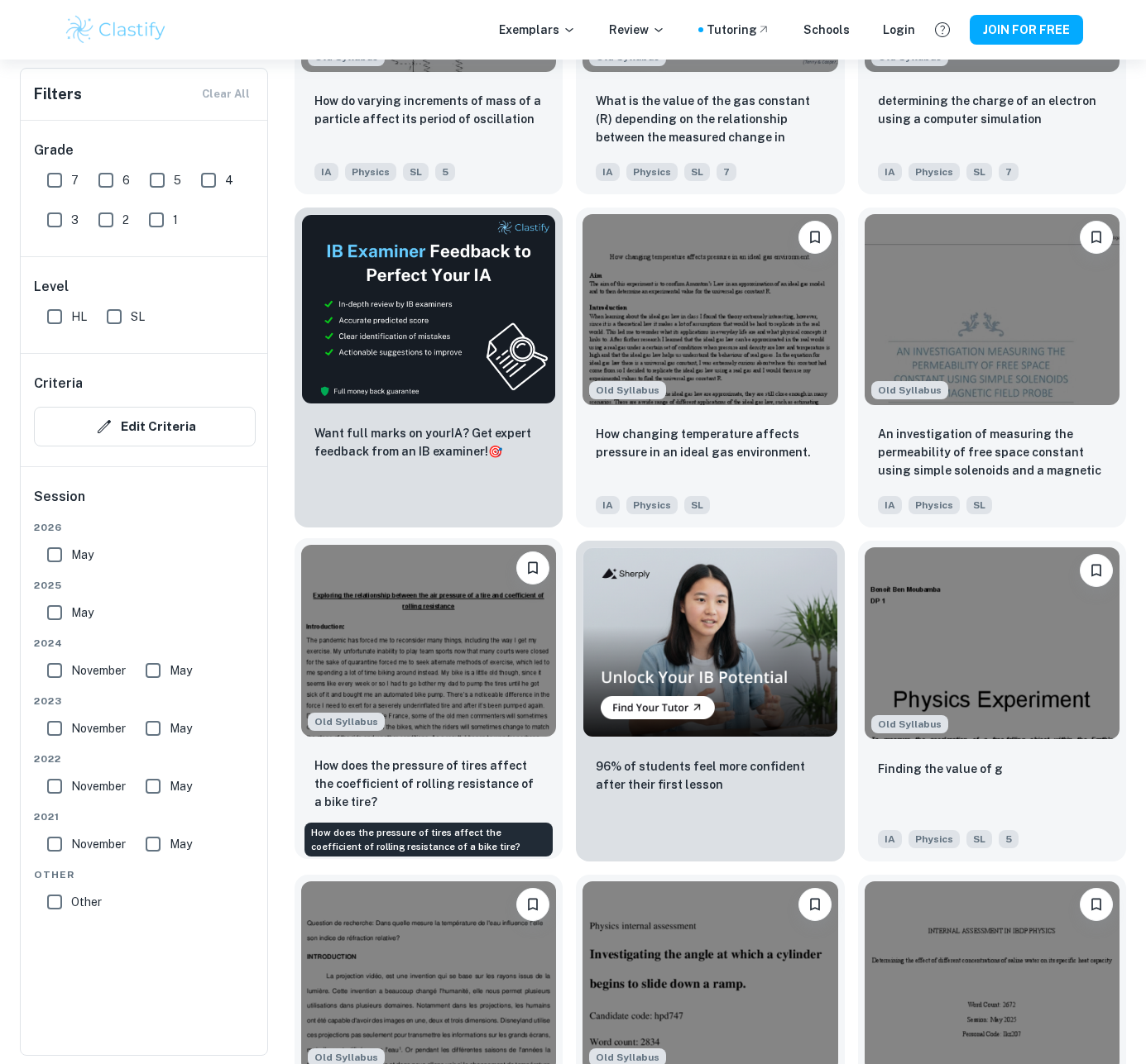
click at [389, 763] on p "How does the pressure of tires affect the coefficient of rolling resistance of …" at bounding box center [429, 784] width 229 height 55
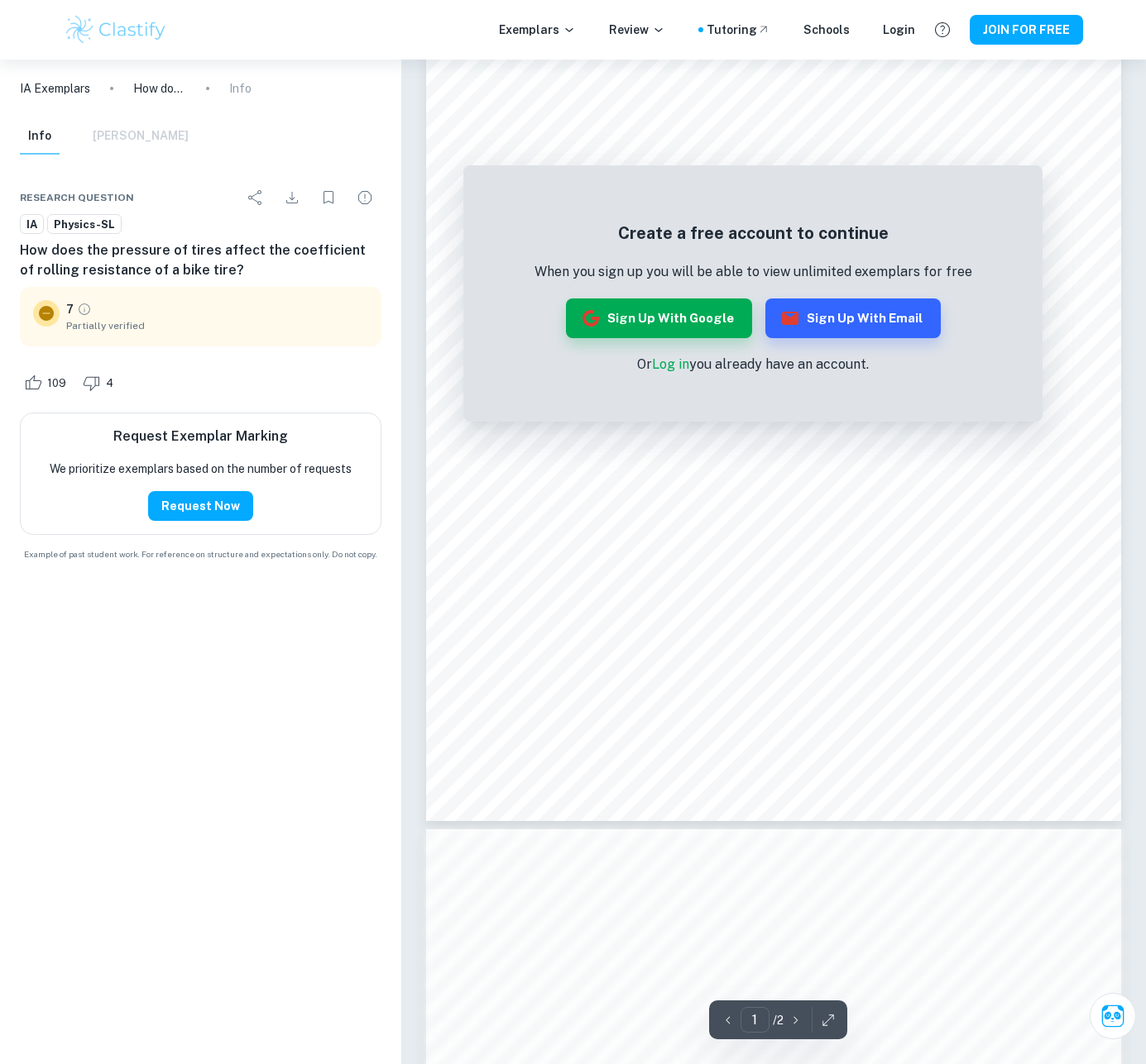
scroll to position [179, 0]
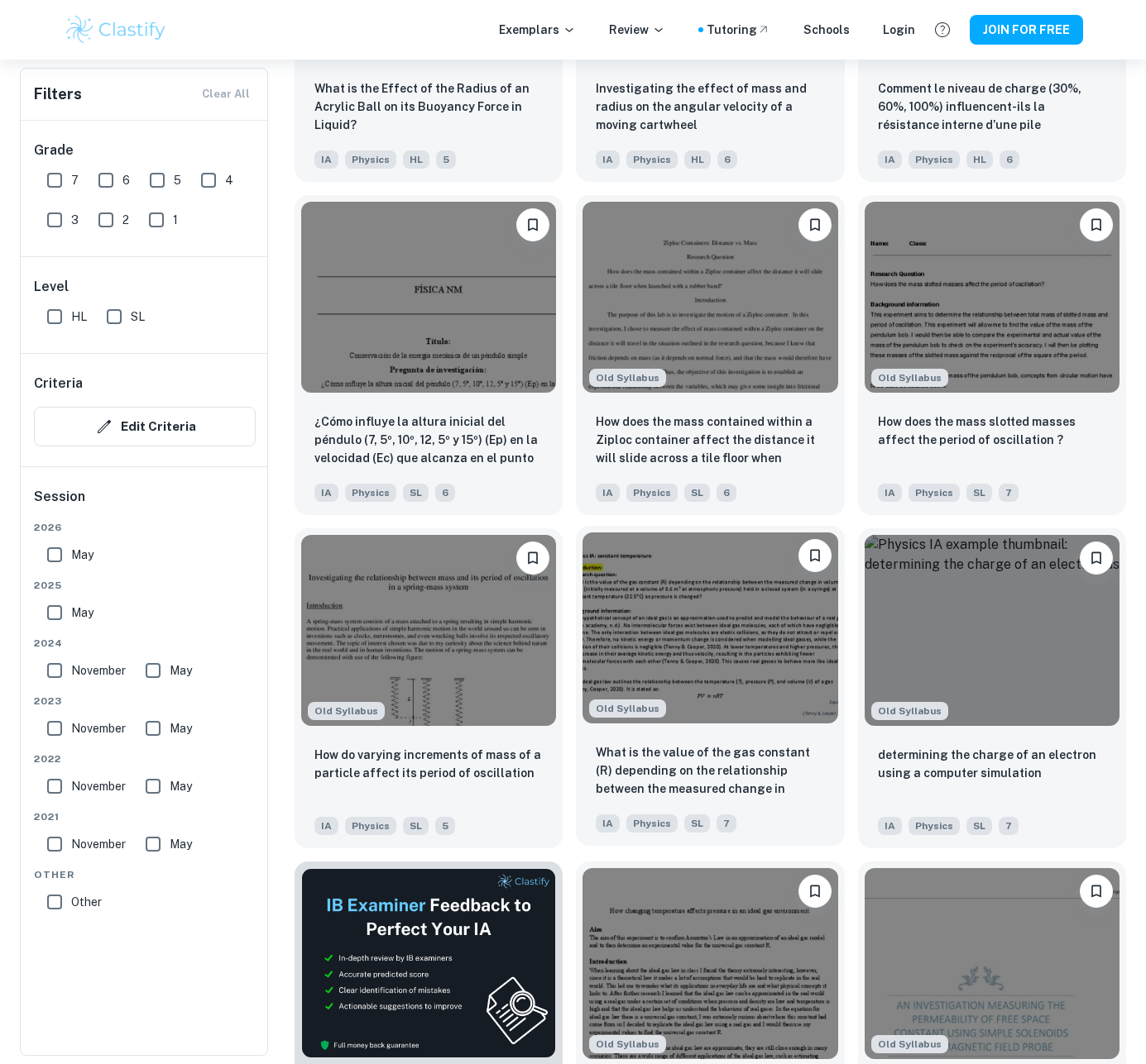
scroll to position [49464, 0]
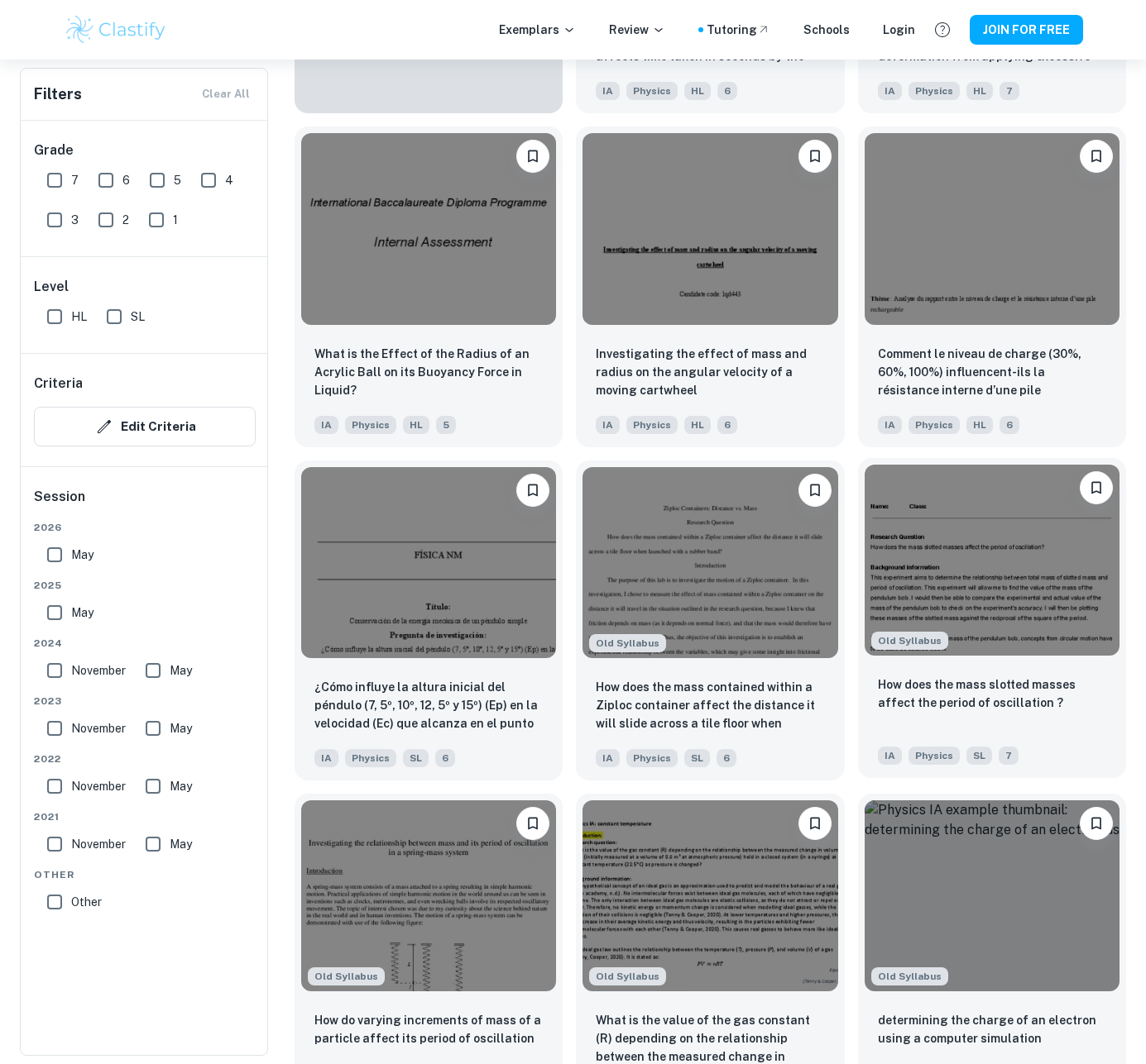
click at [977, 694] on p "How does the mass slotted masses affect the period of oscillation ?" at bounding box center [992, 694] width 229 height 36
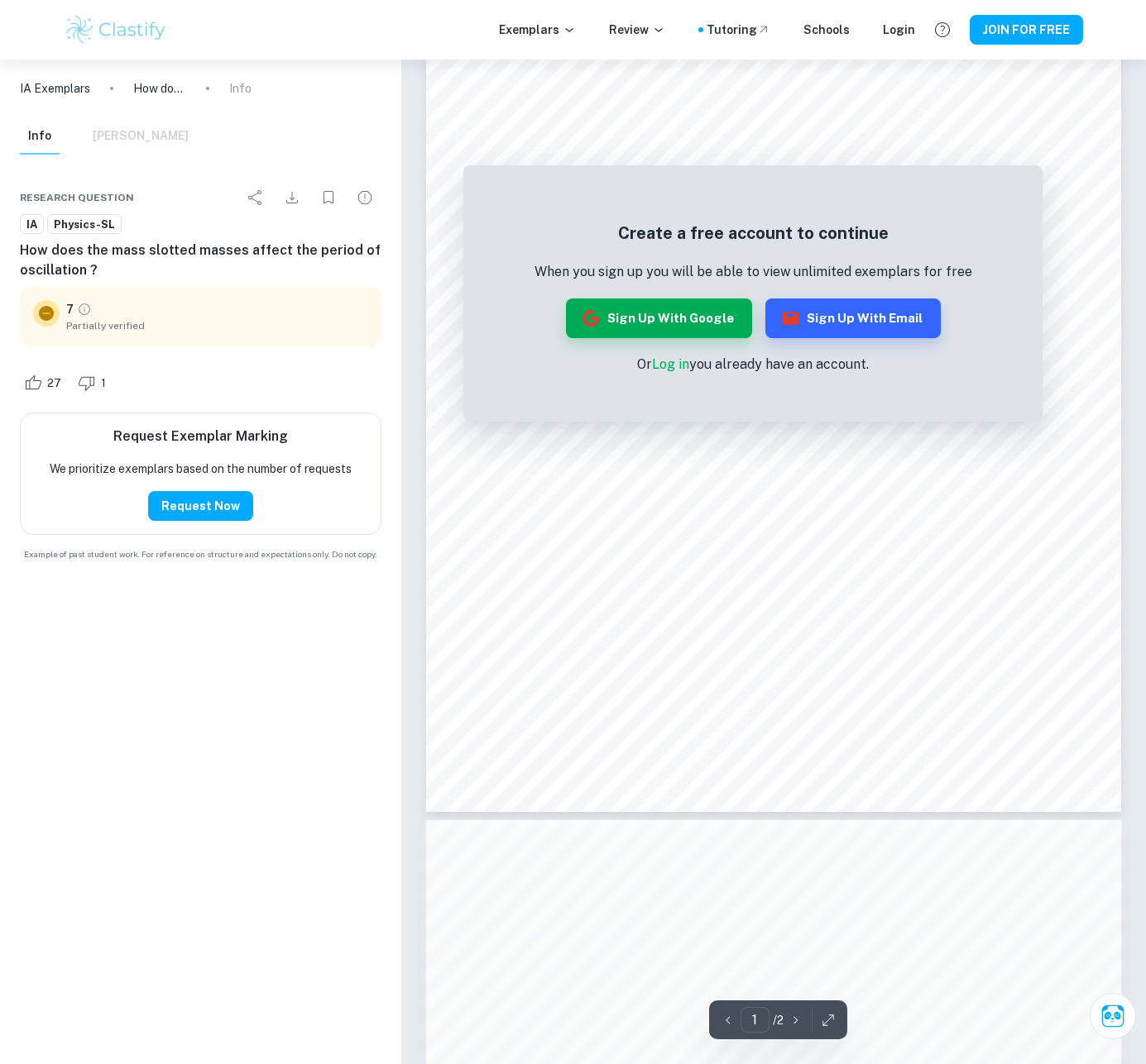
scroll to position [238, 0]
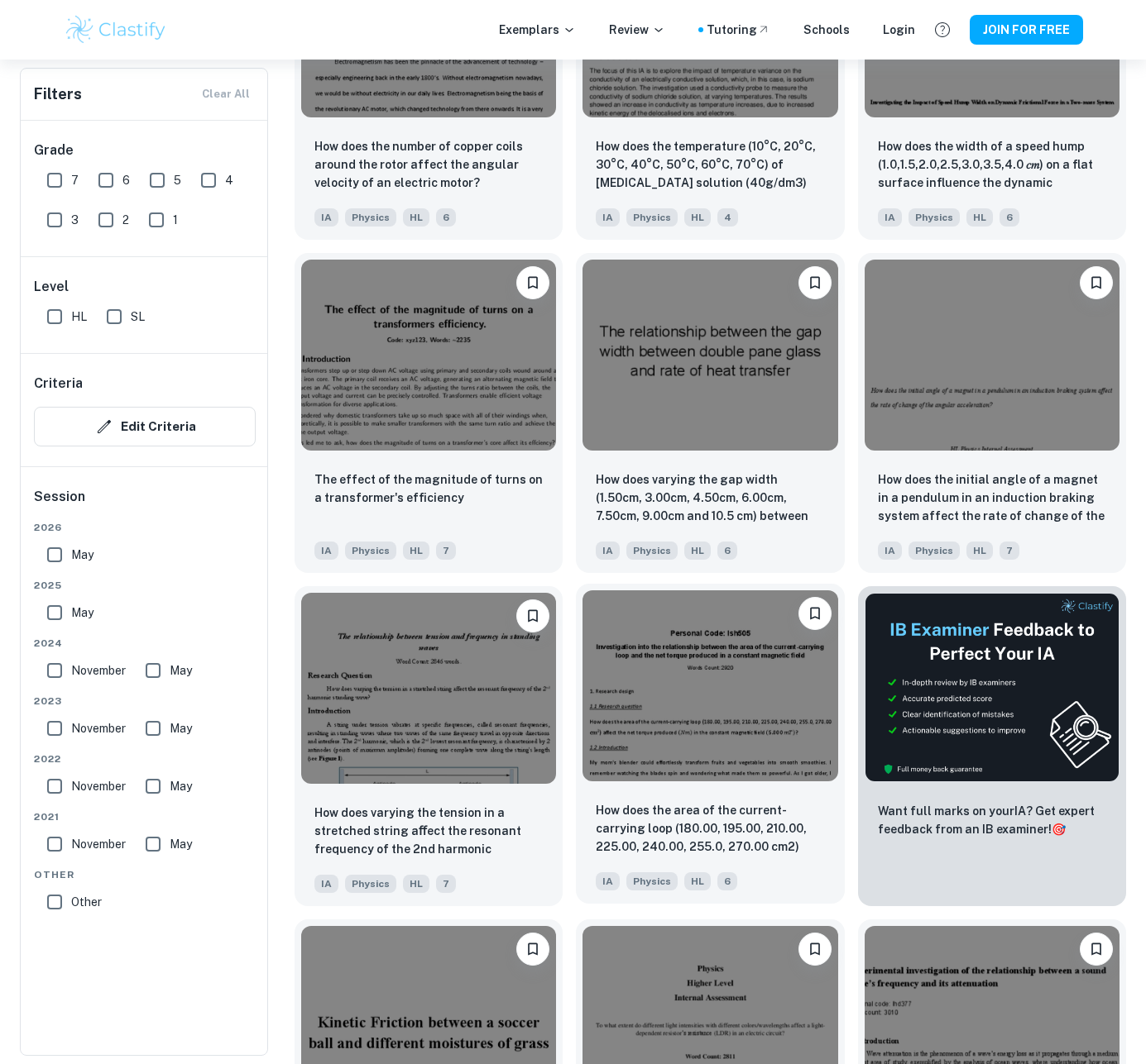
scroll to position [47852, 0]
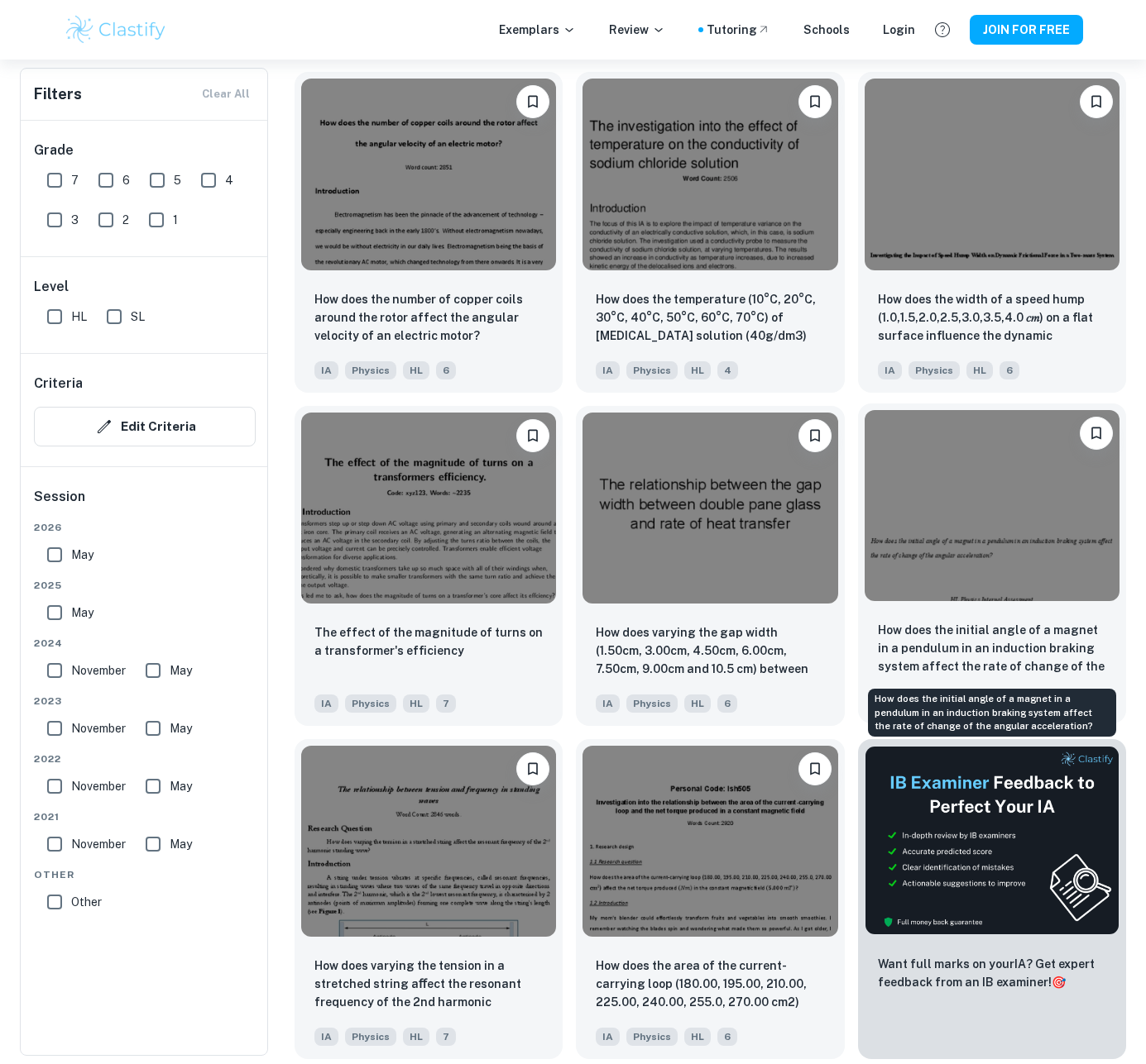
click at [933, 657] on p "How does the initial angle of a magnet in a pendulum in an induction braking sy…" at bounding box center [992, 648] width 229 height 56
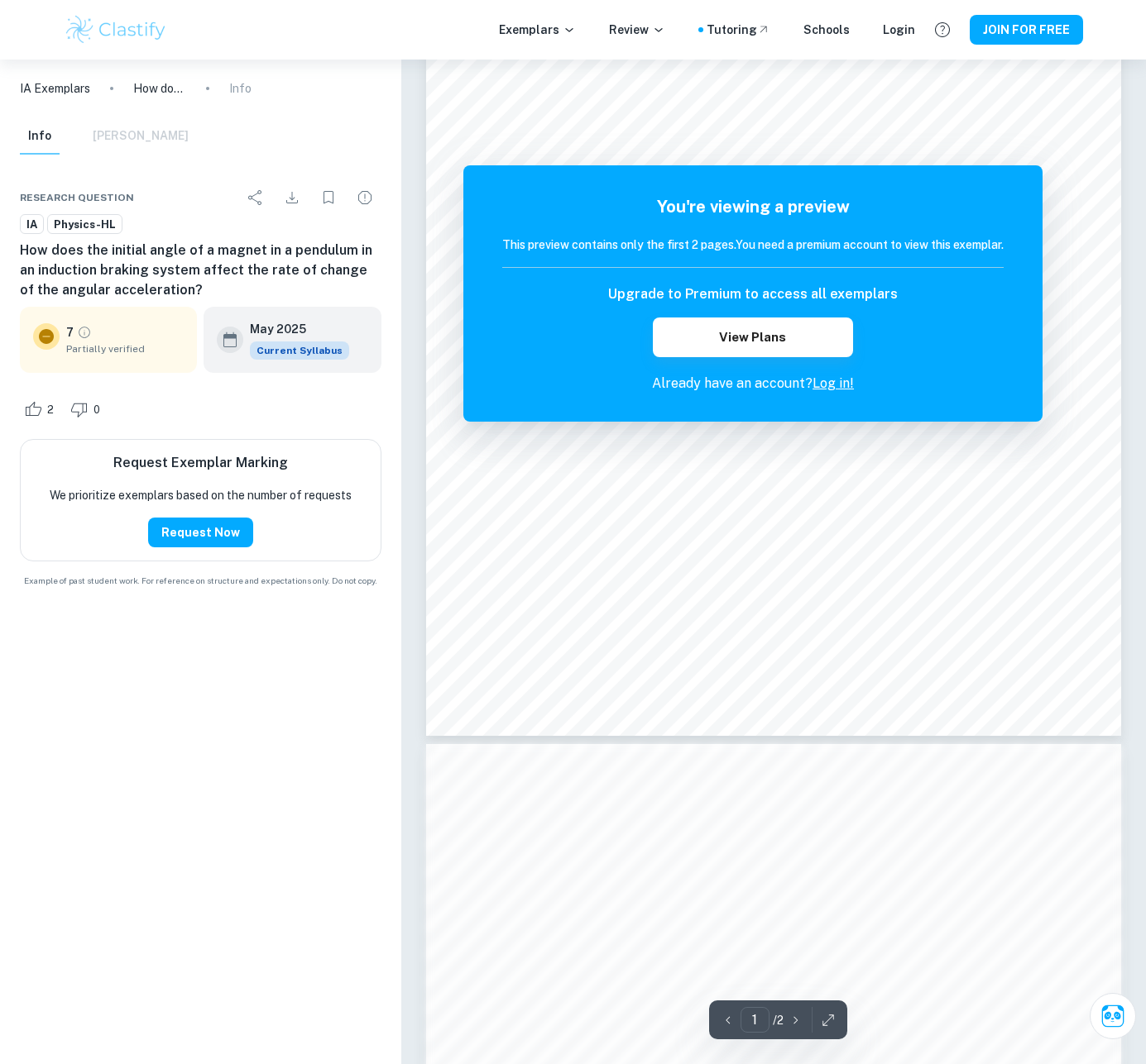
scroll to position [336, 0]
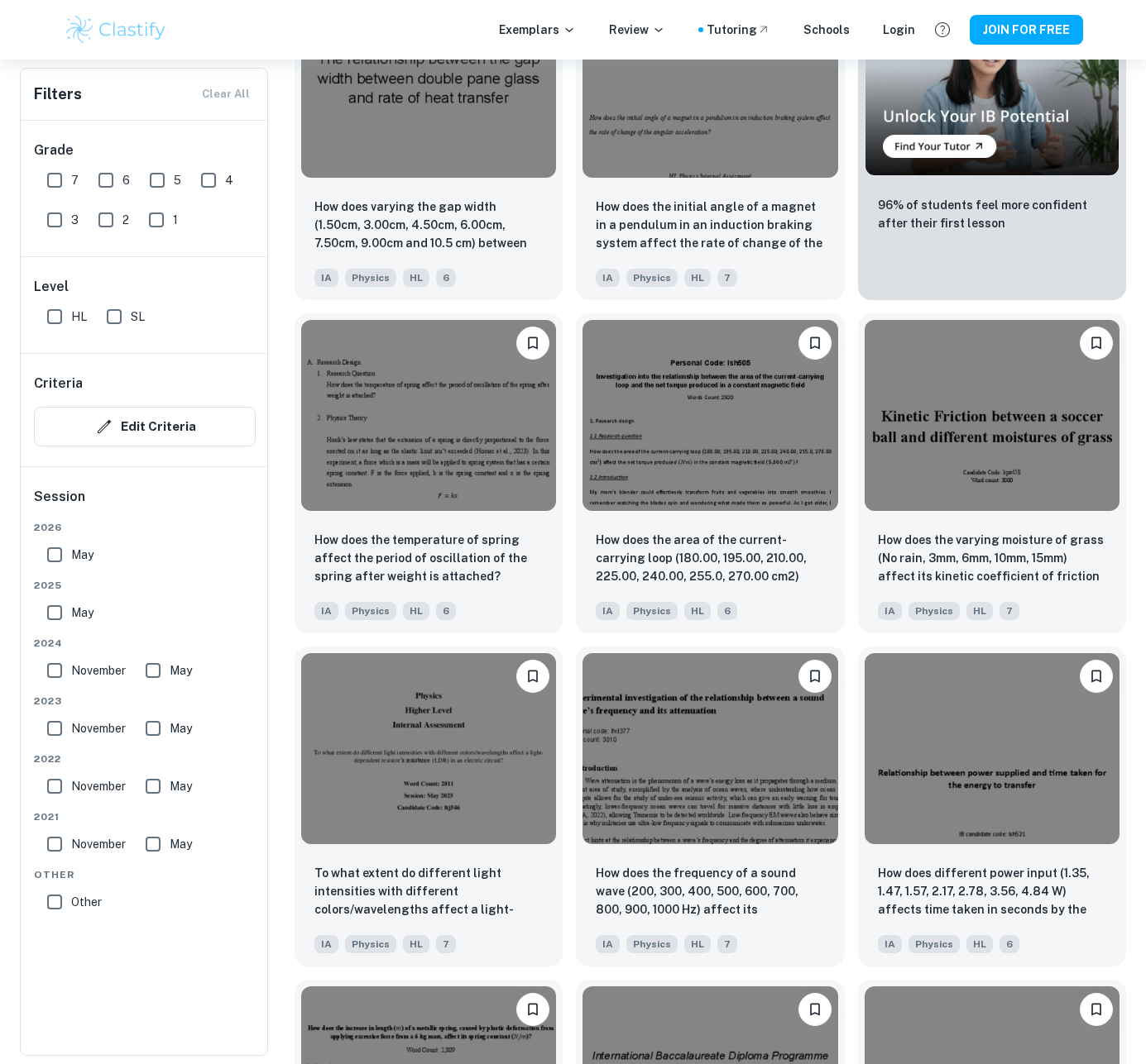
scroll to position [52613, 0]
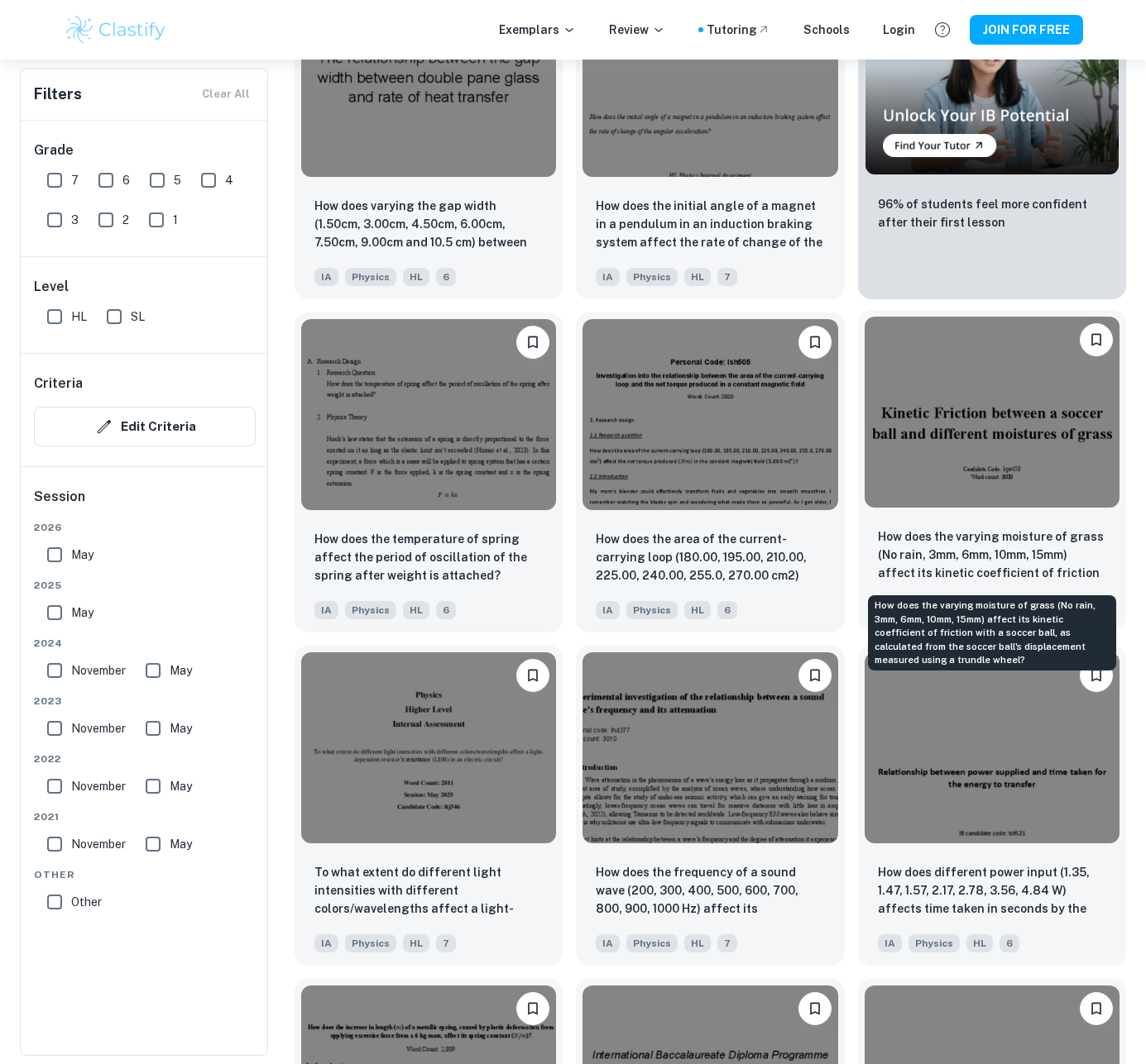
click at [996, 563] on p "How does the varying moisture of grass (No rain, 3mm, 6mm, 10mm, 15mm) affect i…" at bounding box center [992, 555] width 229 height 56
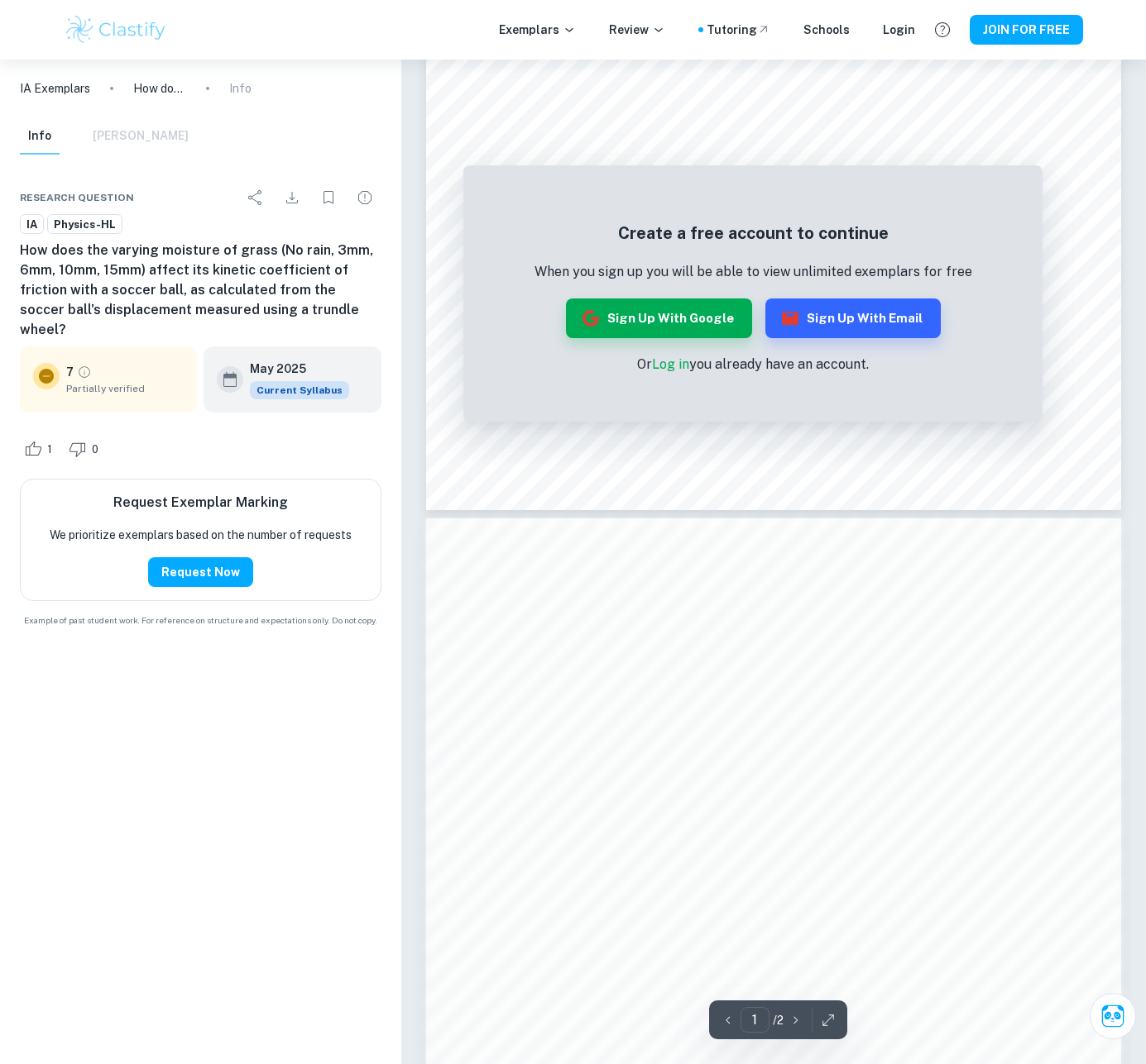
scroll to position [932, 0]
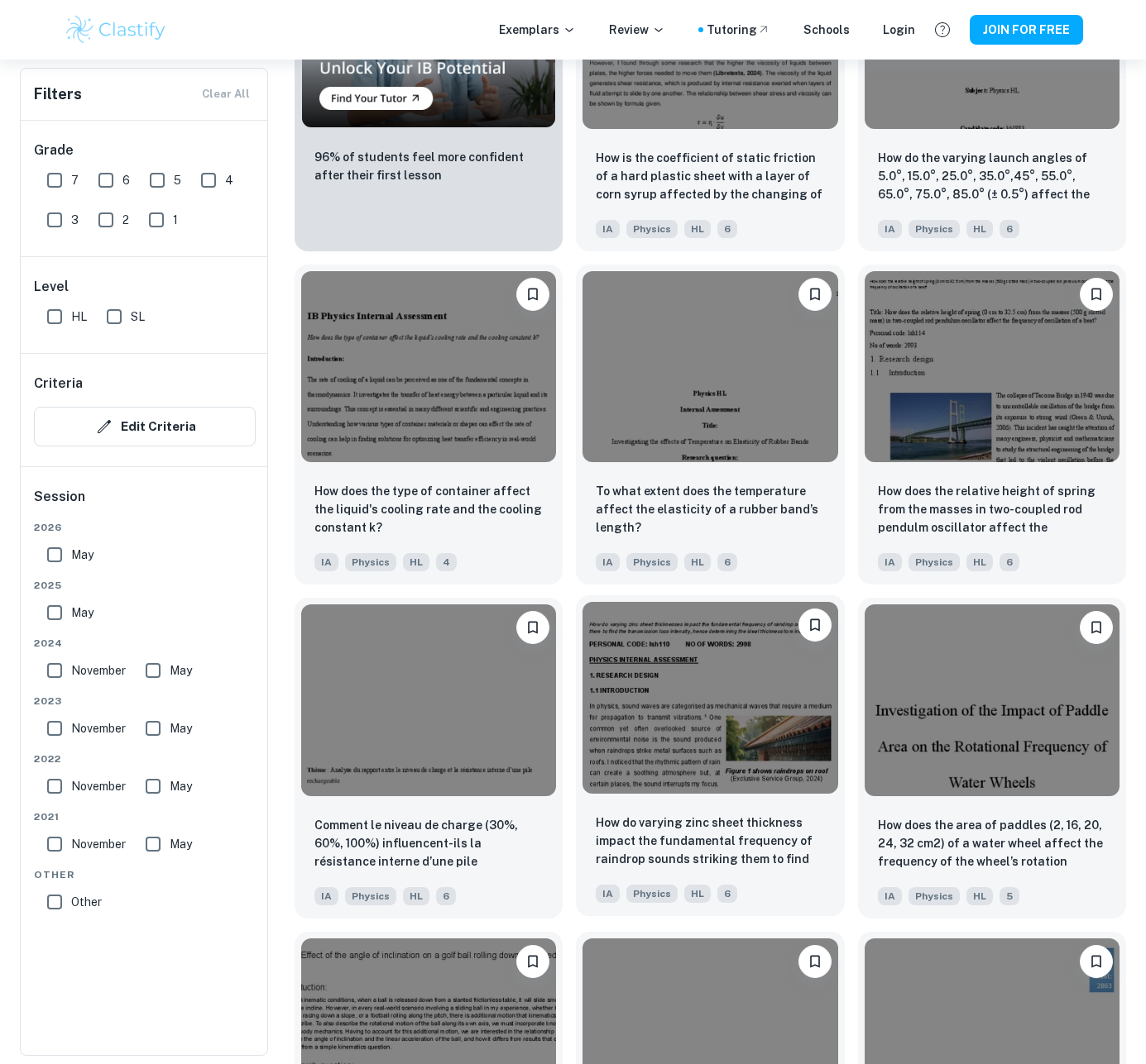
scroll to position [54899, 0]
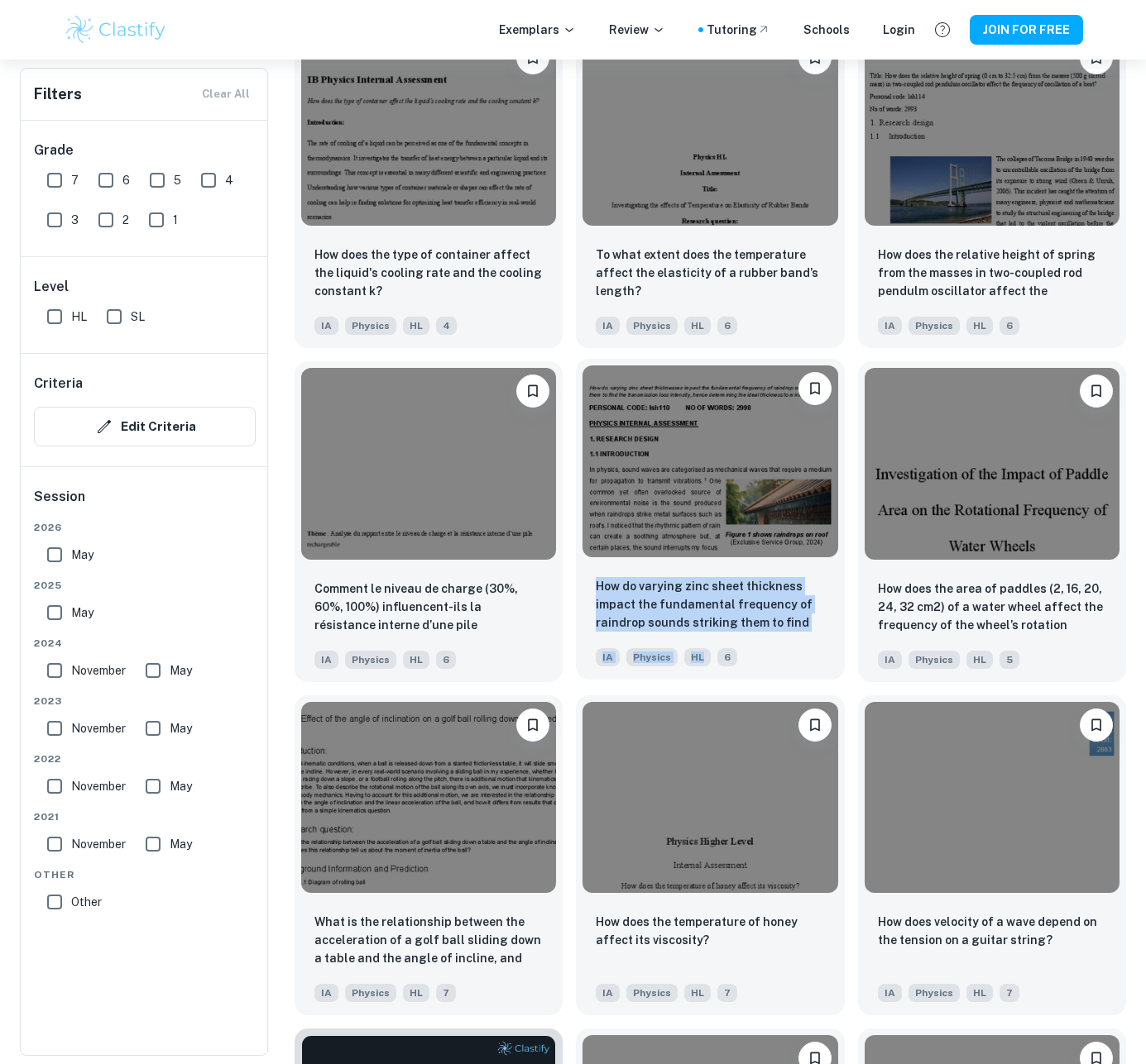
drag, startPoint x: 570, startPoint y: 582, endPoint x: 842, endPoint y: 640, distance: 278.1
click at [842, 640] on div "How do varying zinc sheet thickness impact the fundamental frequency of raindro…" at bounding box center [703, 514] width 281 height 333
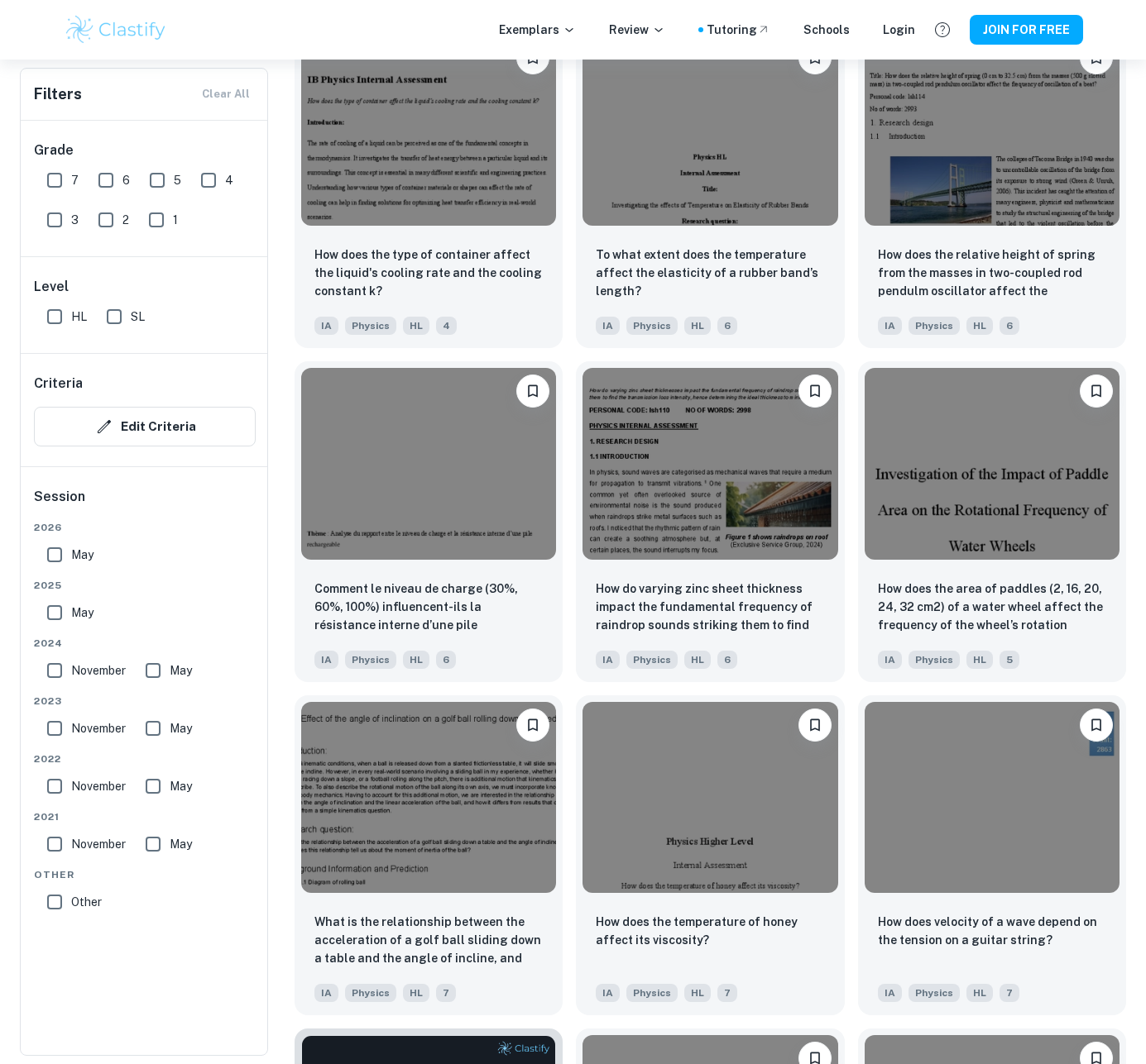
click at [851, 665] on div "How does the area of paddles (2, 16, 20, 24, 32 cm2) of a water wheel affect th…" at bounding box center [984, 514] width 281 height 333
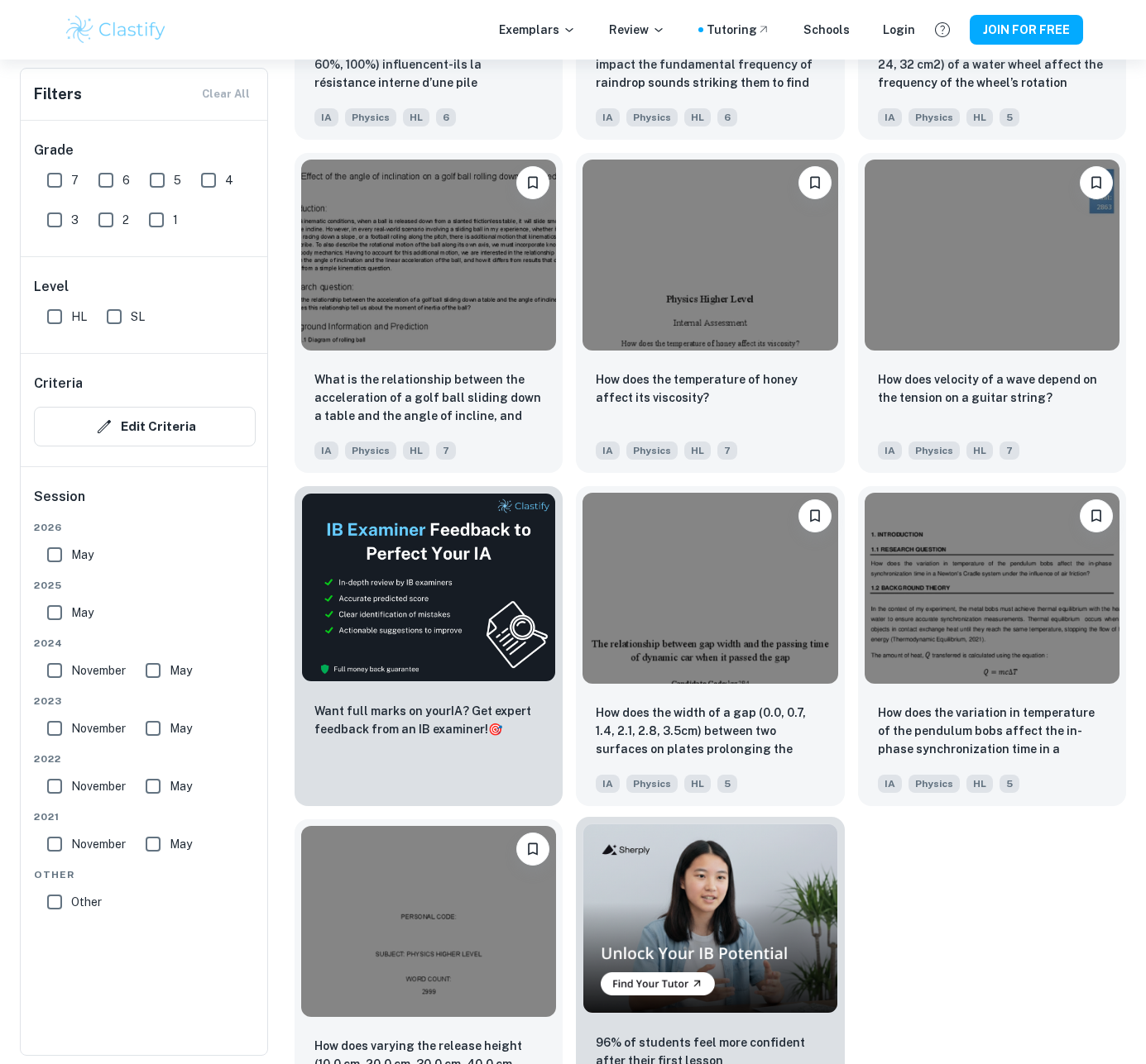
scroll to position [55512, 0]
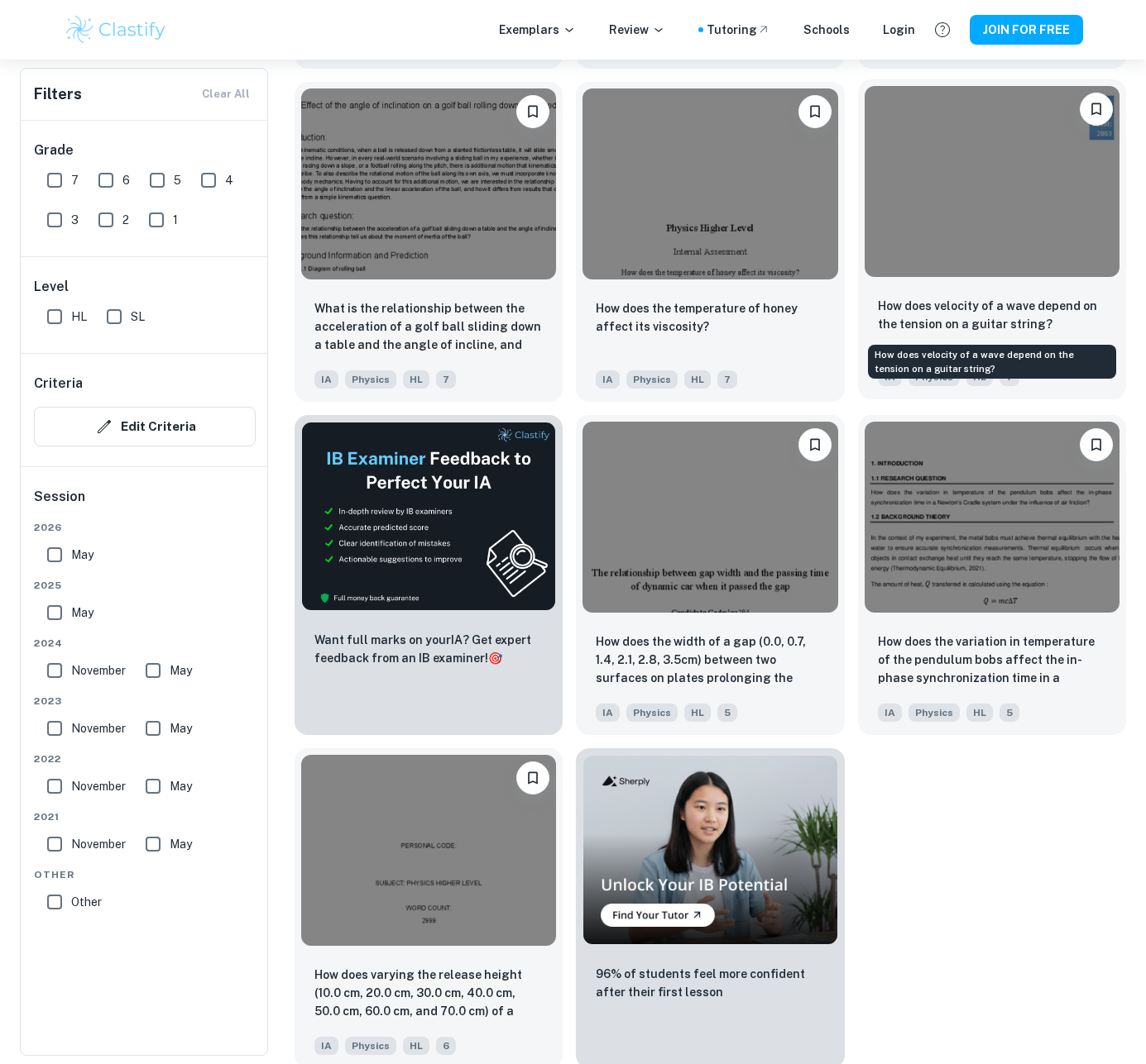
click at [984, 325] on p "How does velocity of a wave depend on the tension on a guitar string?" at bounding box center [992, 315] width 229 height 36
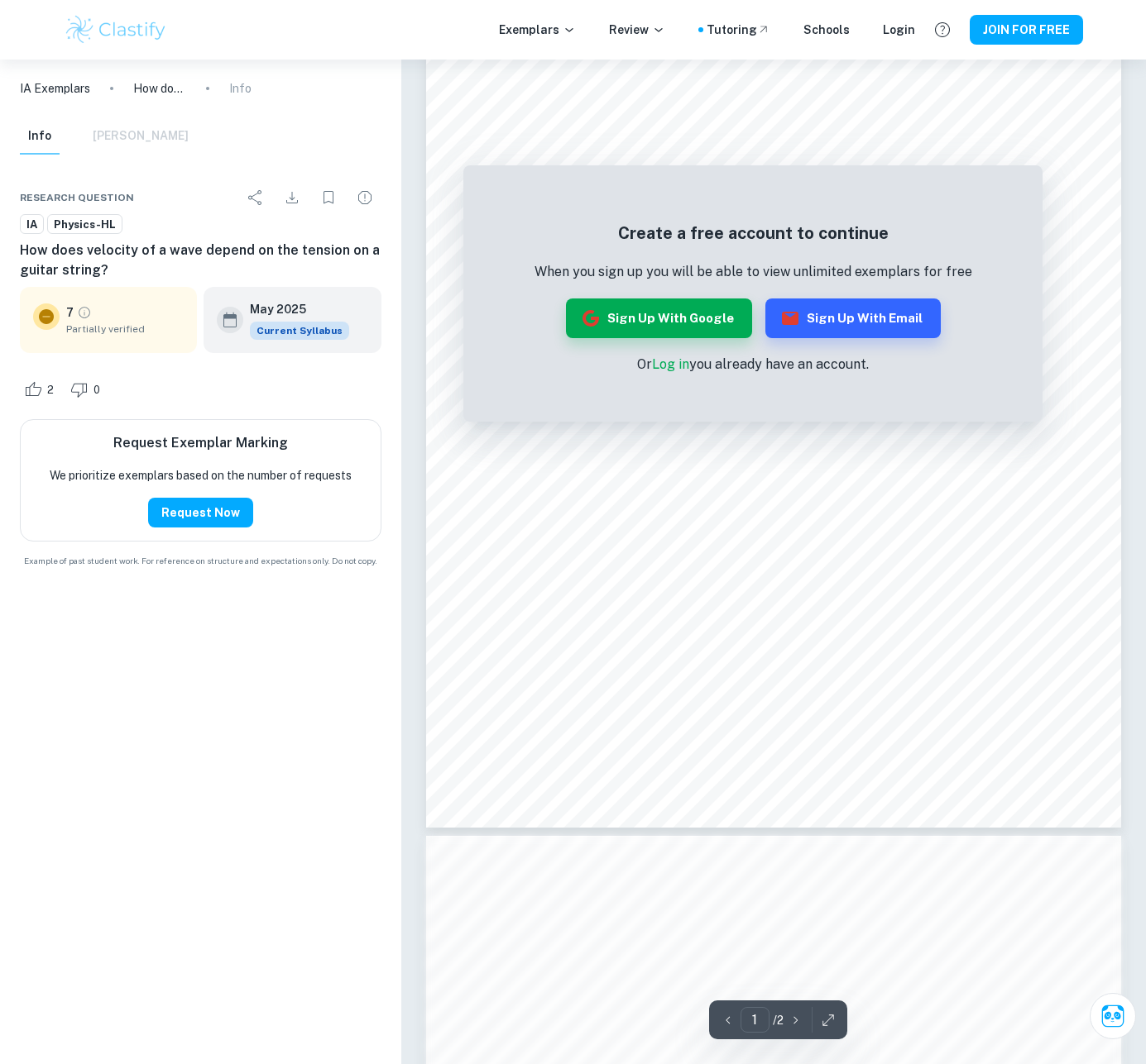
scroll to position [711, 0]
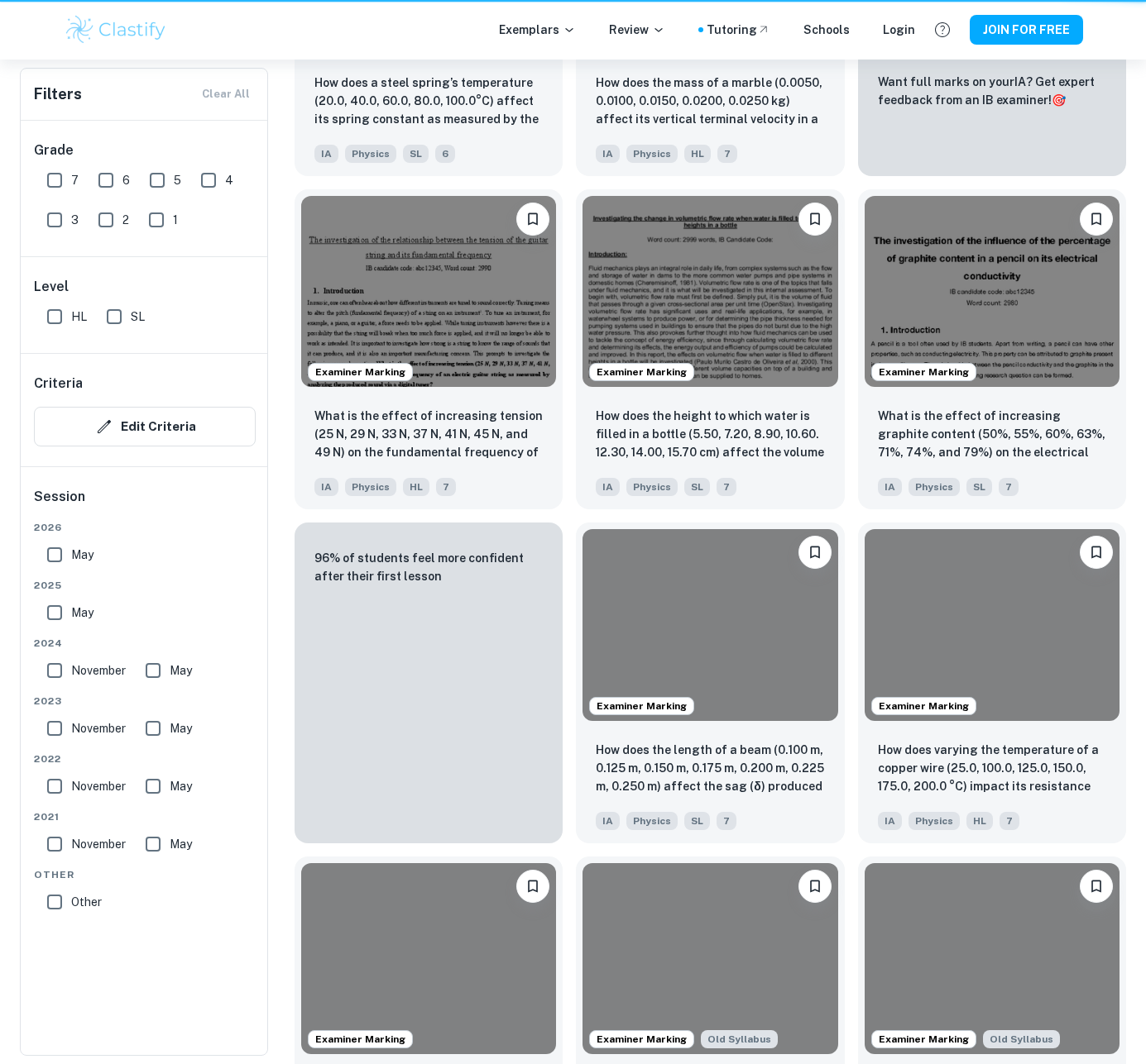
scroll to position [55516, 0]
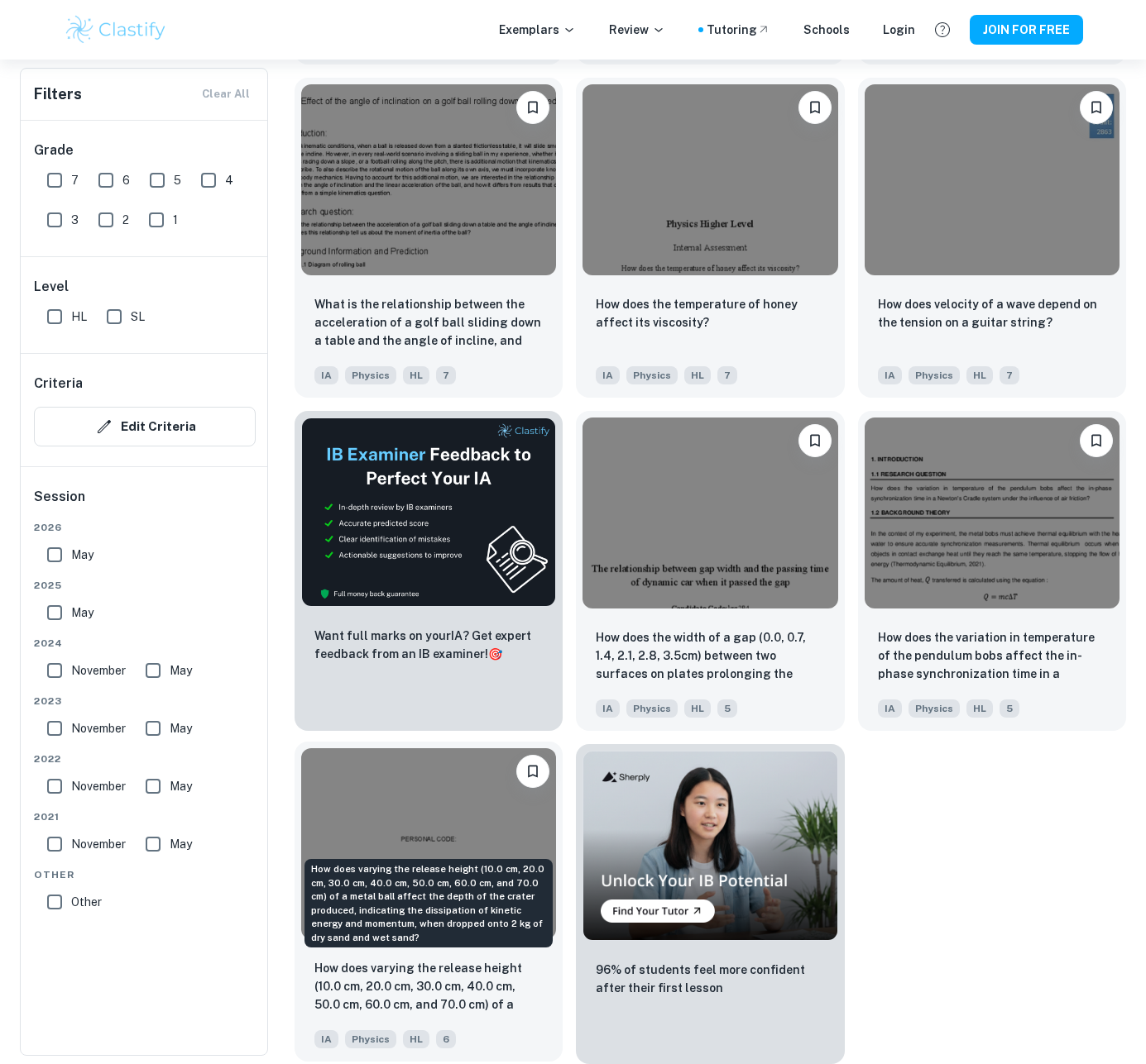
click at [488, 994] on p "How does varying the release height (10.0 cm, 20.0 cm, 30.0 cm, 40.0 cm, 50.0 c…" at bounding box center [429, 987] width 229 height 56
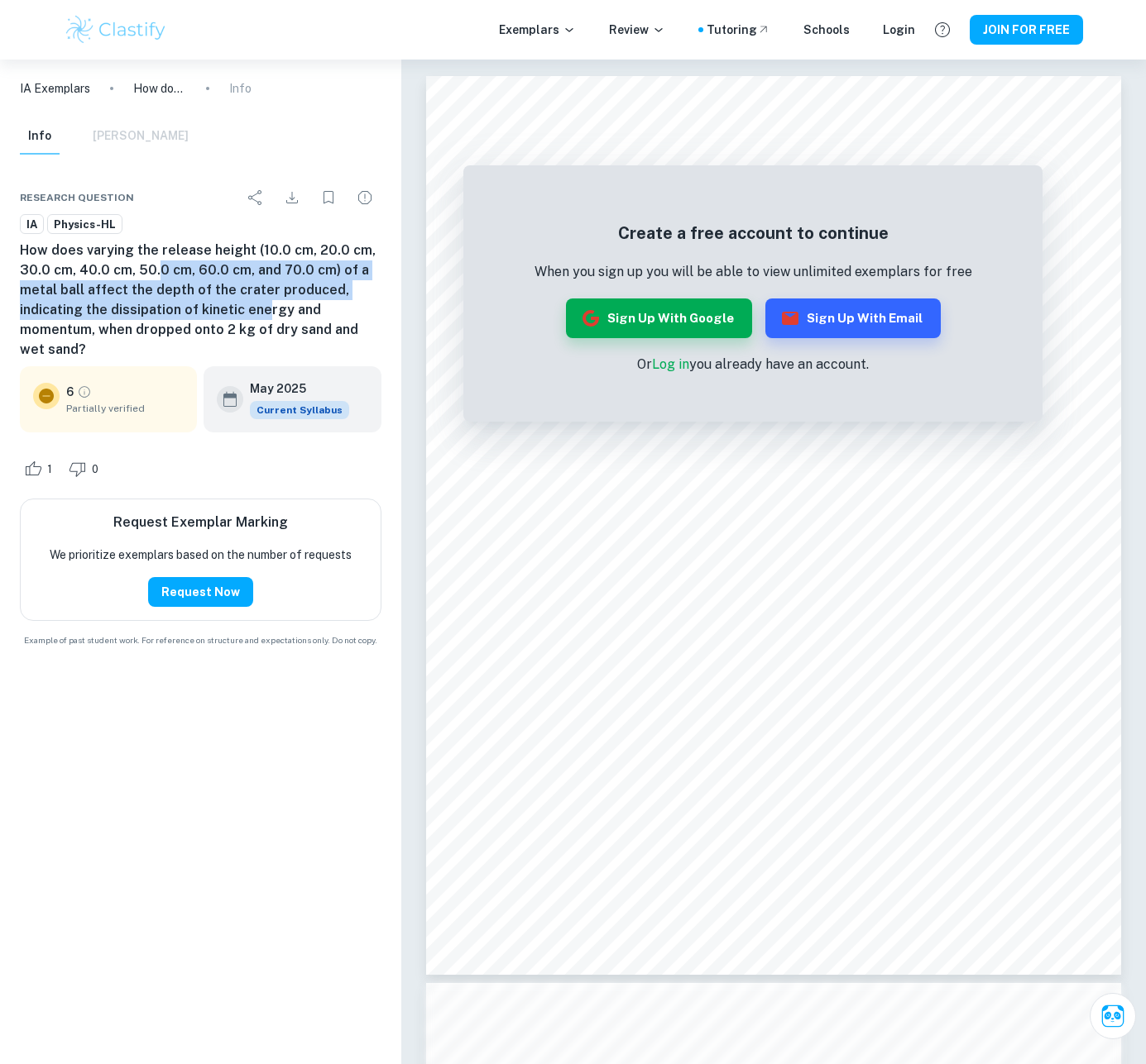
drag, startPoint x: 162, startPoint y: 273, endPoint x: 260, endPoint y: 319, distance: 108.3
click at [260, 319] on h6 "How does varying the release height (10.0 cm, 20.0 cm, 30.0 cm, 40.0 cm, 50.0 c…" at bounding box center [200, 300] width 362 height 119
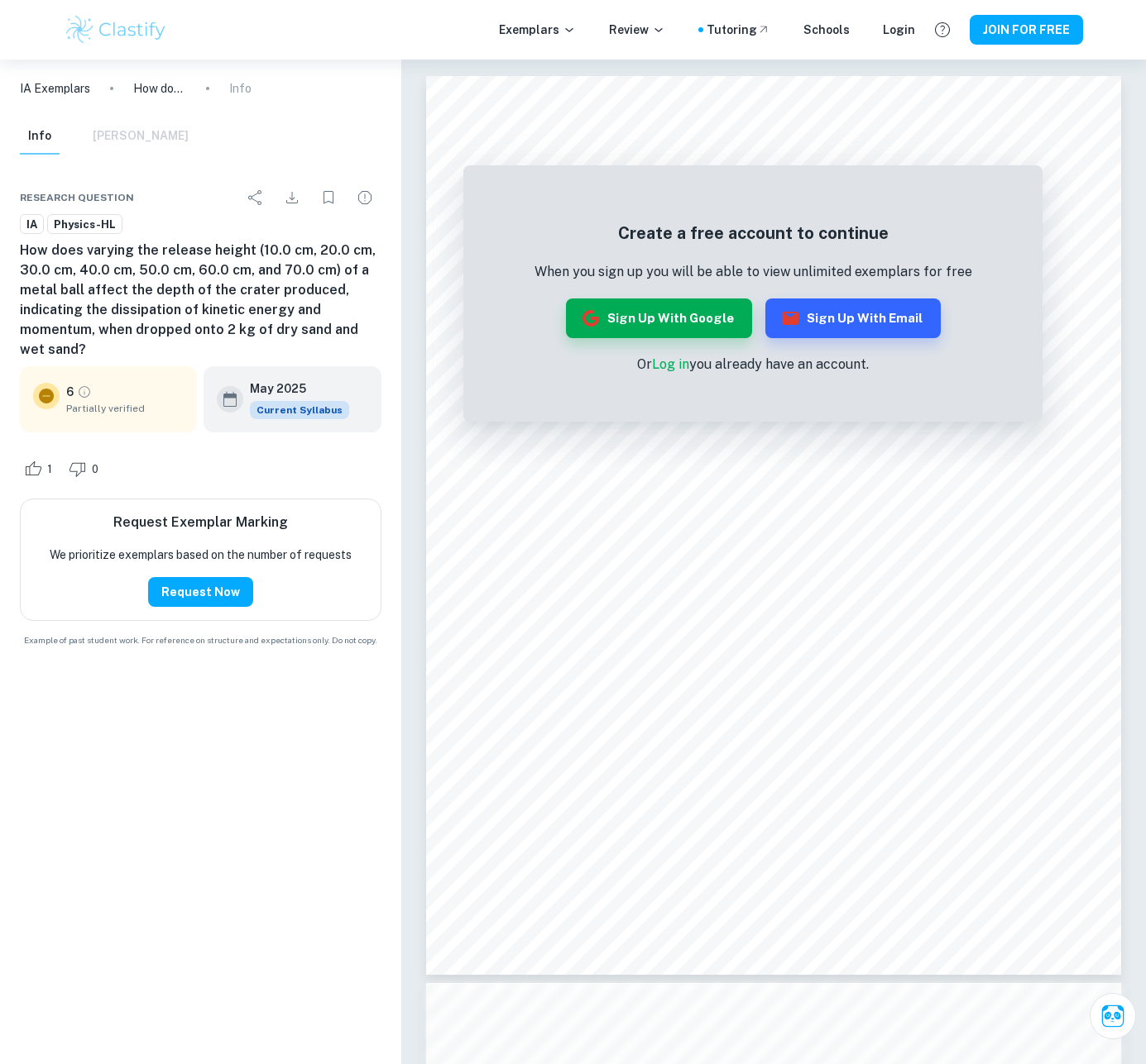
click at [263, 334] on h6 "How does varying the release height (10.0 cm, 20.0 cm, 30.0 cm, 40.0 cm, 50.0 c…" at bounding box center [200, 300] width 362 height 119
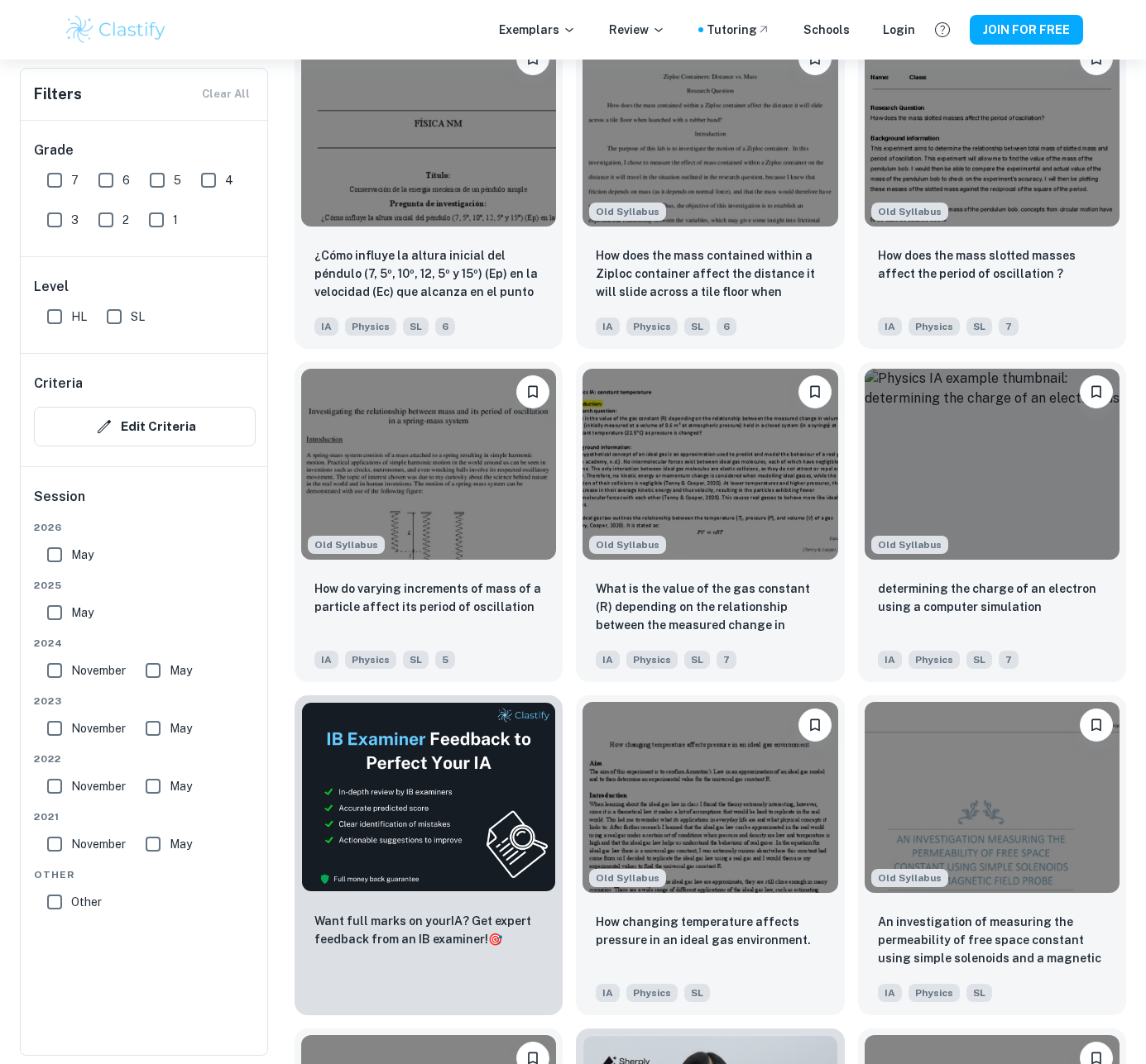
scroll to position [49892, 0]
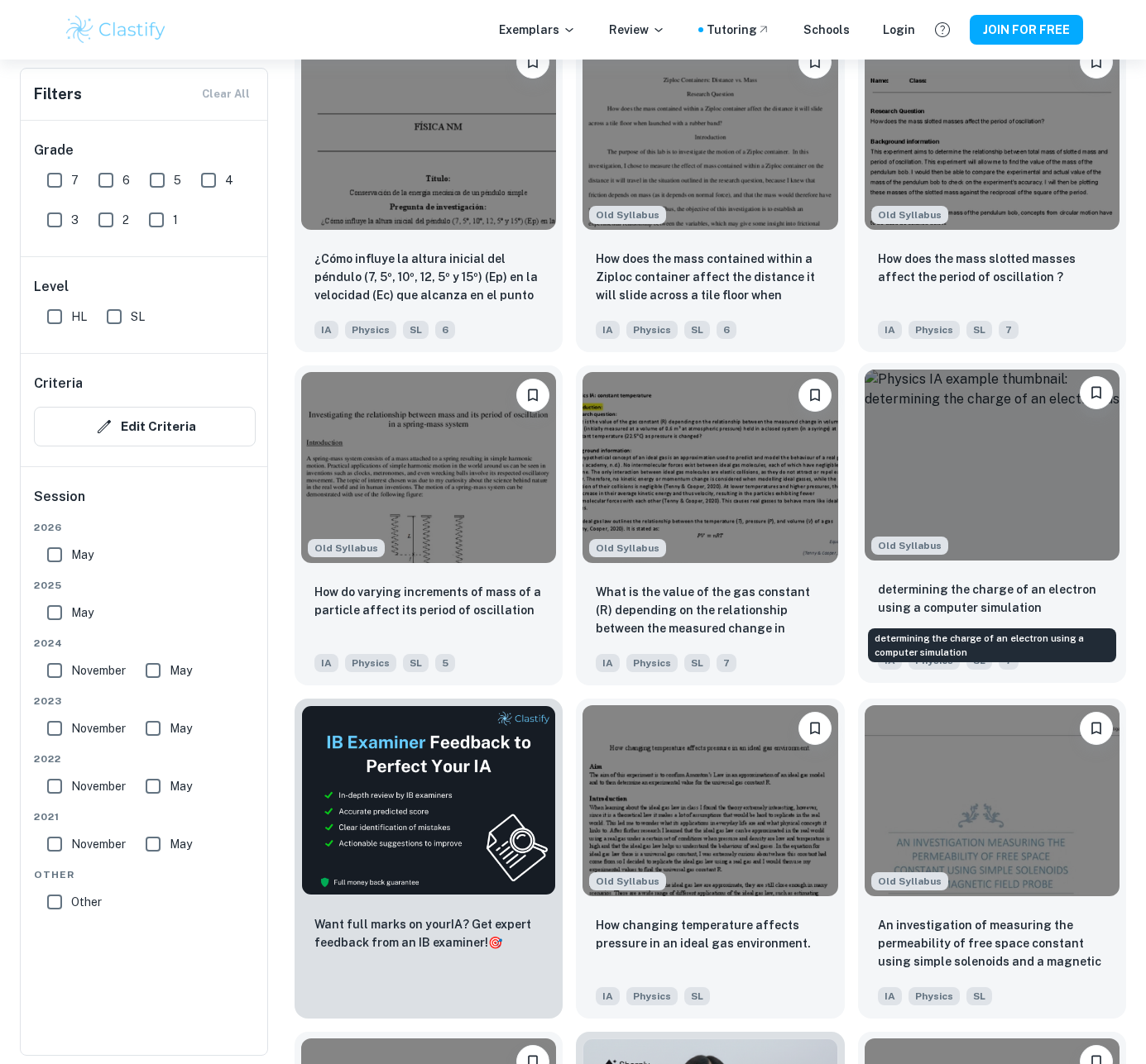
click at [1043, 581] on p "determining the charge of an electron using a computer simulation" at bounding box center [992, 599] width 229 height 36
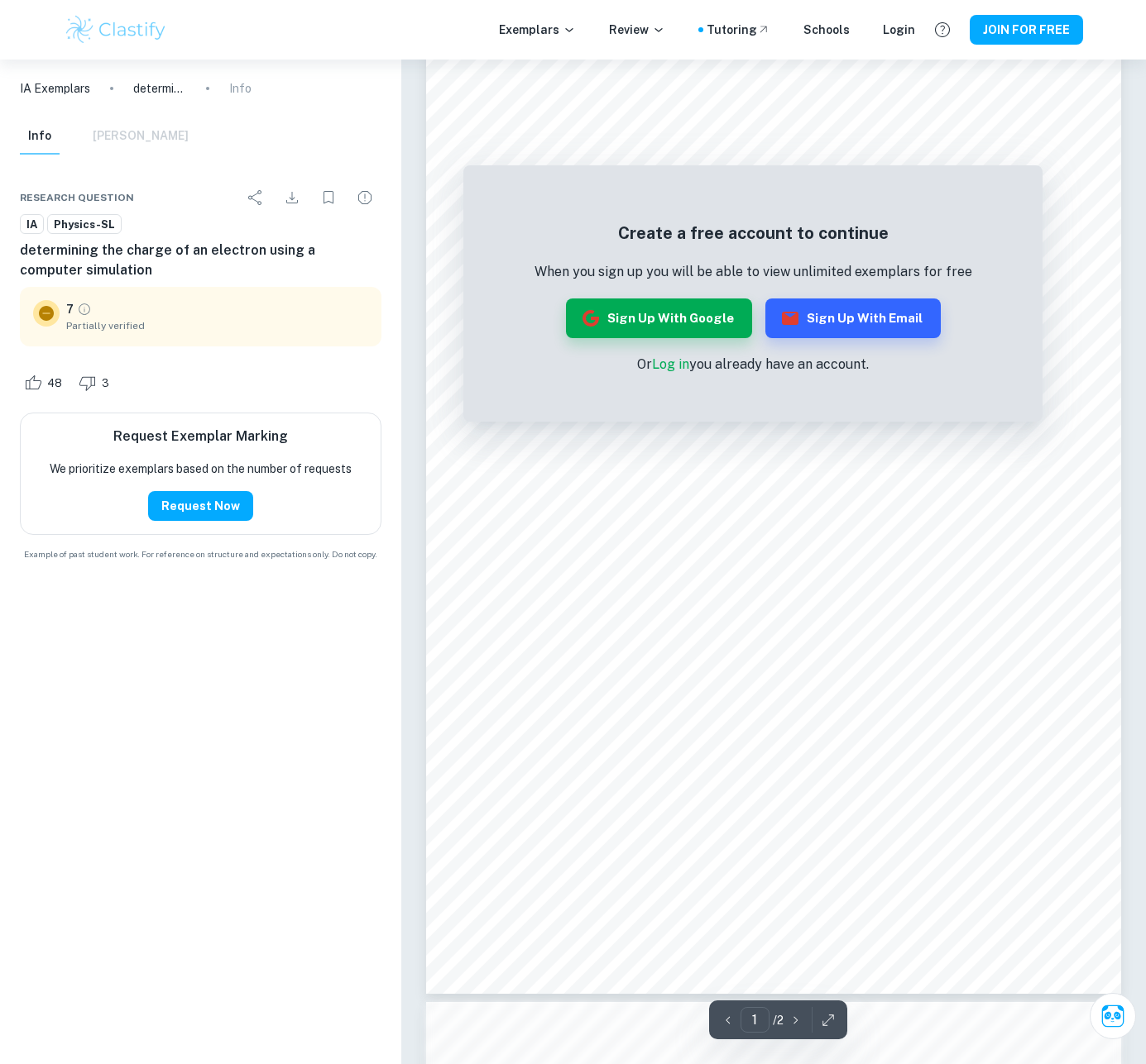
scroll to position [33, 0]
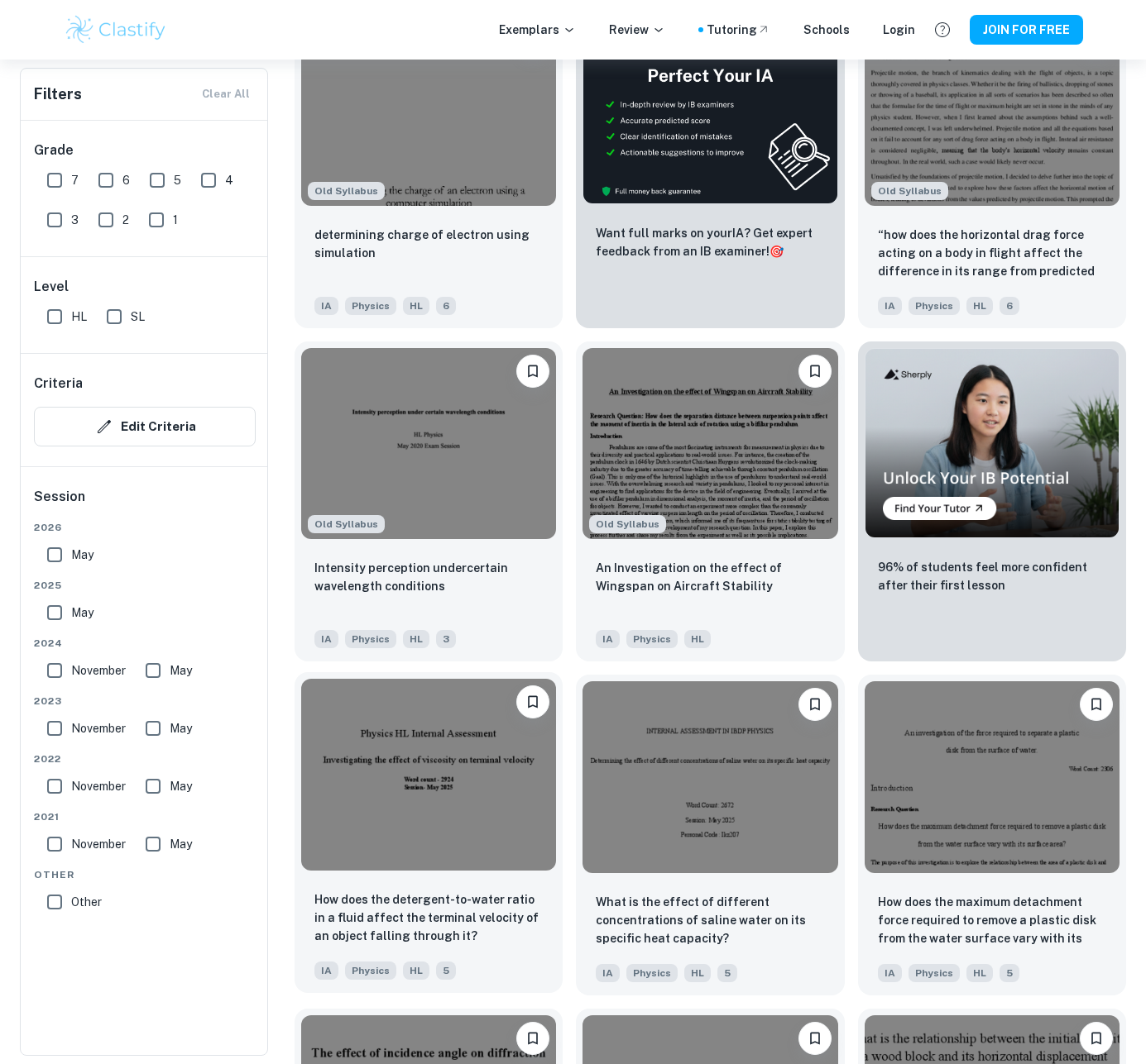
scroll to position [41468, 0]
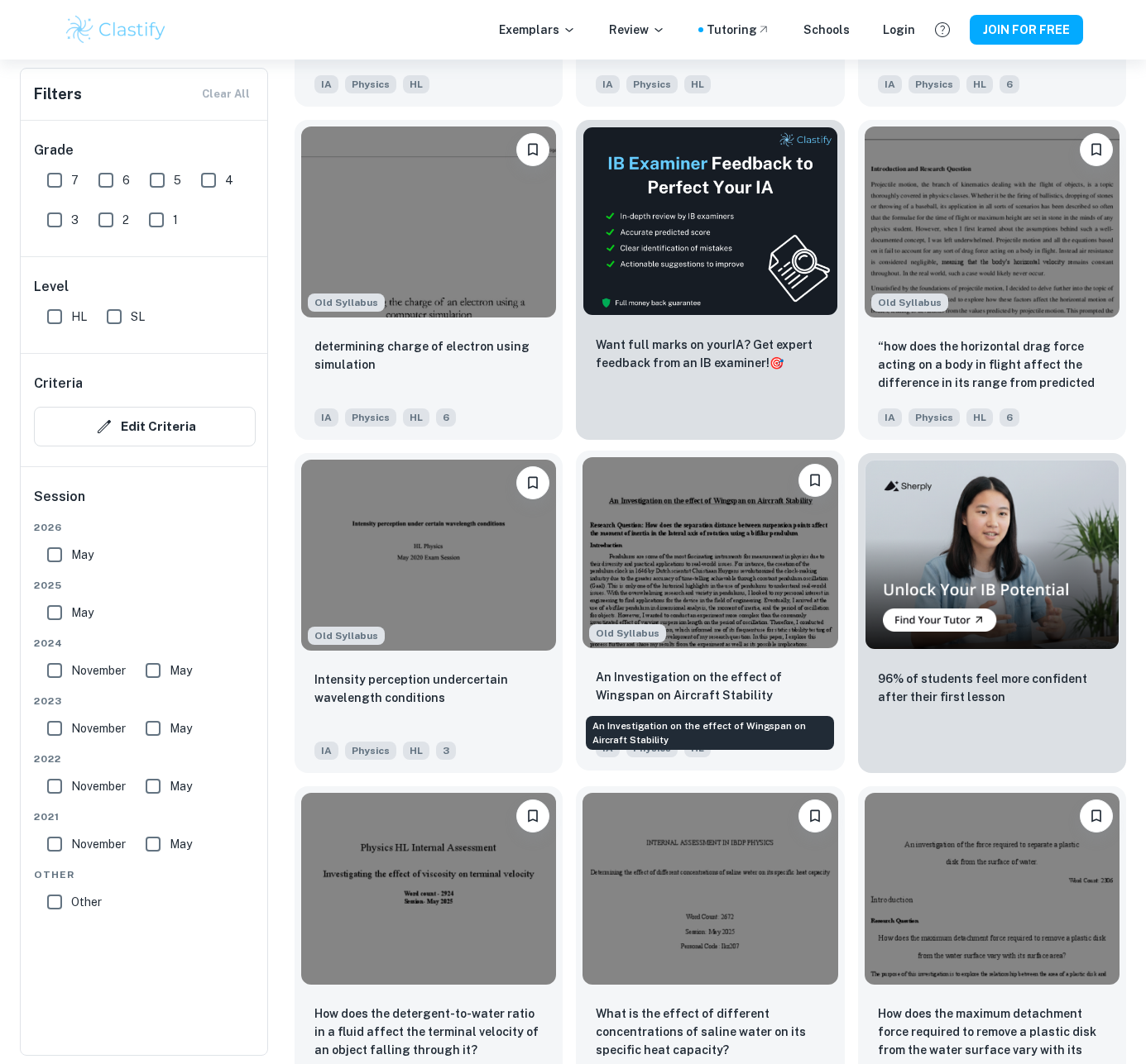
click at [670, 670] on p "An Investigation on the effect of Wingspan on Aircraft Stability" at bounding box center [710, 686] width 229 height 36
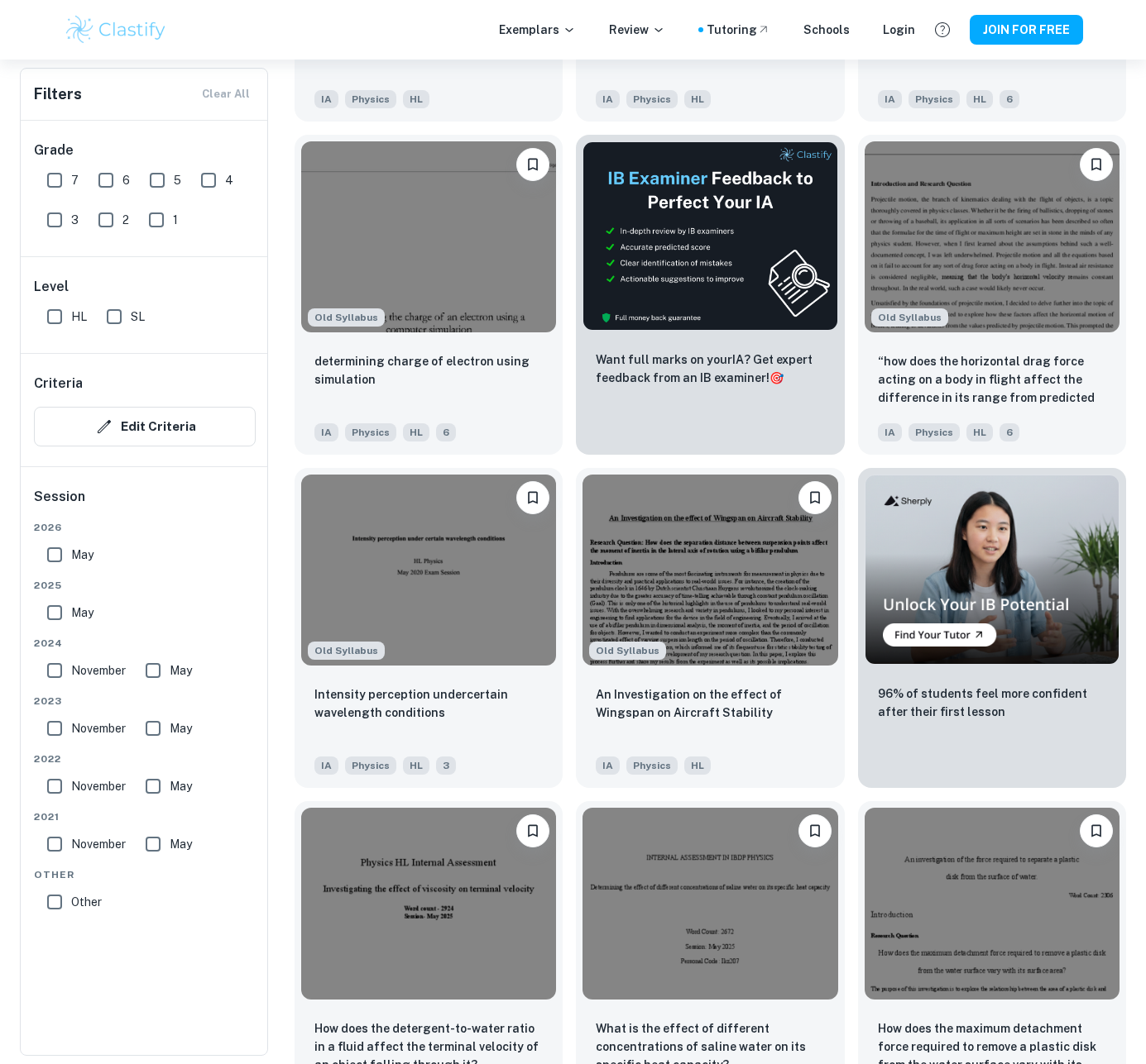
scroll to position [41450, 0]
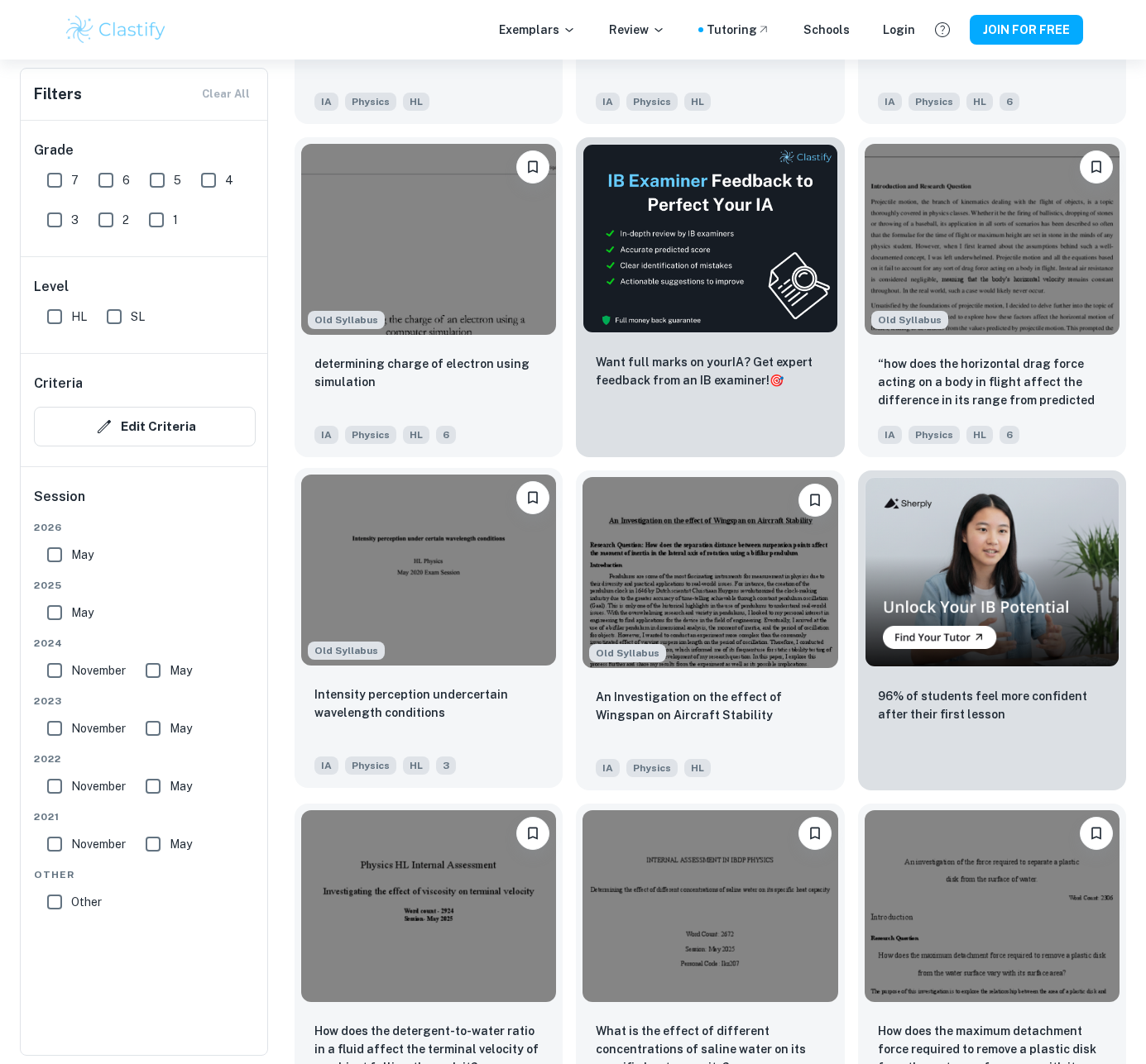
click at [391, 682] on div "Intensity perception undercertain wavelength conditions IA Physics HL 3" at bounding box center [429, 730] width 268 height 116
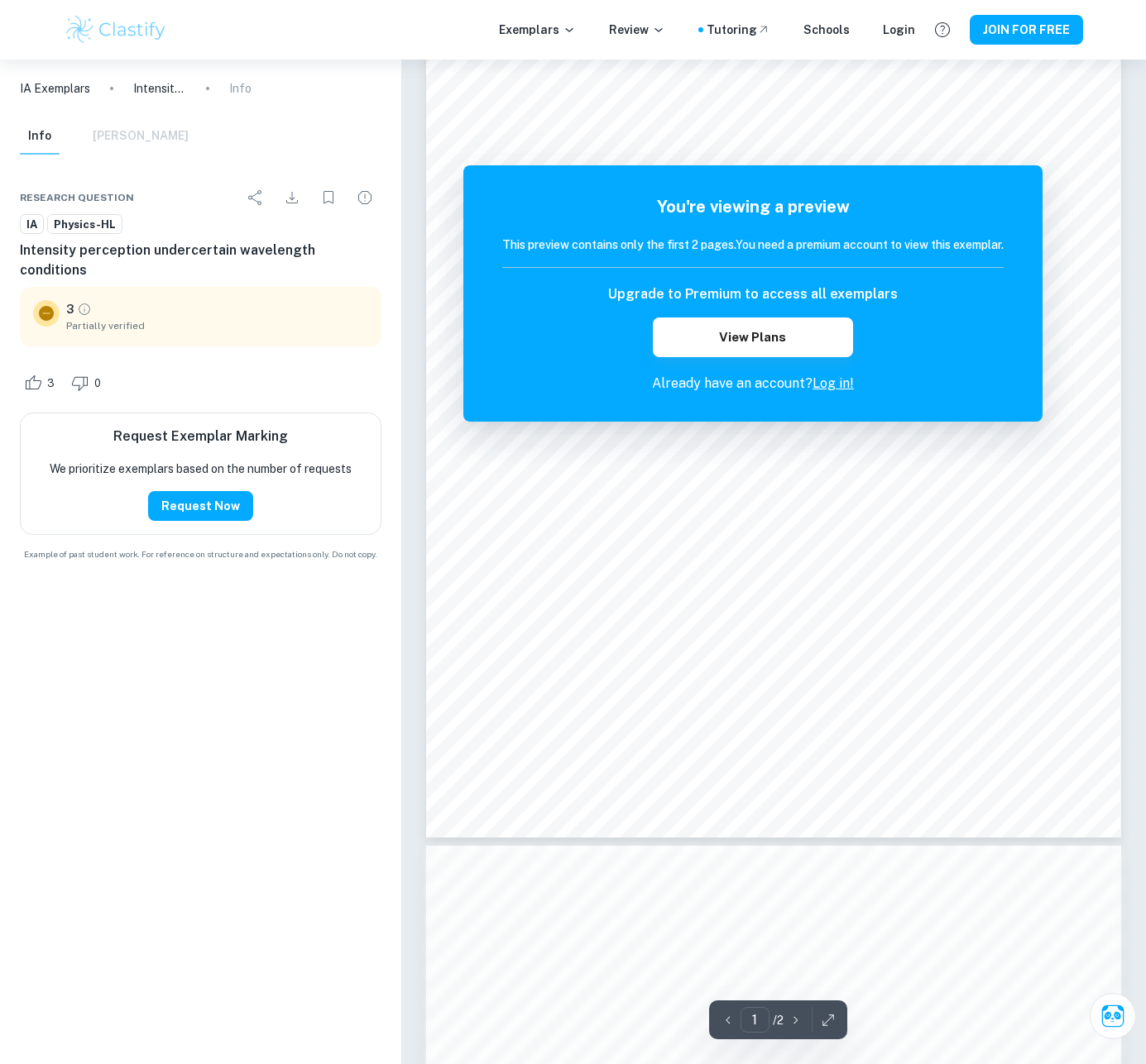
scroll to position [133, 0]
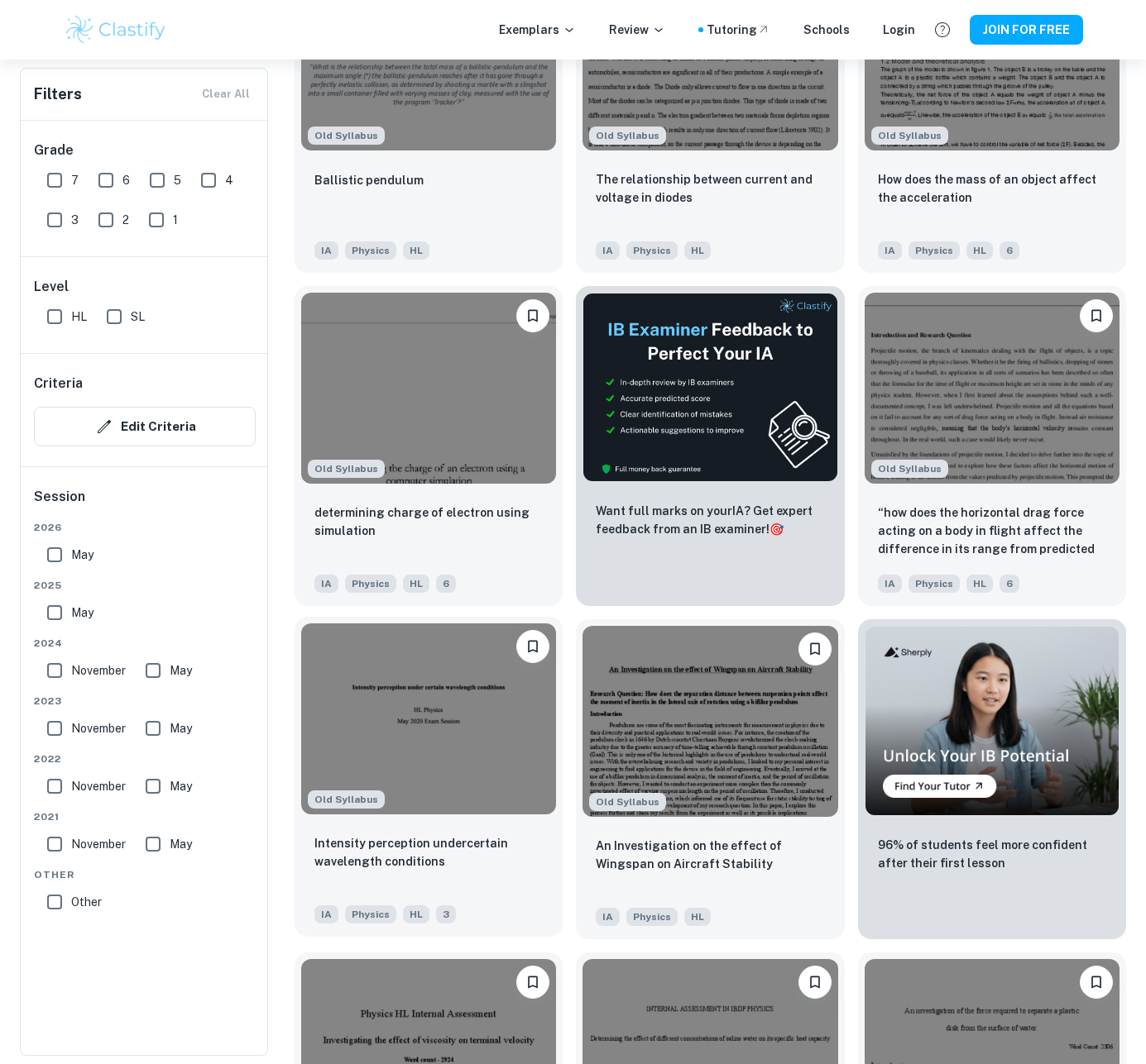
scroll to position [41268, 0]
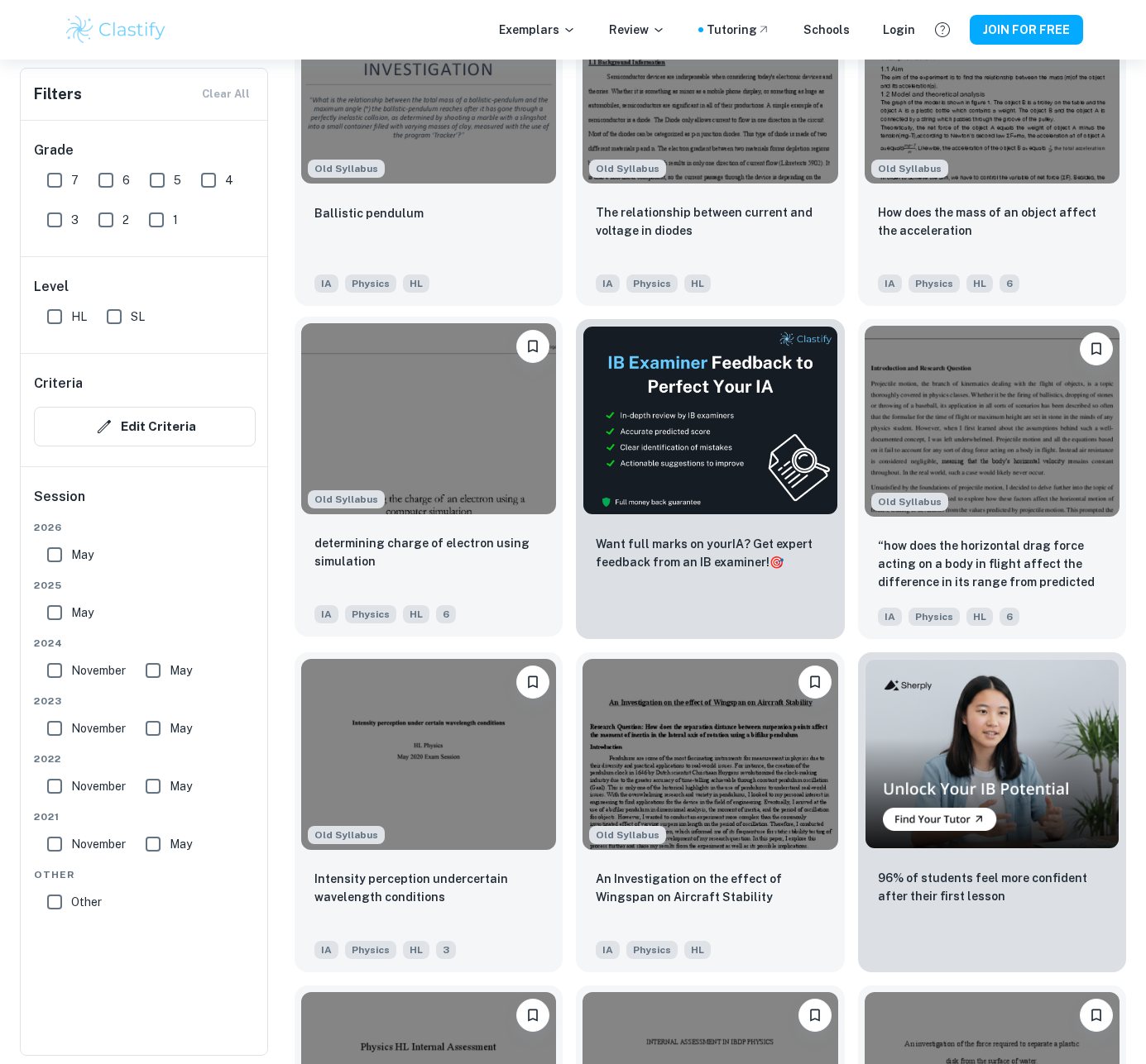
click at [487, 581] on div "determining charge of electron using simulation" at bounding box center [429, 562] width 229 height 56
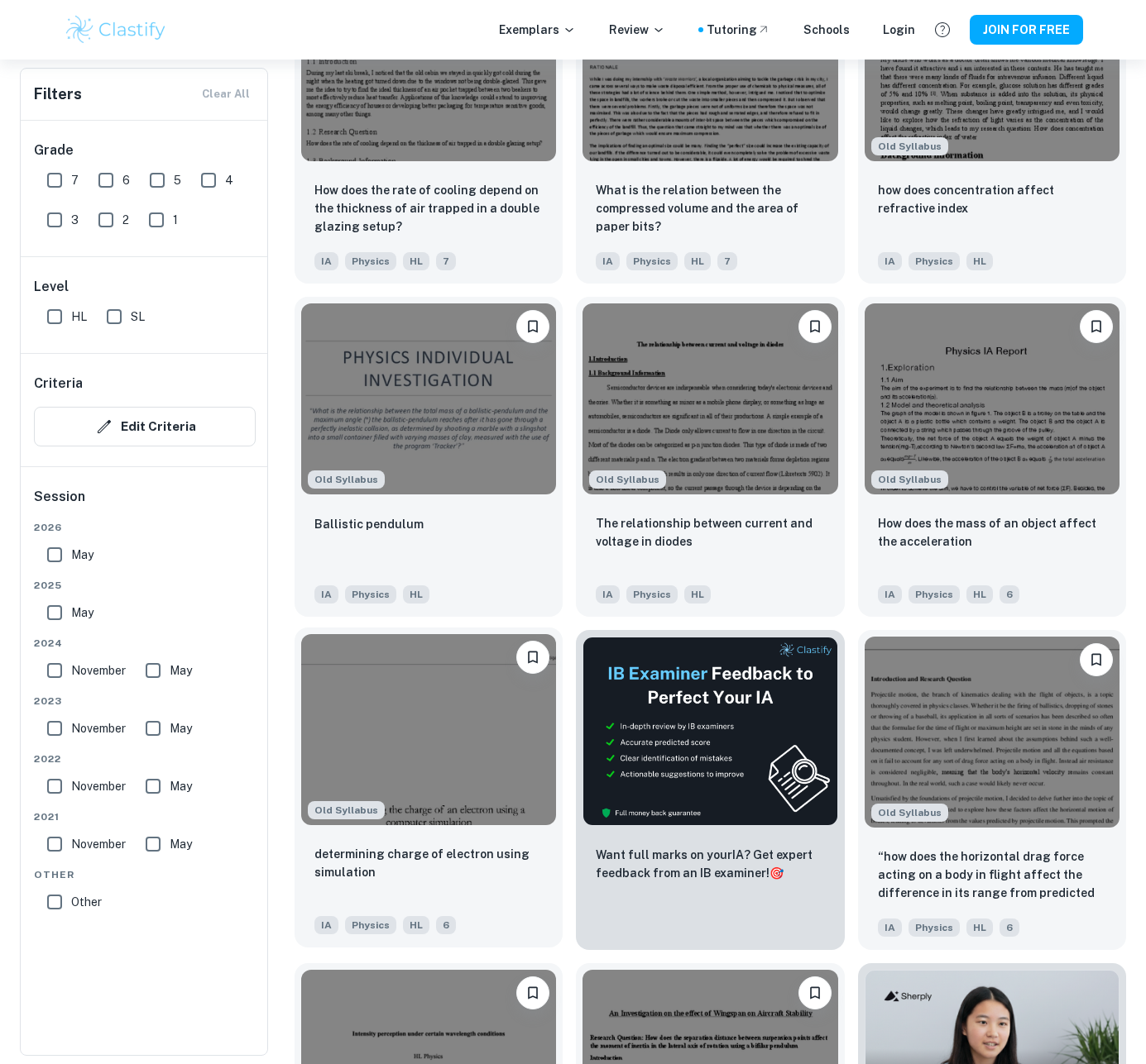
scroll to position [40950, 0]
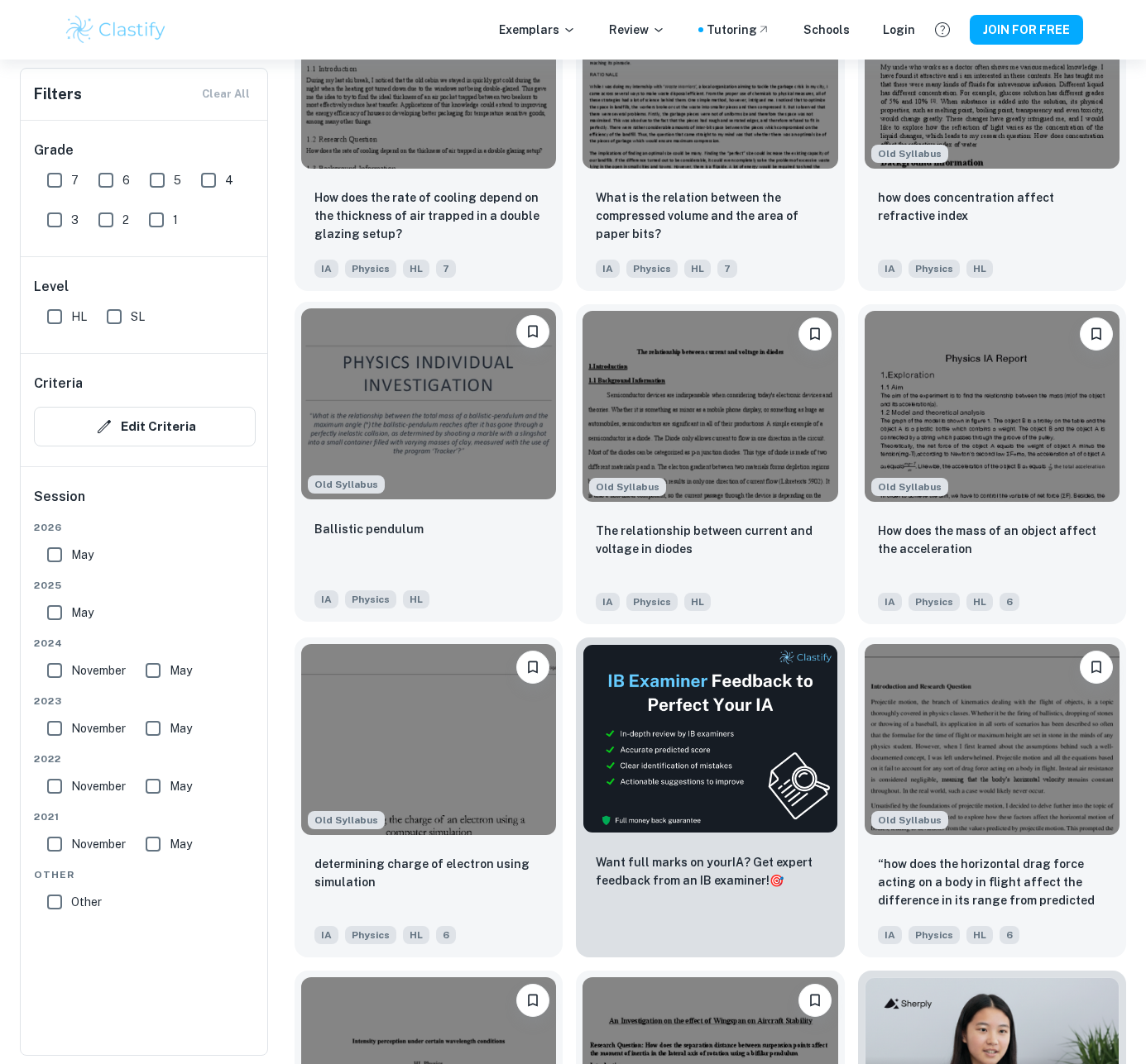
click at [423, 535] on div "Ballistic pendulum" at bounding box center [429, 547] width 229 height 56
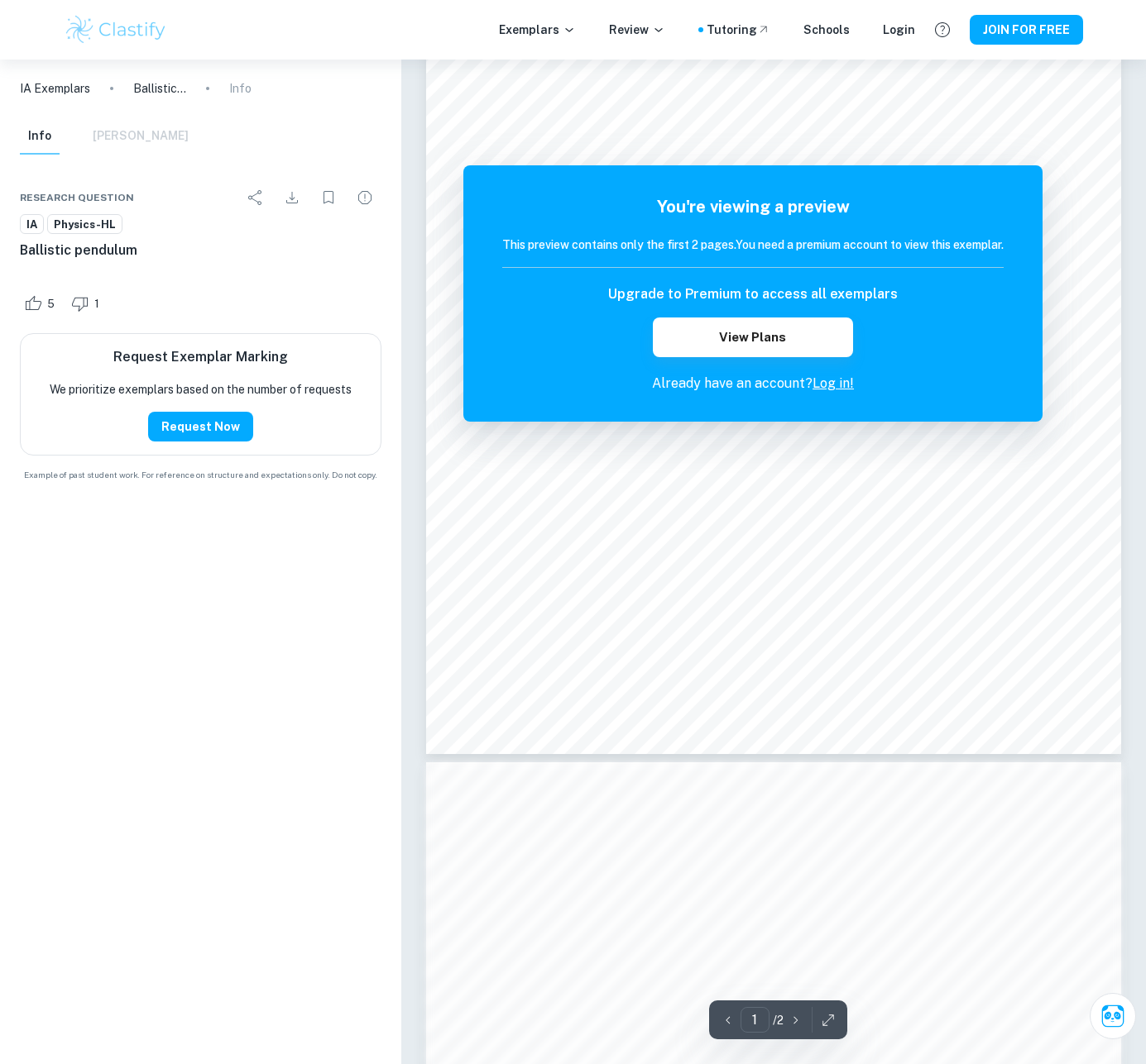
scroll to position [220, 0]
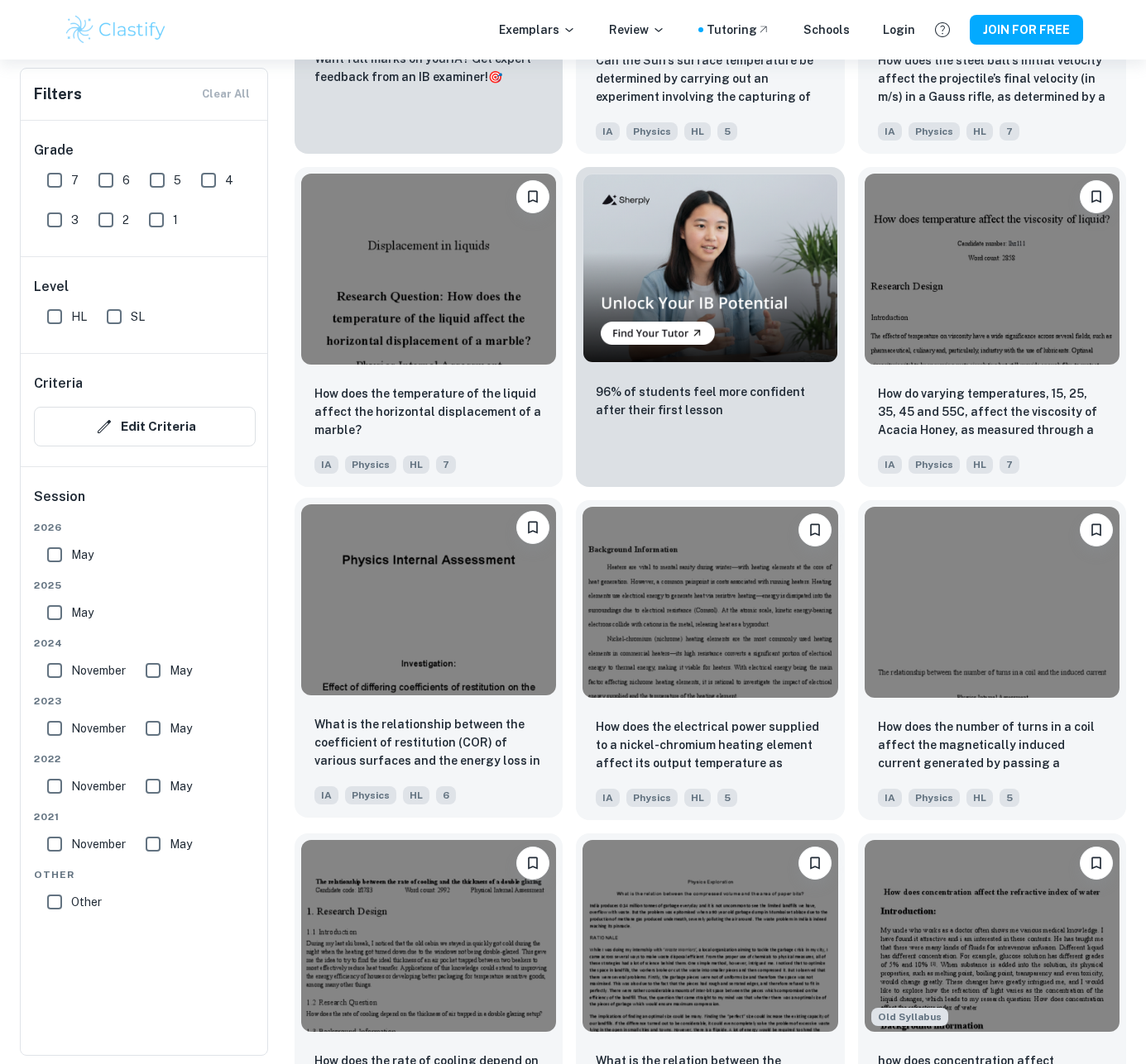
scroll to position [39748, 0]
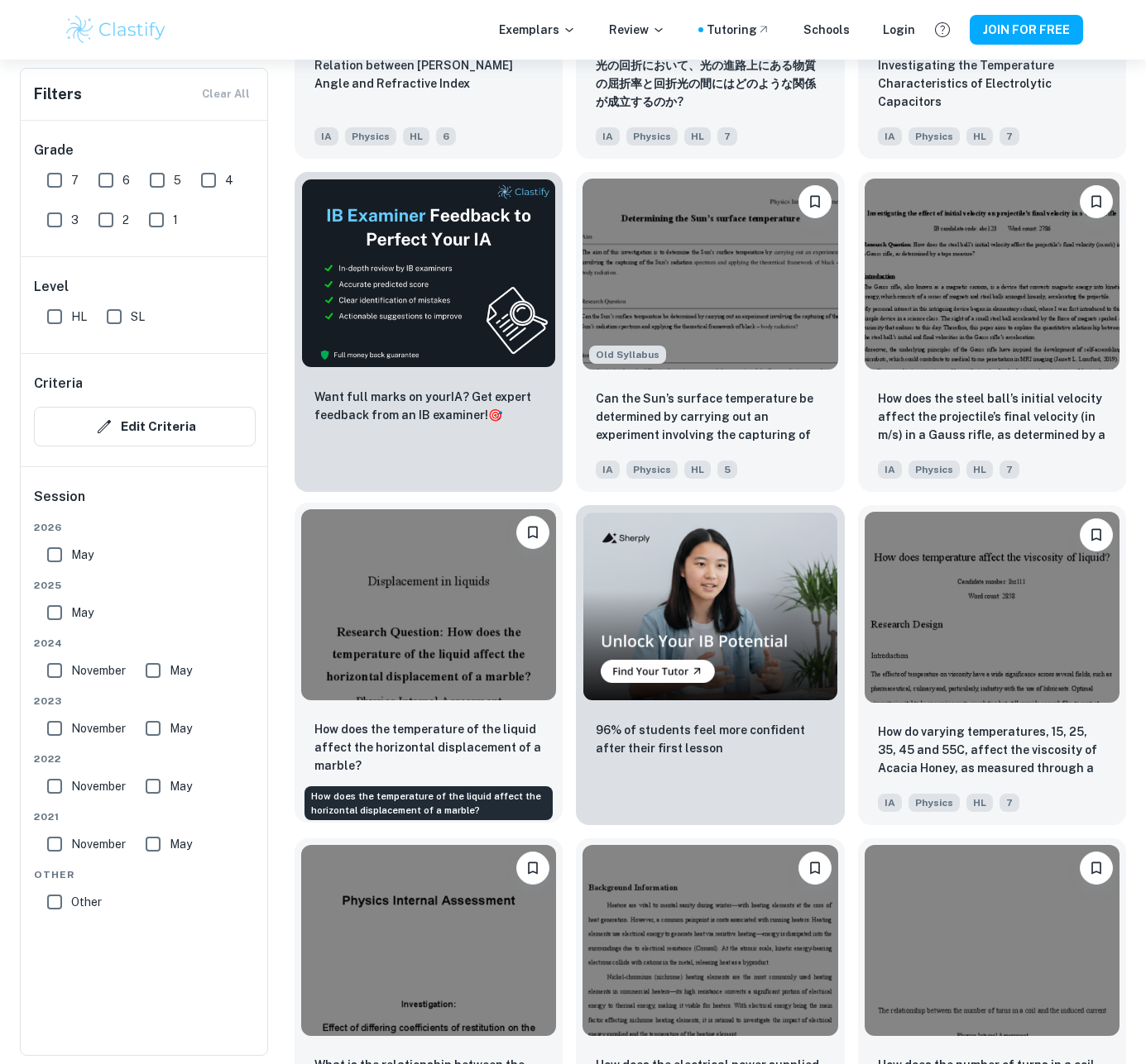
click at [486, 742] on p "How does the temperature of the liquid affect the horizontal displacement of a …" at bounding box center [429, 748] width 229 height 55
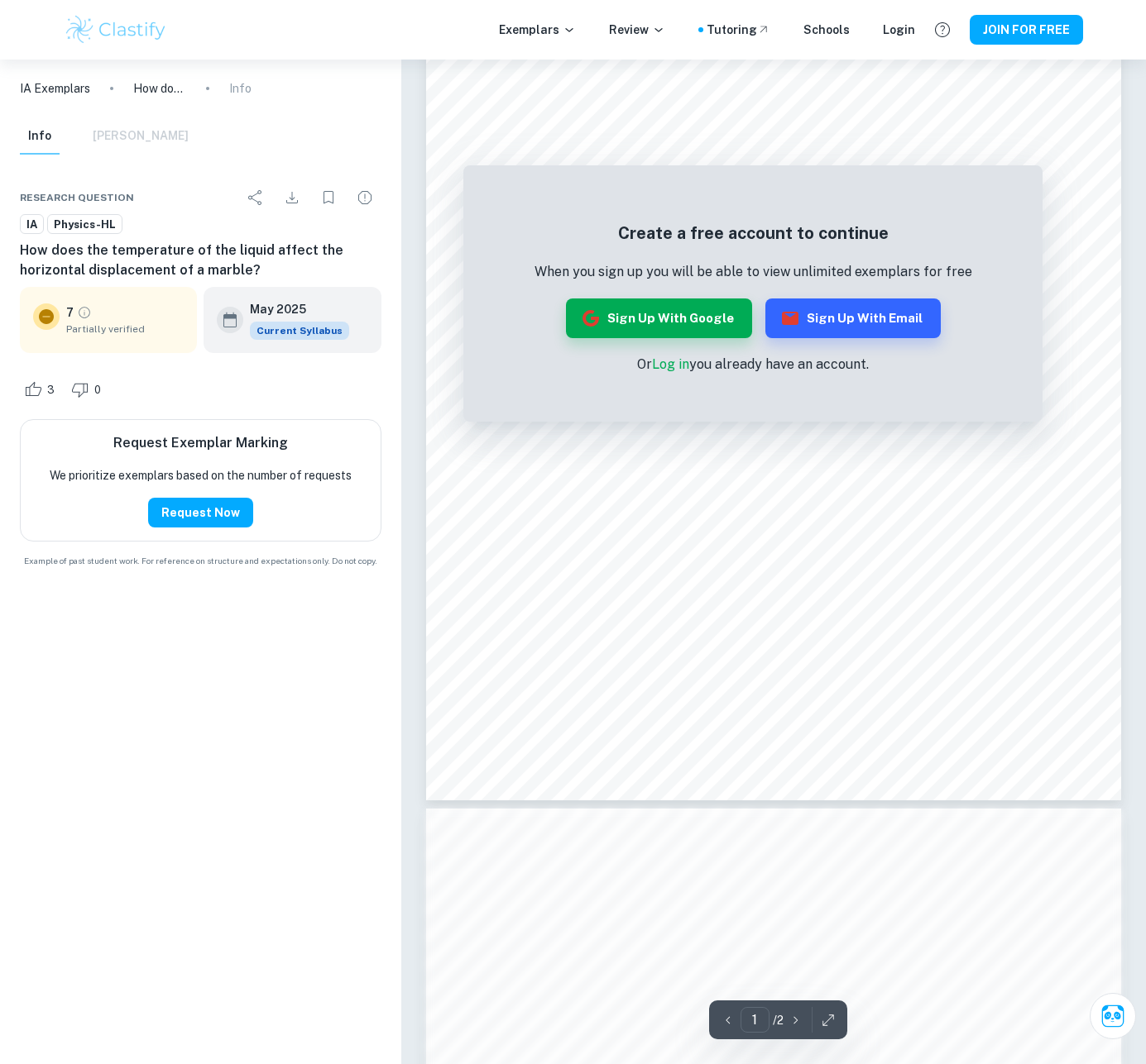
scroll to position [290, 0]
drag, startPoint x: 186, startPoint y: 391, endPoint x: 191, endPoint y: 397, distance: 7.8
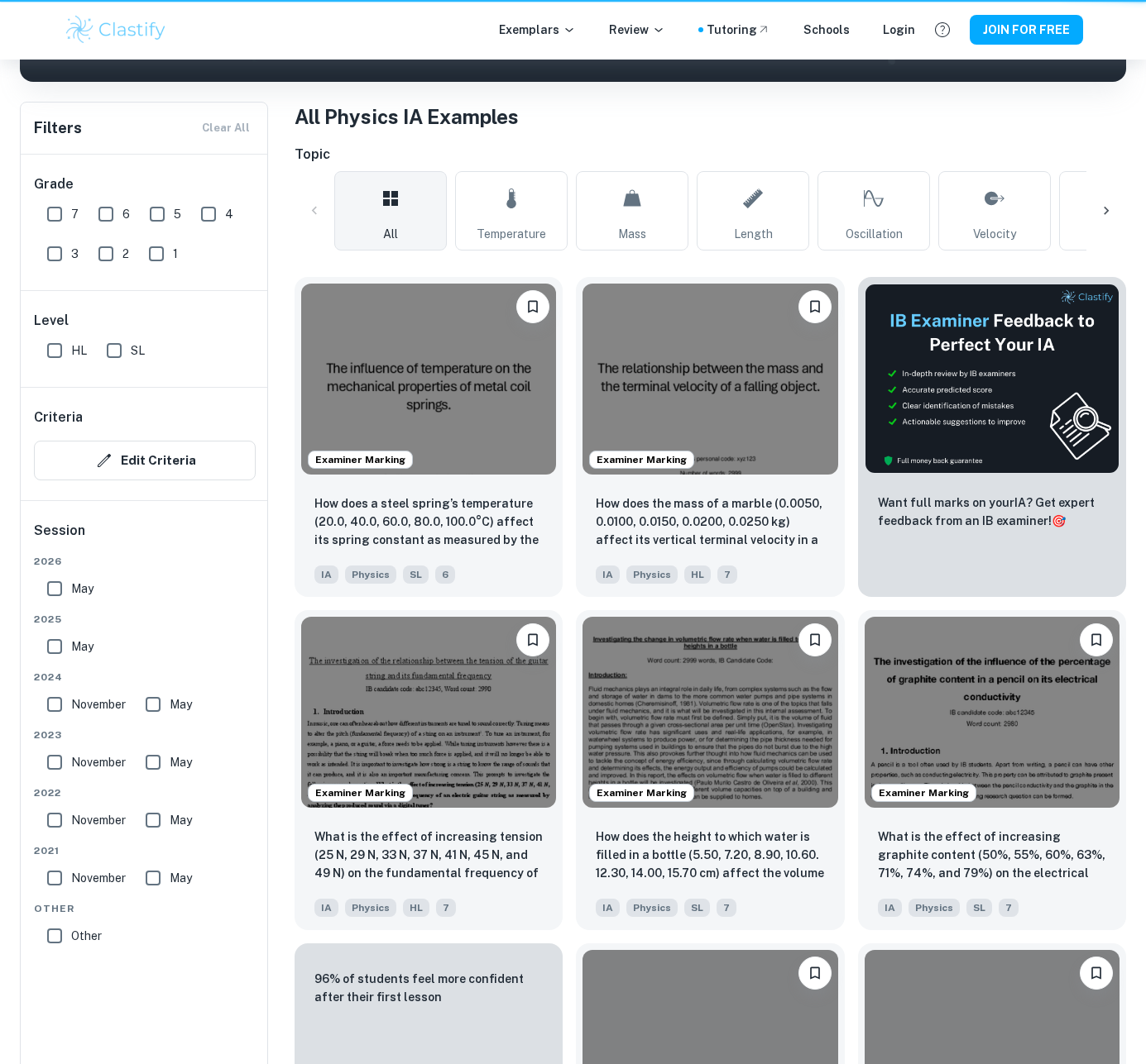
scroll to position [39309, 0]
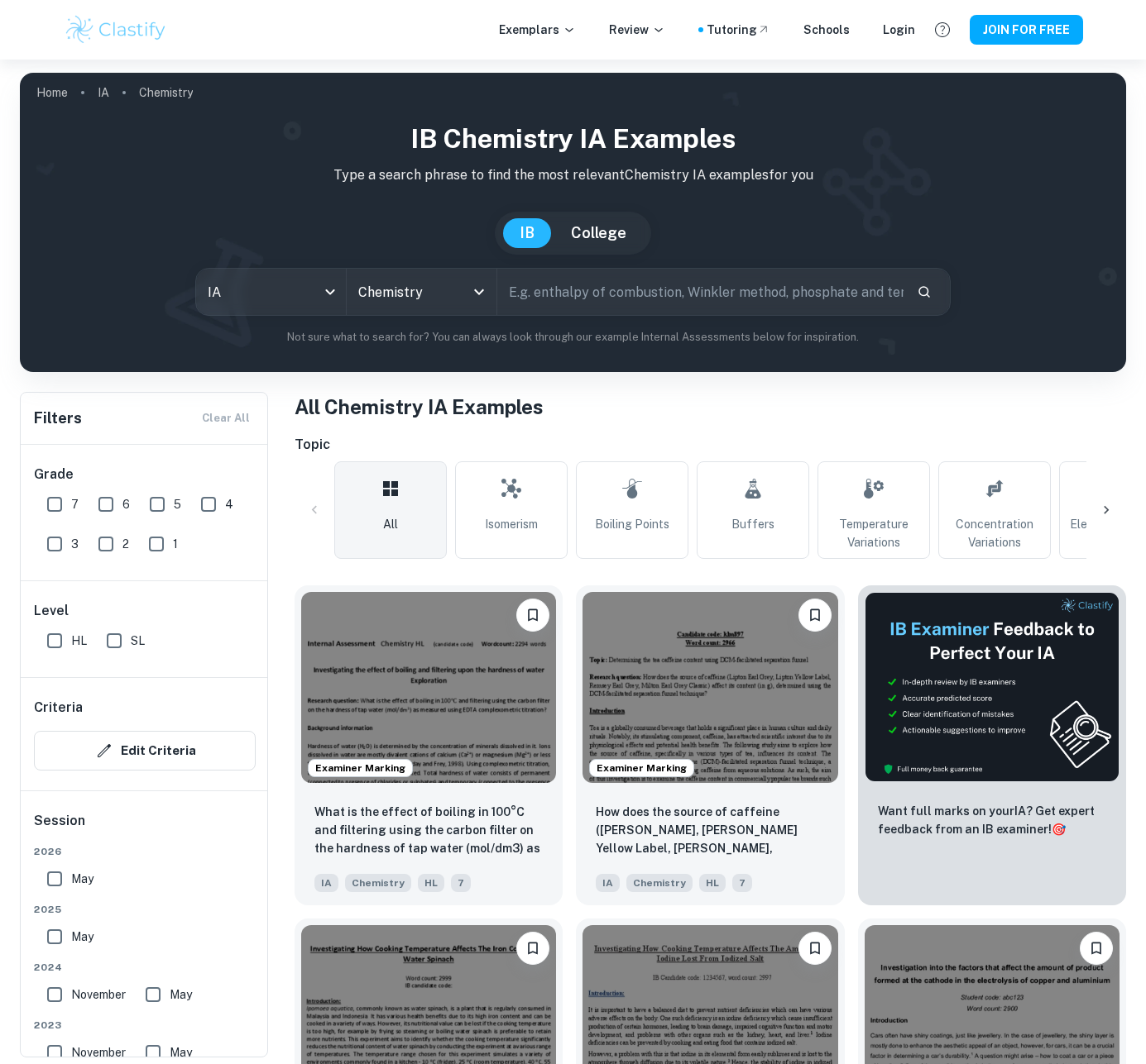
click at [601, 288] on input "text" at bounding box center [700, 292] width 406 height 46
type input "A"
type input "X"
type input "Comple"
type input "Zinc wire"
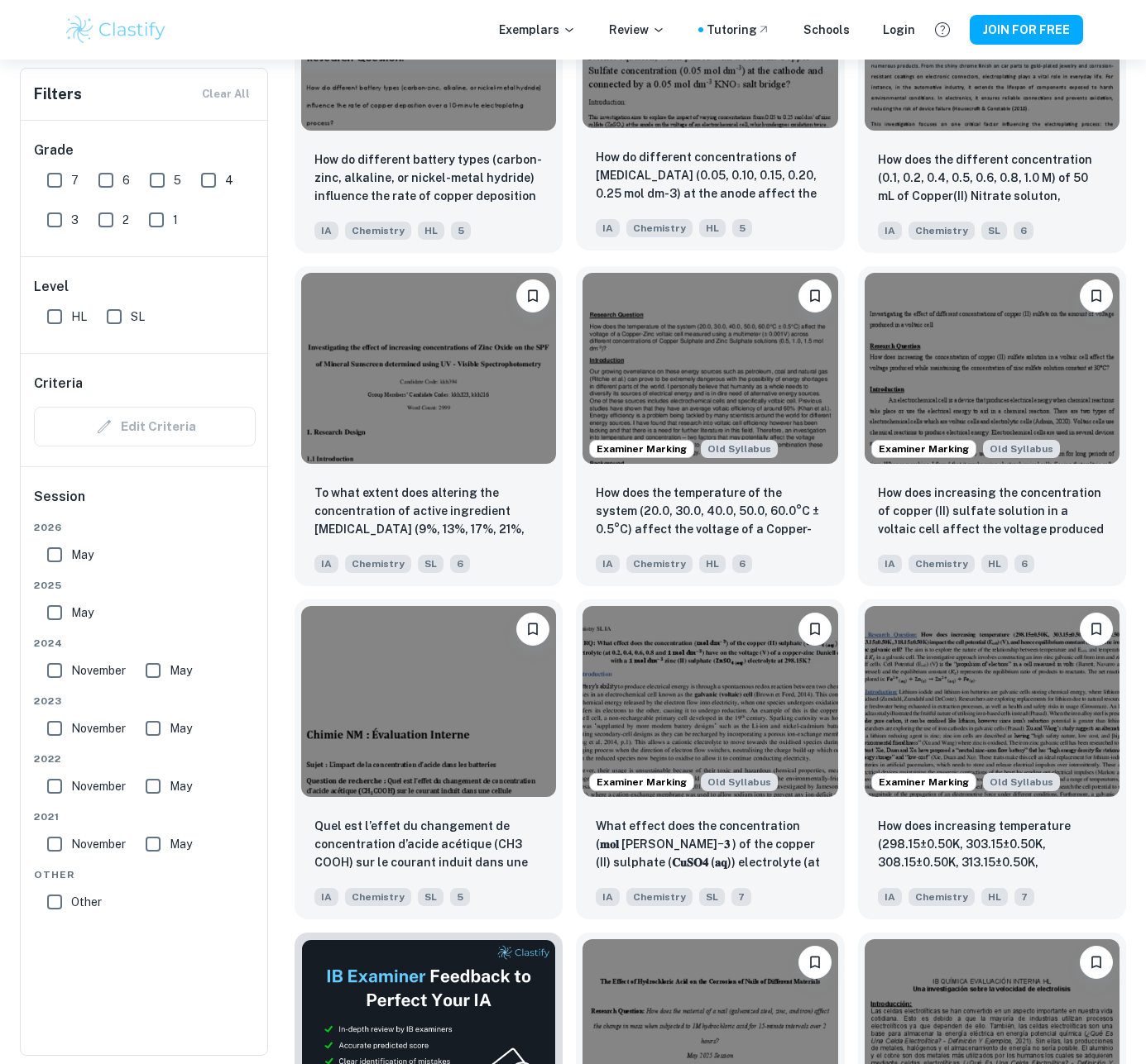
scroll to position [1663, 0]
